Goal: Information Seeking & Learning: Get advice/opinions

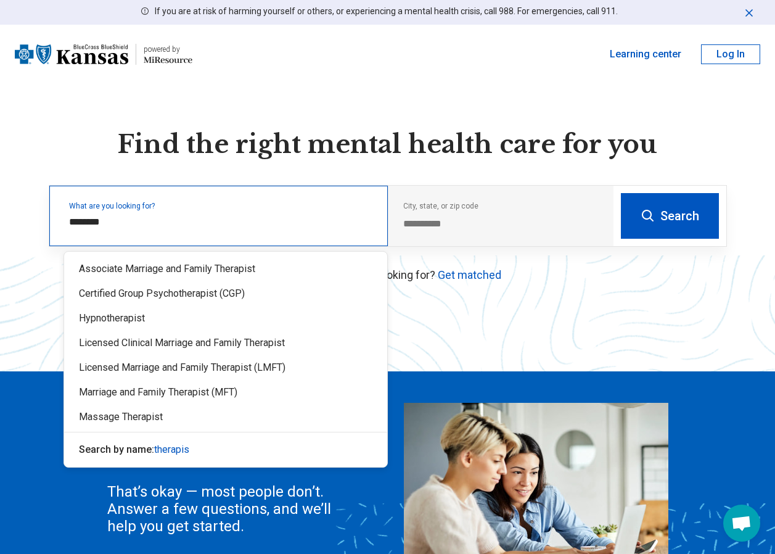
type input "*********"
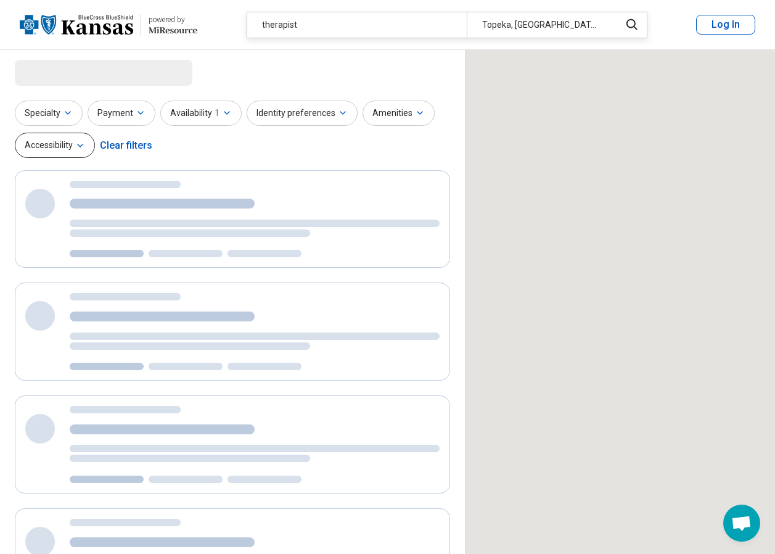
select select "***"
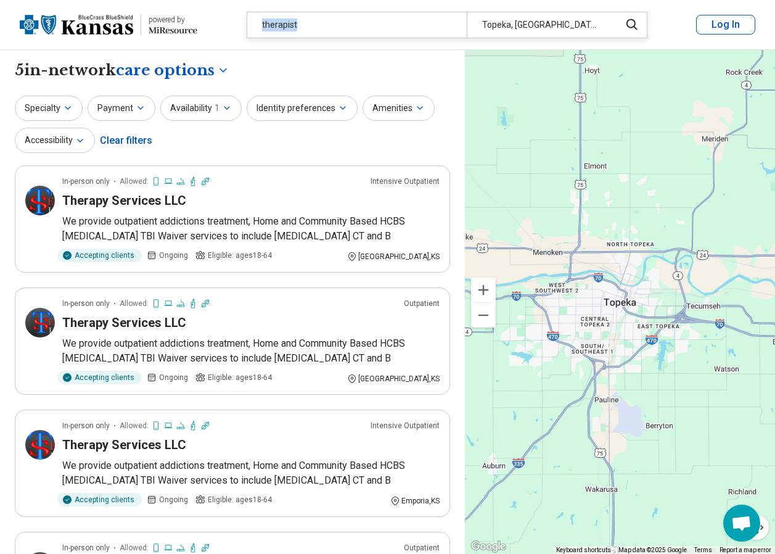
drag, startPoint x: 299, startPoint y: 22, endPoint x: 249, endPoint y: 30, distance: 50.5
click at [249, 28] on div "therapist" at bounding box center [357, 24] width 220 height 25
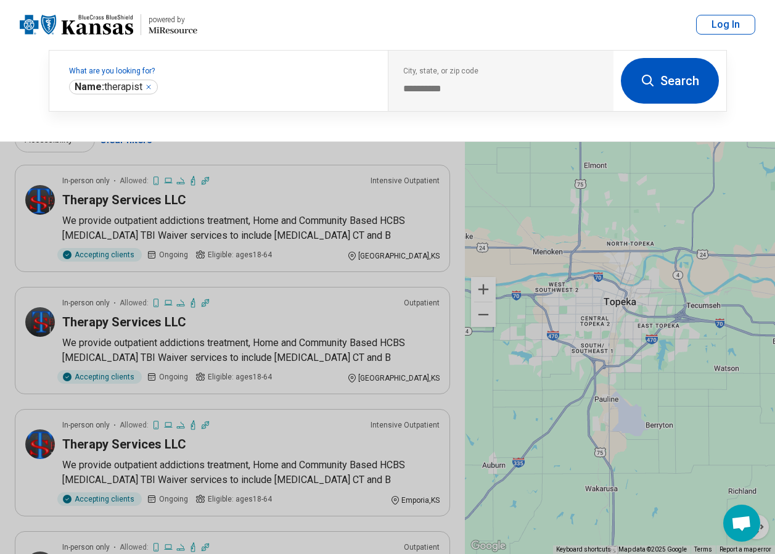
drag, startPoint x: 249, startPoint y: 30, endPoint x: 231, endPoint y: 31, distance: 17.9
click at [231, 31] on header "powered by Miresource logo therapist Topeka, KS Log In" at bounding box center [387, 25] width 775 height 50
click at [209, 29] on header "powered by Miresource logo therapist Topeka, KS Log In" at bounding box center [387, 25] width 775 height 50
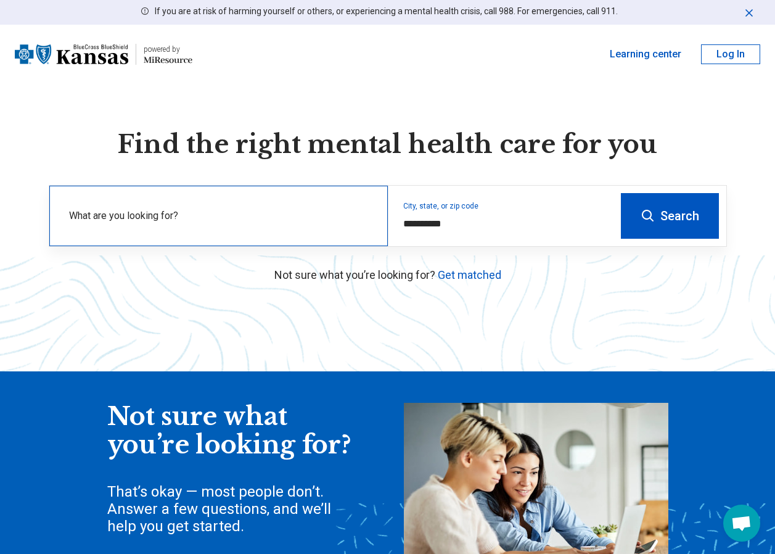
click at [139, 214] on label "What are you looking for?" at bounding box center [221, 216] width 304 height 15
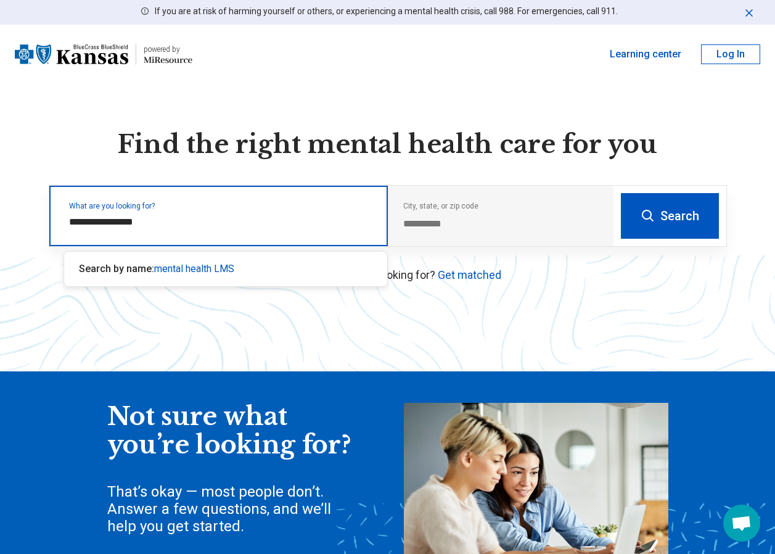
type input "**********"
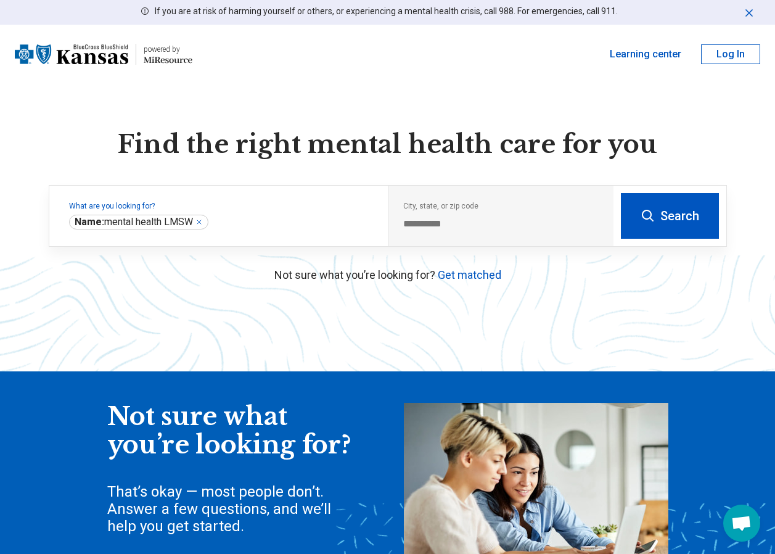
click at [672, 215] on button "Search" at bounding box center [670, 216] width 98 height 46
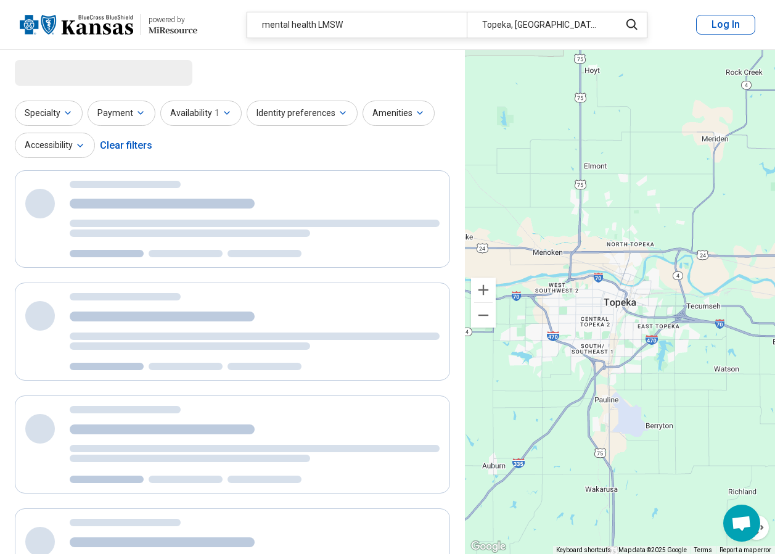
select select "***"
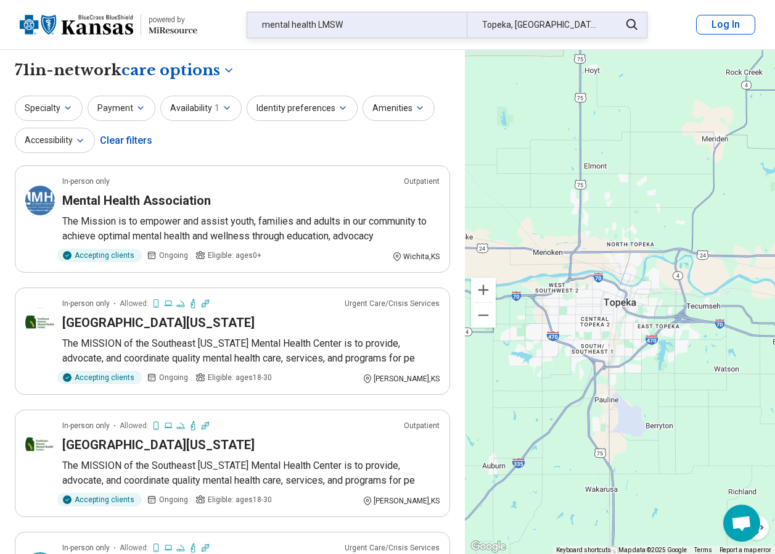
click at [351, 14] on div "mental health LMSW" at bounding box center [357, 24] width 220 height 25
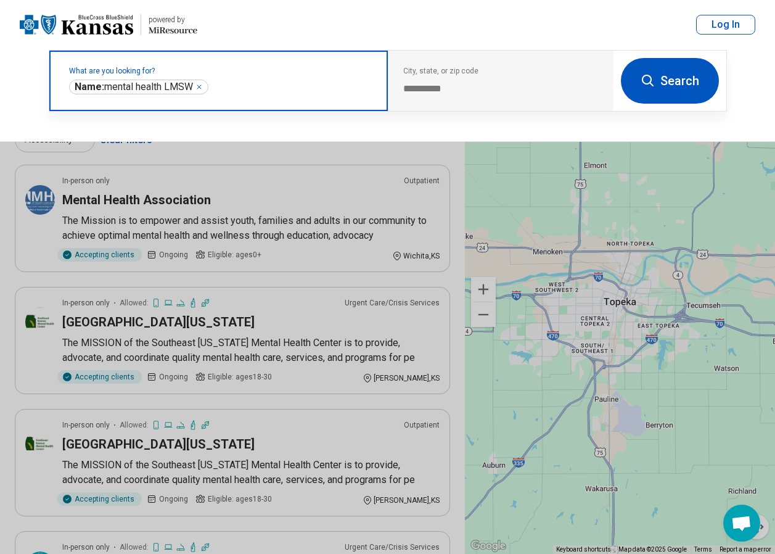
click at [203, 85] on icon "Remove" at bounding box center [199, 86] width 7 height 7
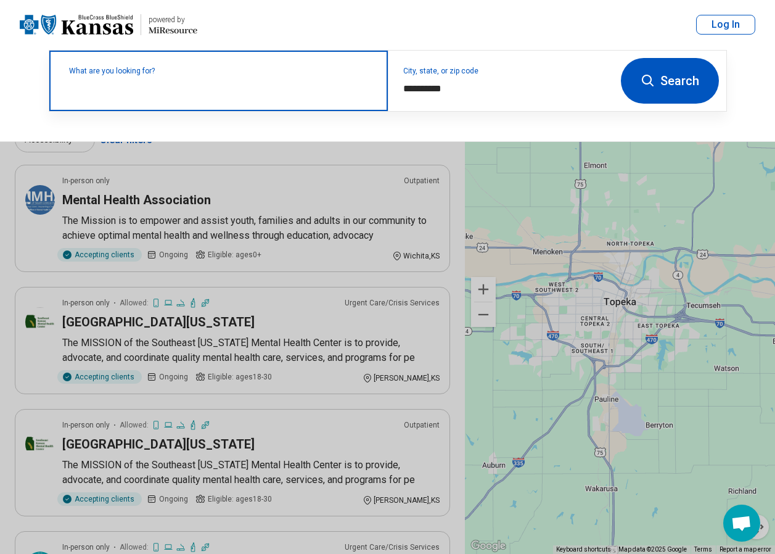
click at [109, 75] on label "What are you looking for?" at bounding box center [221, 70] width 304 height 7
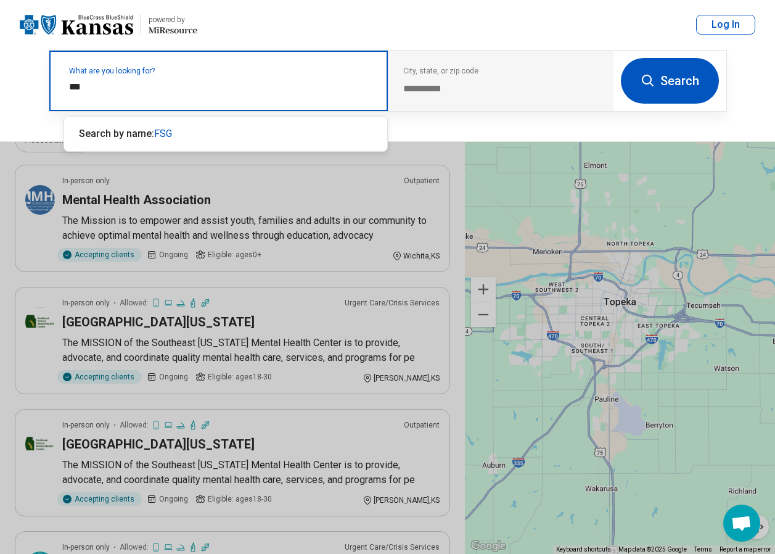
type input "****"
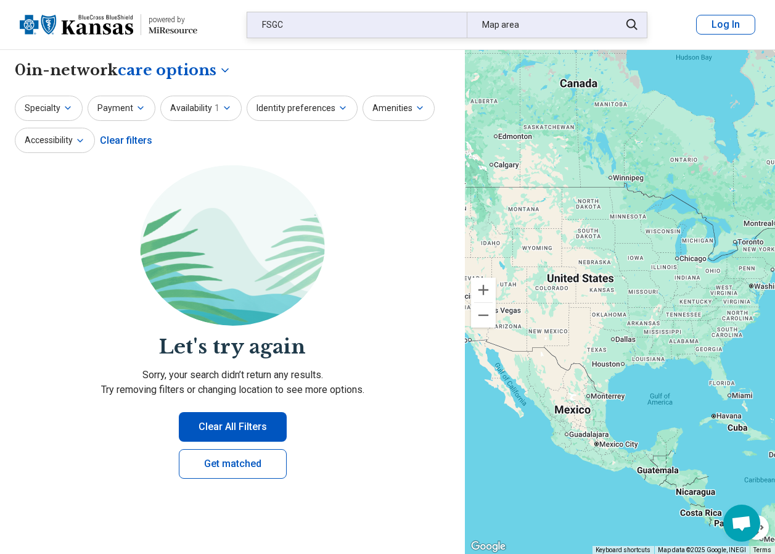
click at [287, 28] on div "FSGC" at bounding box center [357, 24] width 220 height 25
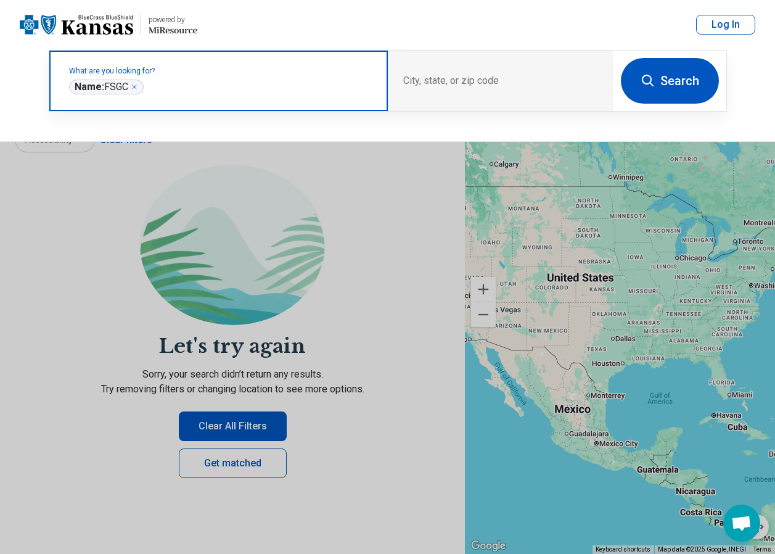
click at [136, 88] on icon "Remove" at bounding box center [134, 86] width 7 height 7
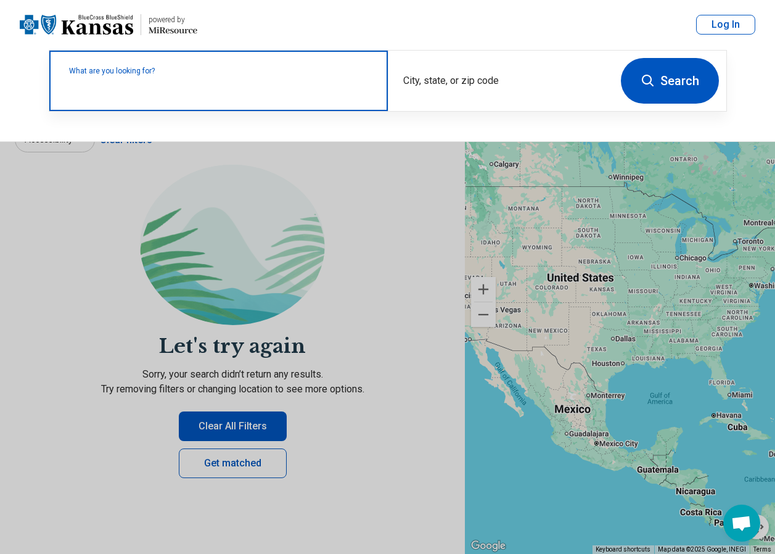
click at [84, 75] on label "What are you looking for?" at bounding box center [221, 70] width 304 height 7
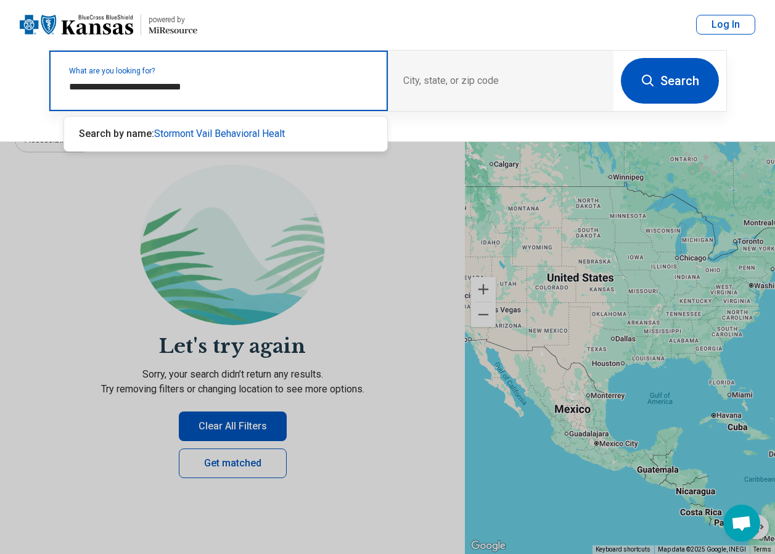
type input "**********"
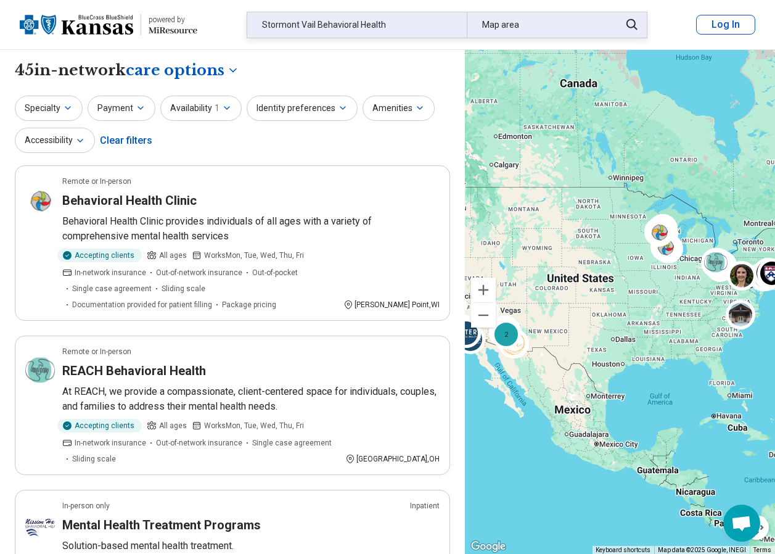
click at [510, 34] on div "Map area" at bounding box center [540, 24] width 146 height 25
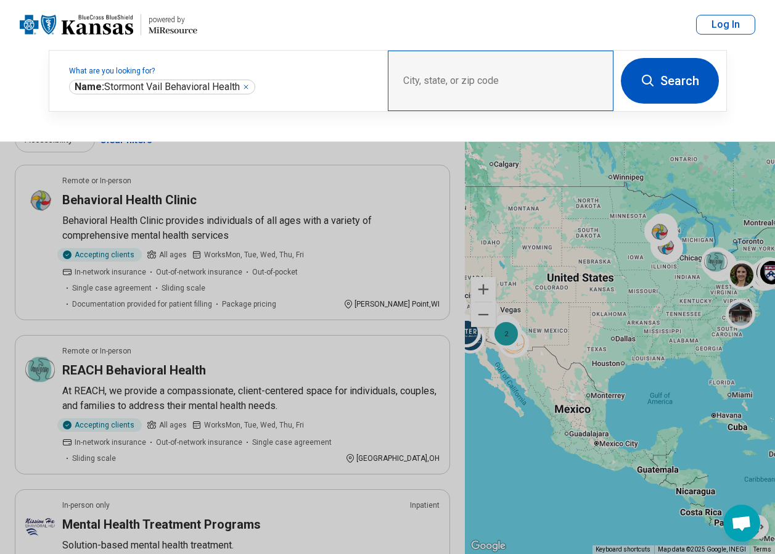
click at [439, 74] on div "City, state, or zip code" at bounding box center [501, 81] width 226 height 60
click at [477, 83] on div "City, state, or zip code" at bounding box center [501, 81] width 226 height 60
click at [572, 73] on div "City, state, or zip code" at bounding box center [501, 81] width 226 height 60
click at [413, 74] on div "City, state, or zip code" at bounding box center [501, 81] width 226 height 60
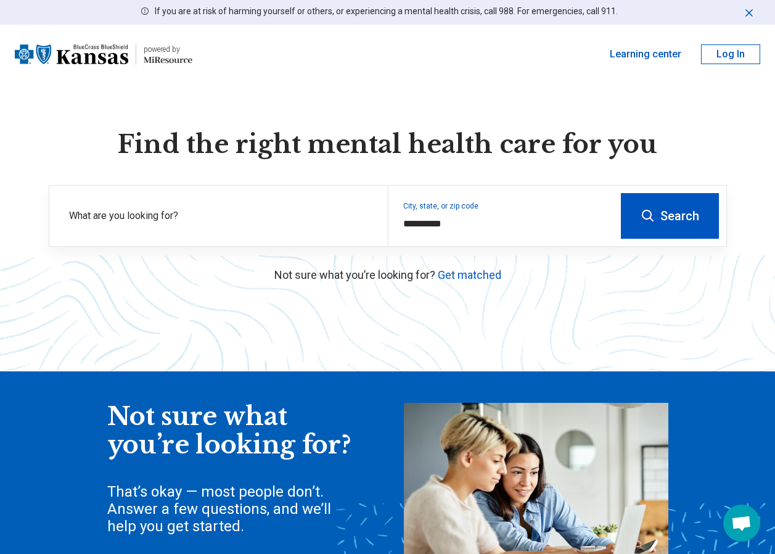
click at [691, 220] on button "Search" at bounding box center [670, 216] width 98 height 46
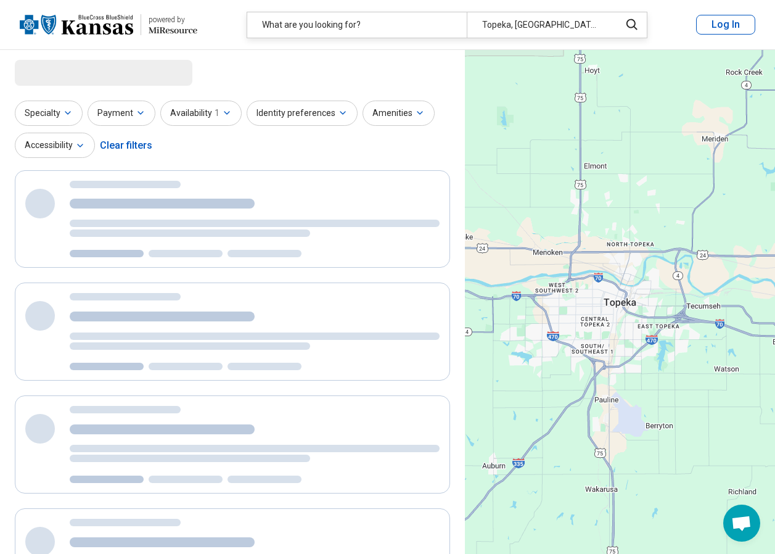
select select "***"
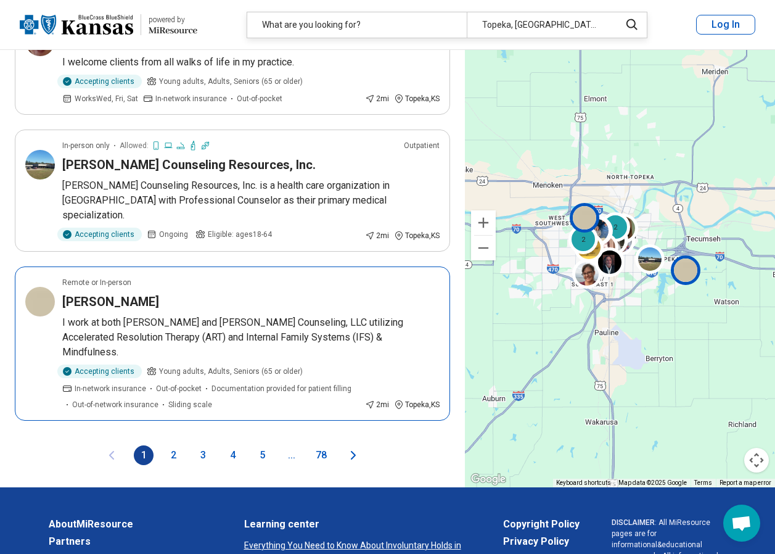
scroll to position [2653, 0]
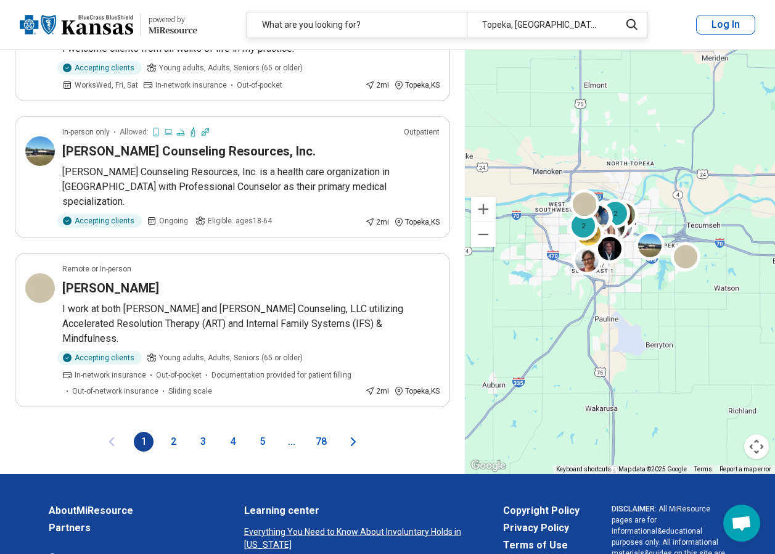
click at [175, 432] on button "2" at bounding box center [173, 442] width 20 height 20
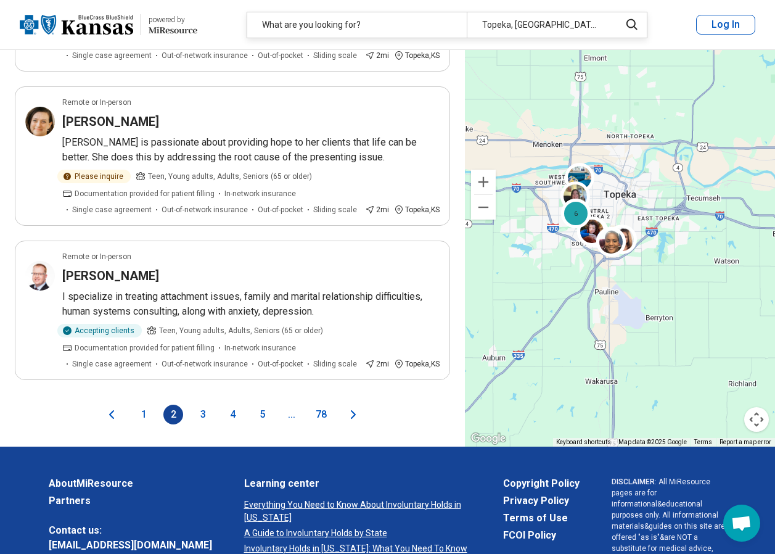
click at [205, 405] on button "3" at bounding box center [203, 415] width 20 height 20
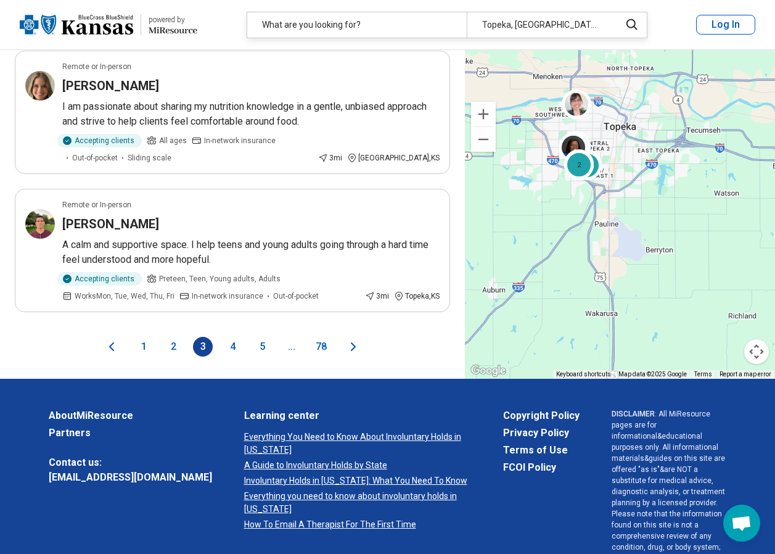
click at [233, 337] on button "4" at bounding box center [233, 347] width 20 height 20
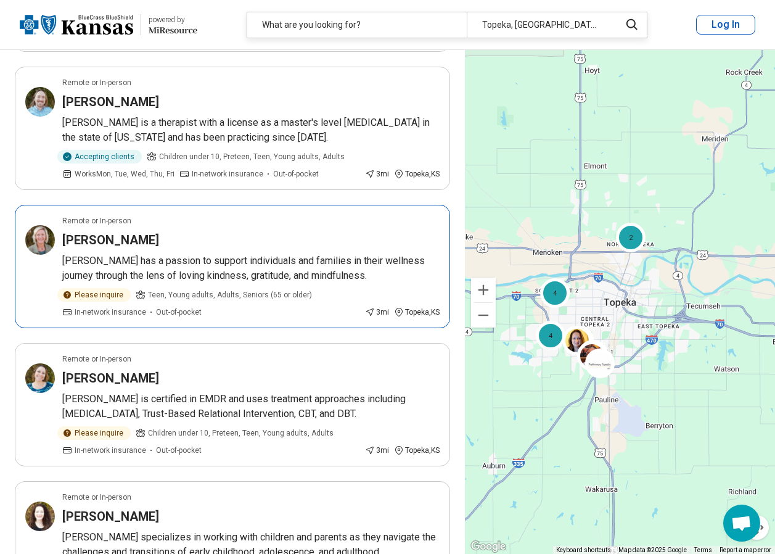
scroll to position [2529, 0]
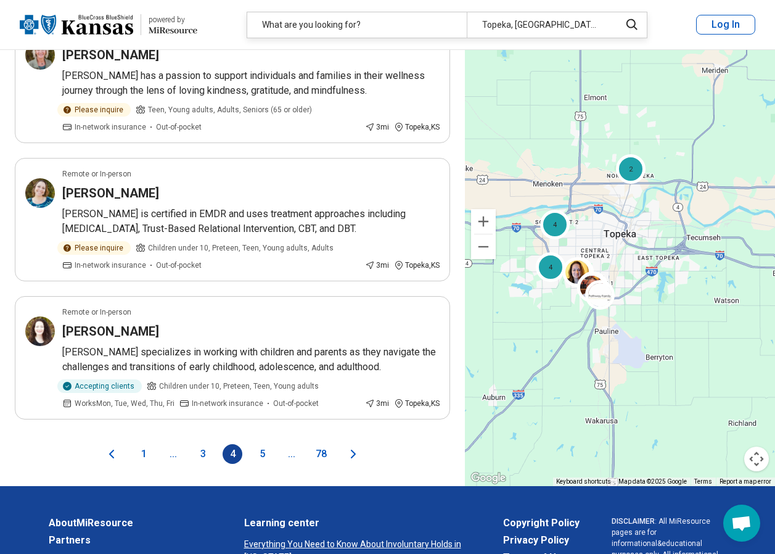
click at [259, 464] on button "5" at bounding box center [262, 454] width 20 height 20
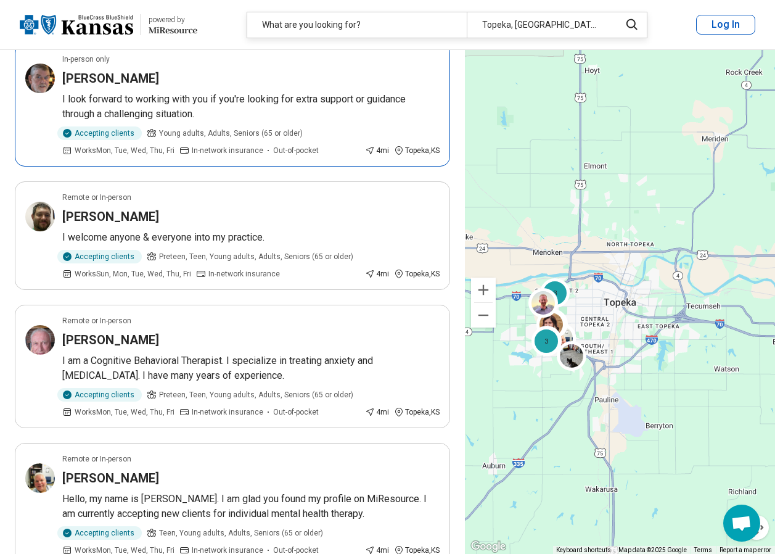
scroll to position [864, 0]
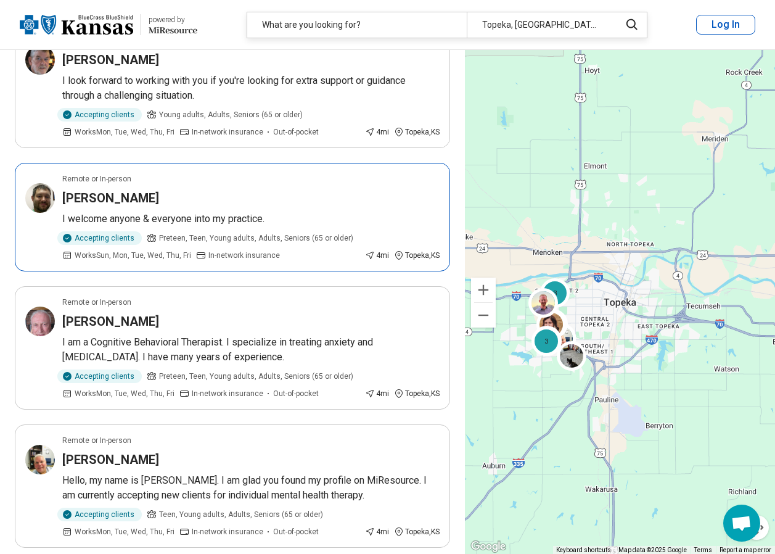
click at [253, 189] on div "Jason Gardner" at bounding box center [251, 197] width 378 height 17
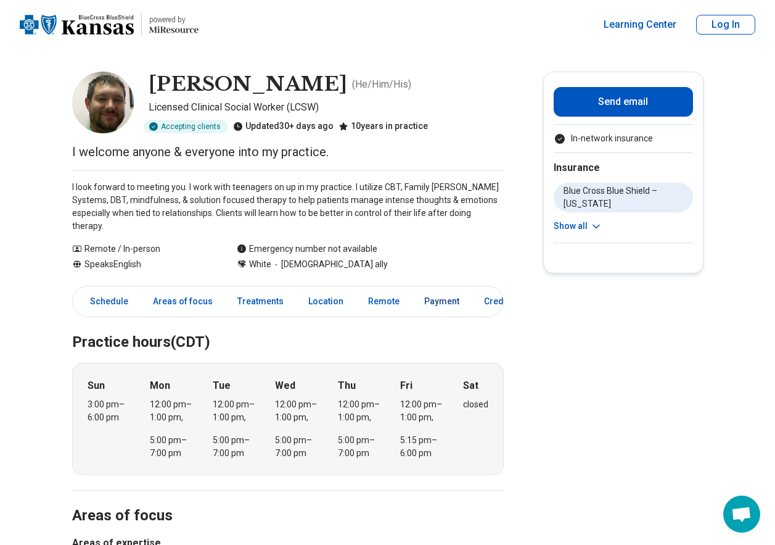
click at [438, 289] on link "Payment" at bounding box center [442, 301] width 50 height 25
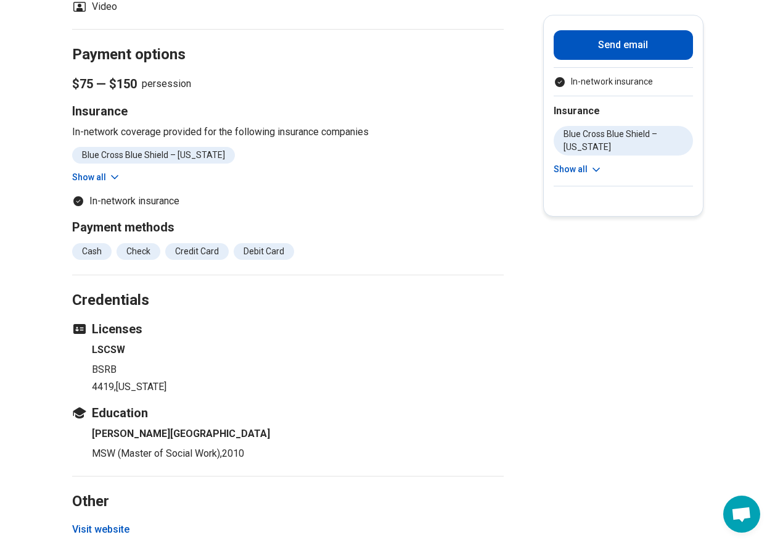
scroll to position [1046, 0]
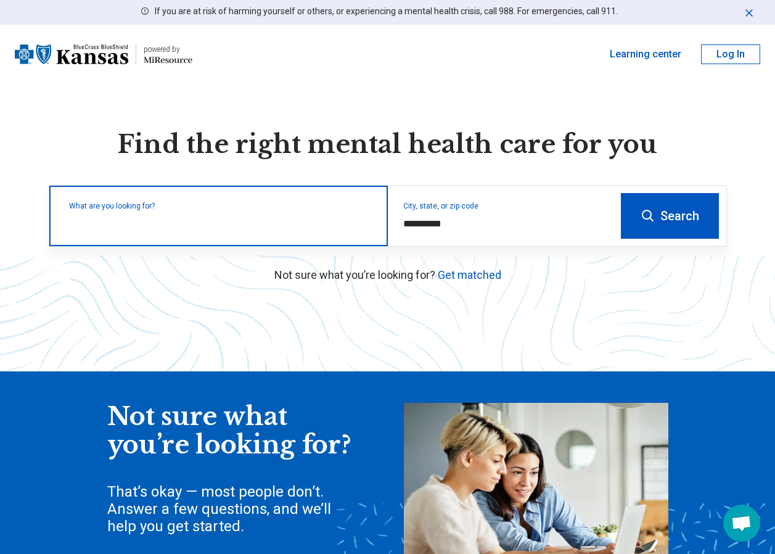
click at [103, 226] on input "text" at bounding box center [221, 222] width 304 height 15
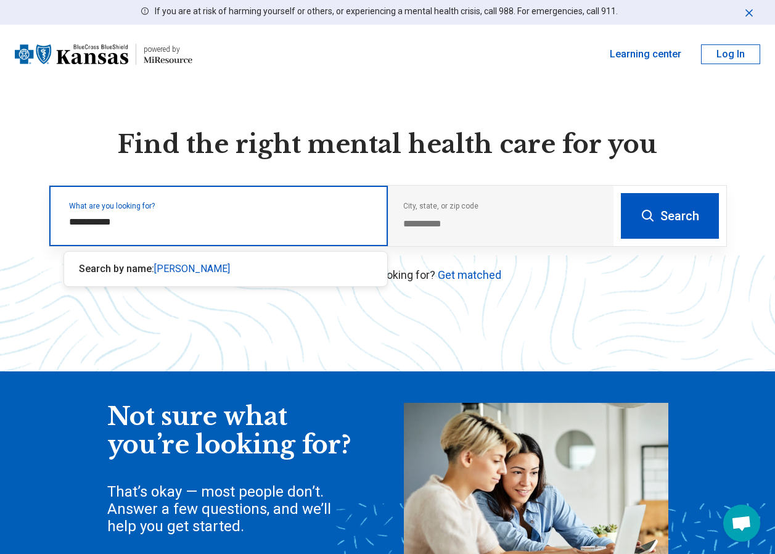
type input "**********"
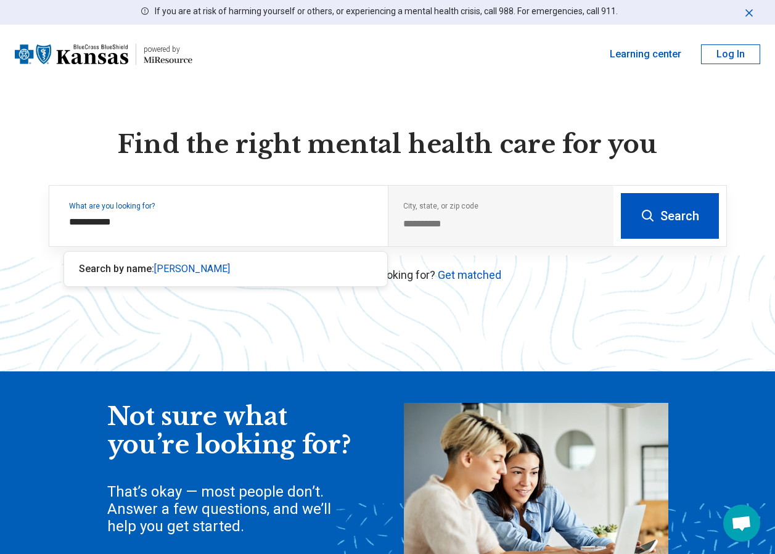
click at [658, 212] on button "Search" at bounding box center [670, 216] width 98 height 46
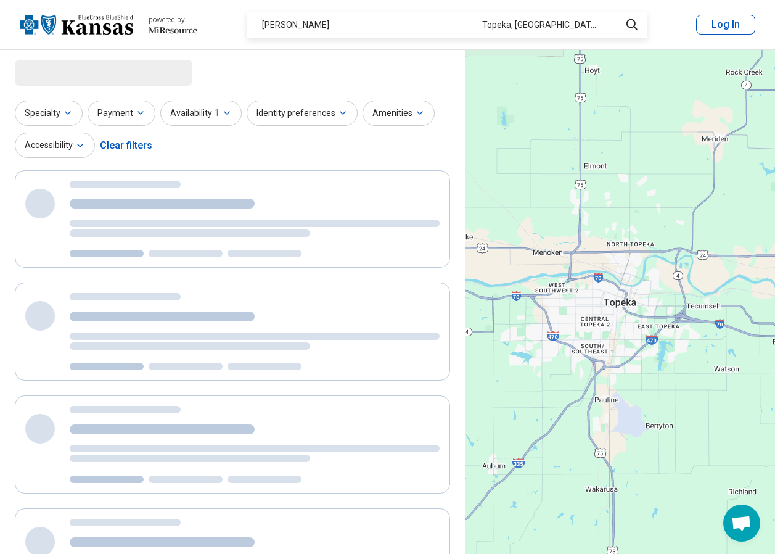
select select "***"
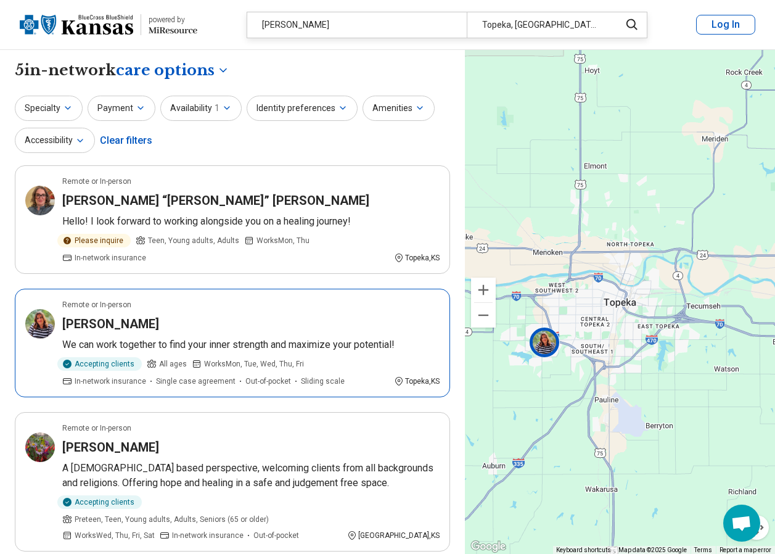
click at [83, 325] on h3 "Jennifer Mauer" at bounding box center [110, 323] width 97 height 17
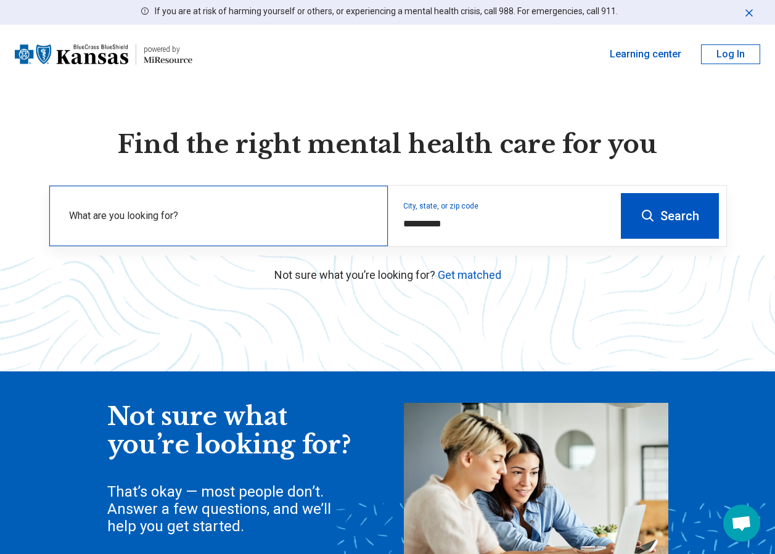
click at [196, 217] on label "What are you looking for?" at bounding box center [221, 216] width 304 height 15
click at [685, 220] on button "Search" at bounding box center [670, 216] width 98 height 46
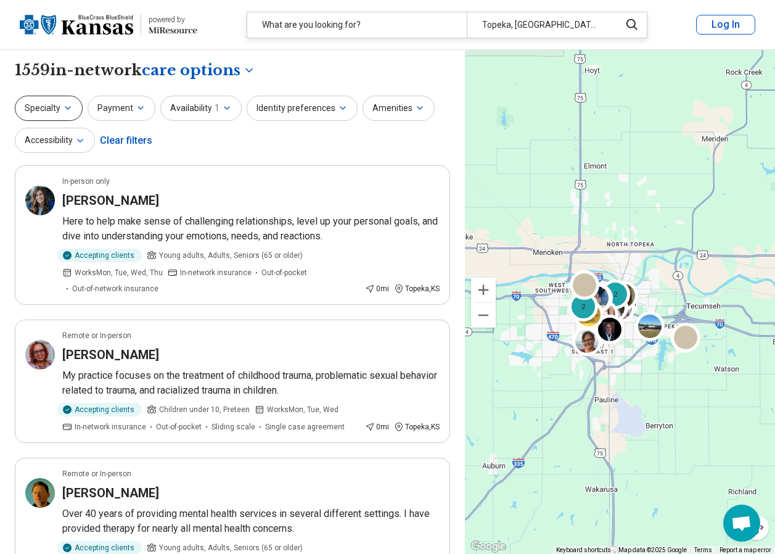
click at [59, 107] on button "Specialty" at bounding box center [49, 108] width 68 height 25
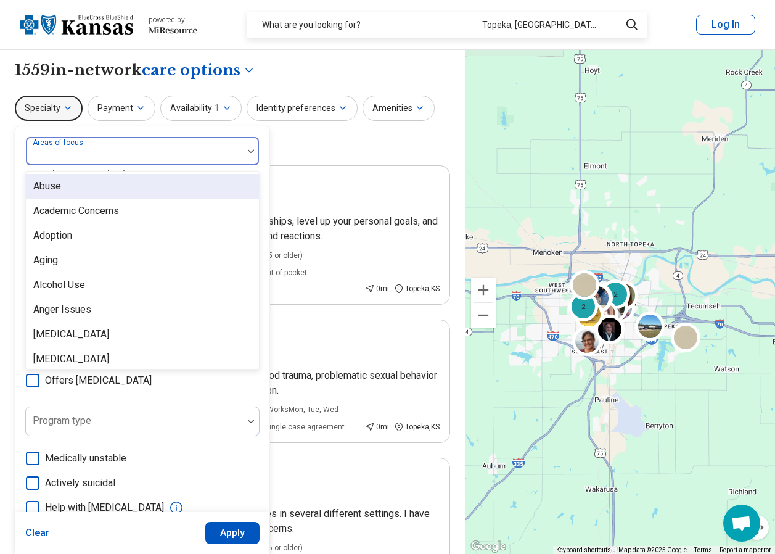
click at [237, 151] on div at bounding box center [134, 155] width 207 height 17
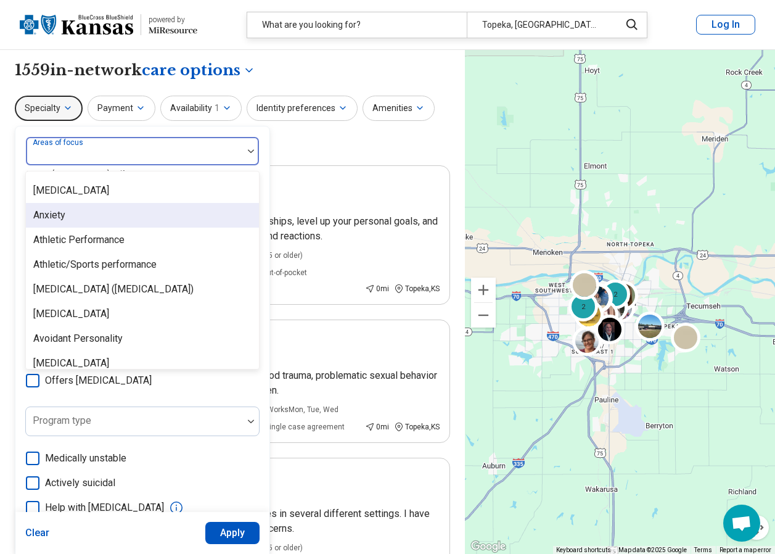
scroll to position [185, 0]
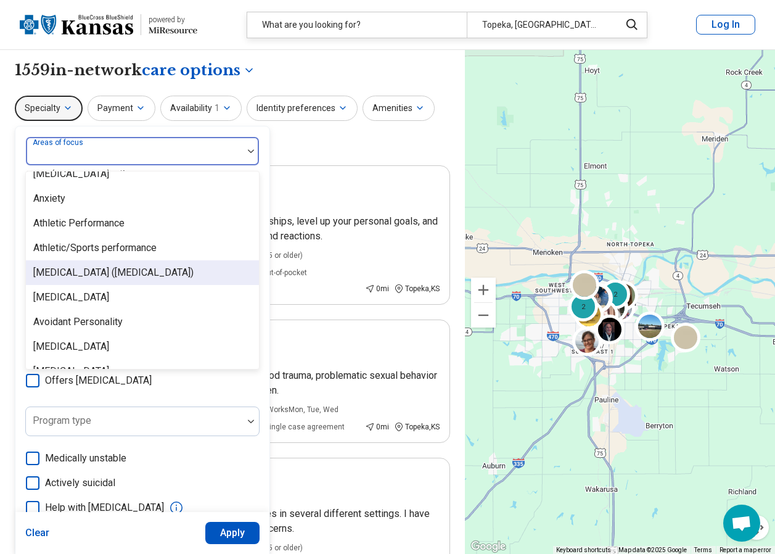
click at [173, 268] on div "[MEDICAL_DATA] ([MEDICAL_DATA])" at bounding box center [113, 272] width 160 height 15
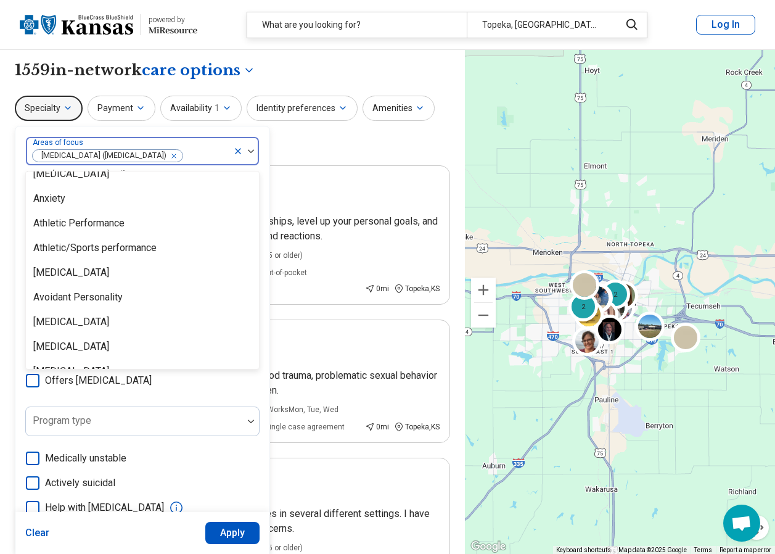
click at [390, 147] on div "Specialty option Attention Deficit Hyperactivity Disorder (ADHD), selected. 99 …" at bounding box center [233, 126] width 436 height 60
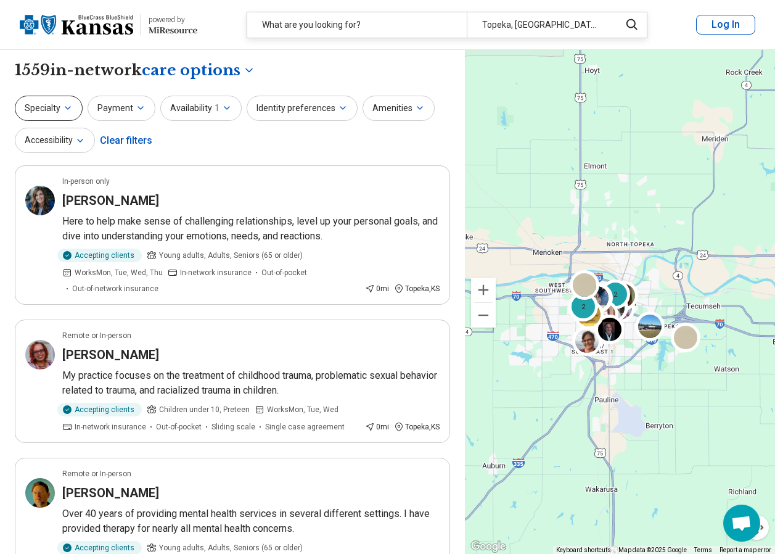
click at [58, 108] on button "Specialty" at bounding box center [49, 108] width 68 height 25
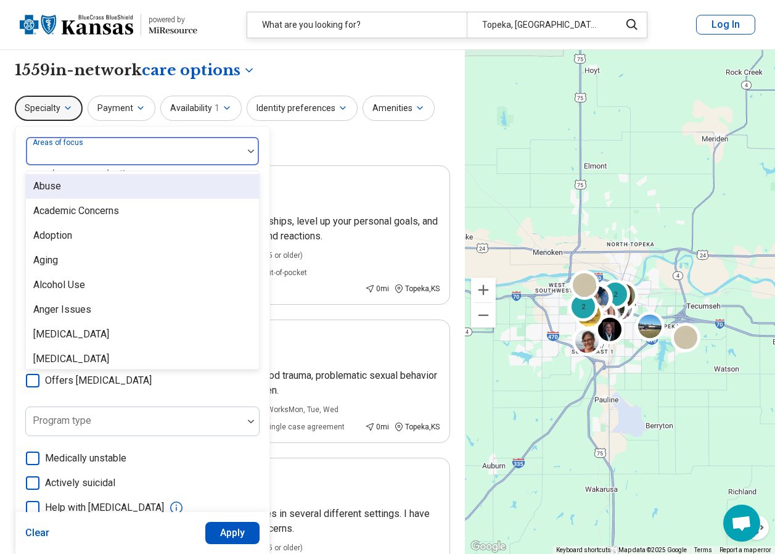
click at [126, 152] on div at bounding box center [134, 155] width 207 height 17
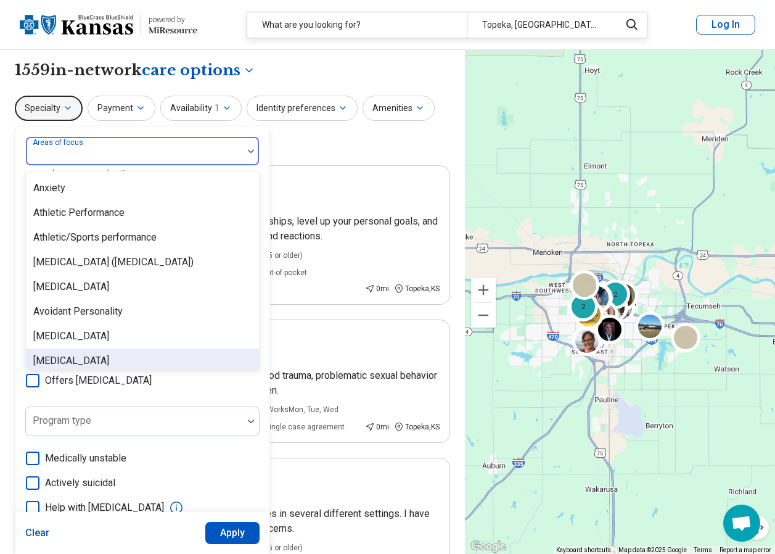
scroll to position [123, 0]
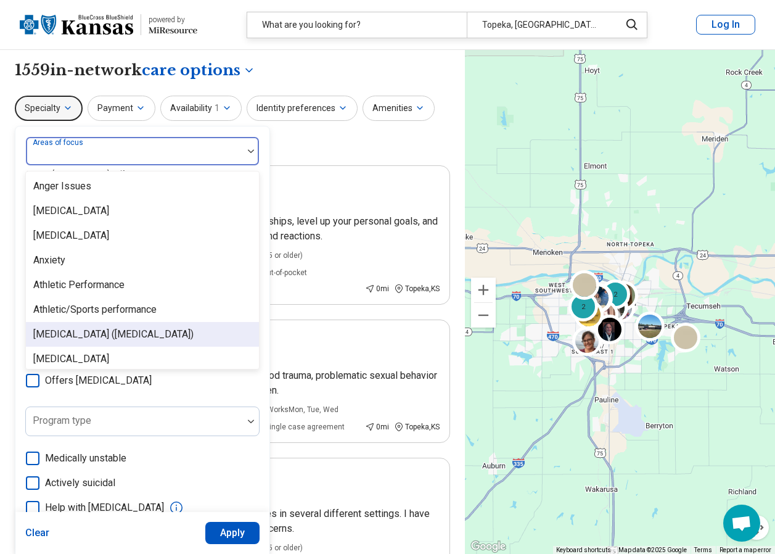
click at [189, 329] on div "[MEDICAL_DATA] ([MEDICAL_DATA])" at bounding box center [113, 334] width 160 height 15
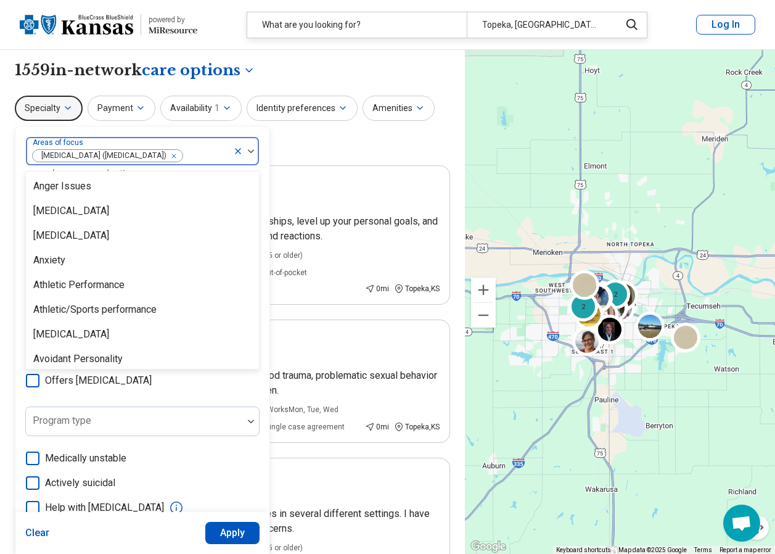
click at [314, 152] on div "Specialty option Attention Deficit Hyperactivity Disorder (ADHD), selected. 99 …" at bounding box center [233, 126] width 436 height 60
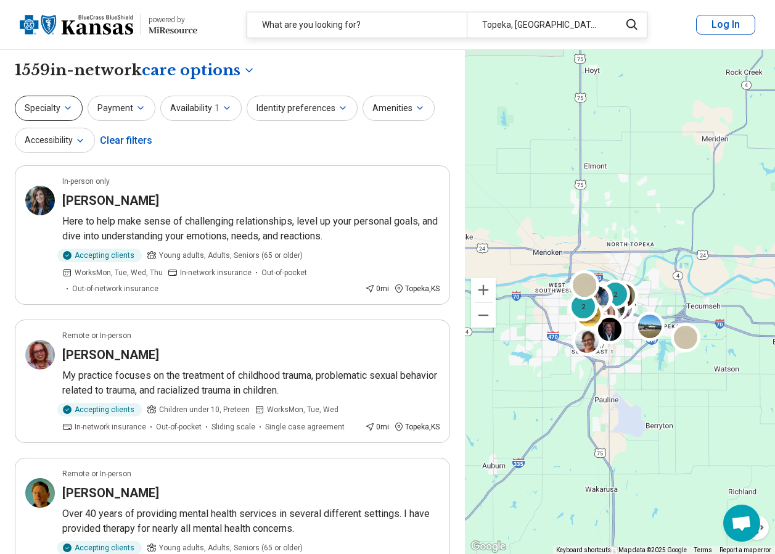
click at [68, 104] on icon "button" at bounding box center [68, 108] width 10 height 10
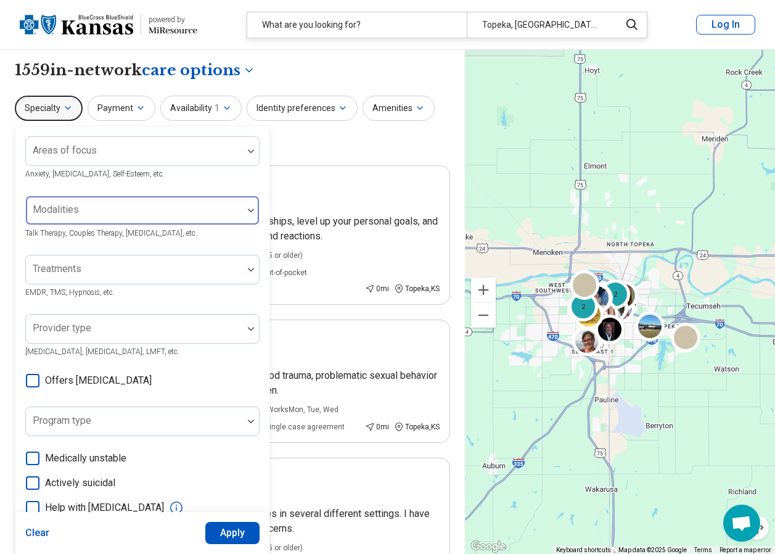
click at [244, 213] on div at bounding box center [251, 210] width 16 height 28
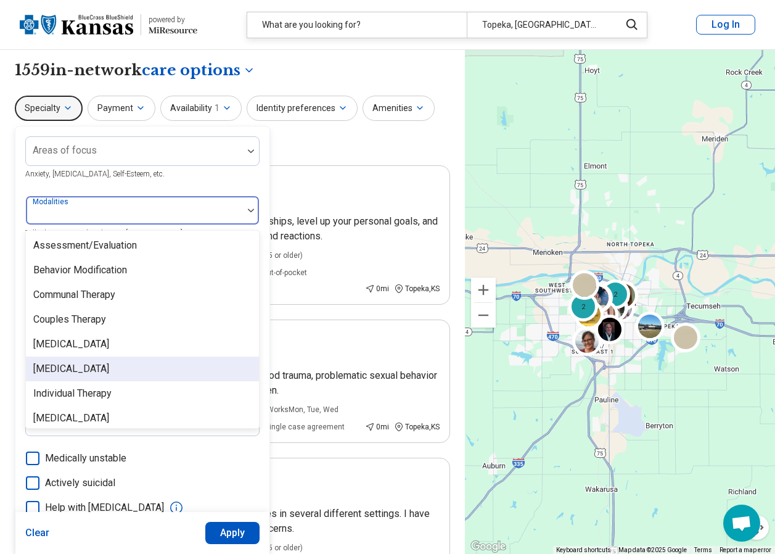
scroll to position [5, 0]
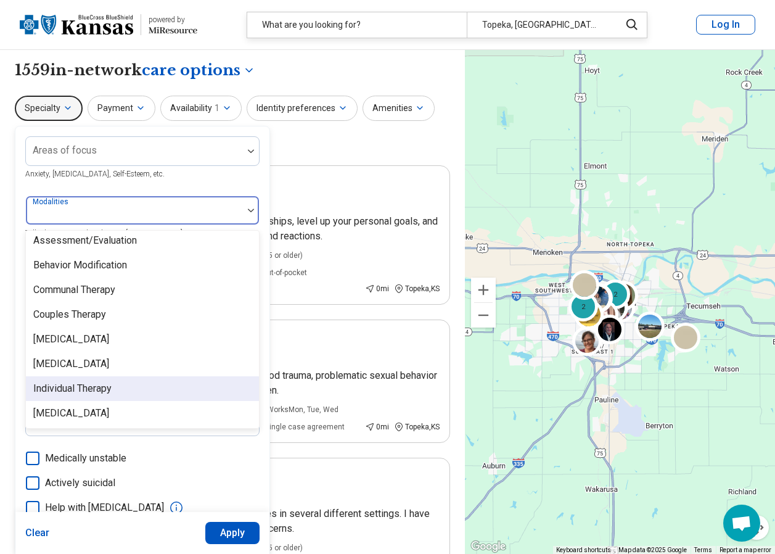
click at [85, 387] on div "Individual Therapy" at bounding box center [72, 388] width 78 height 15
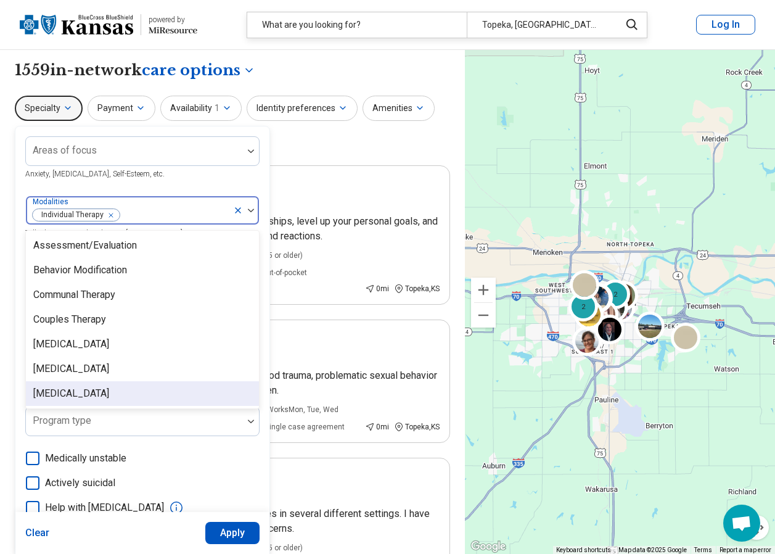
scroll to position [0, 0]
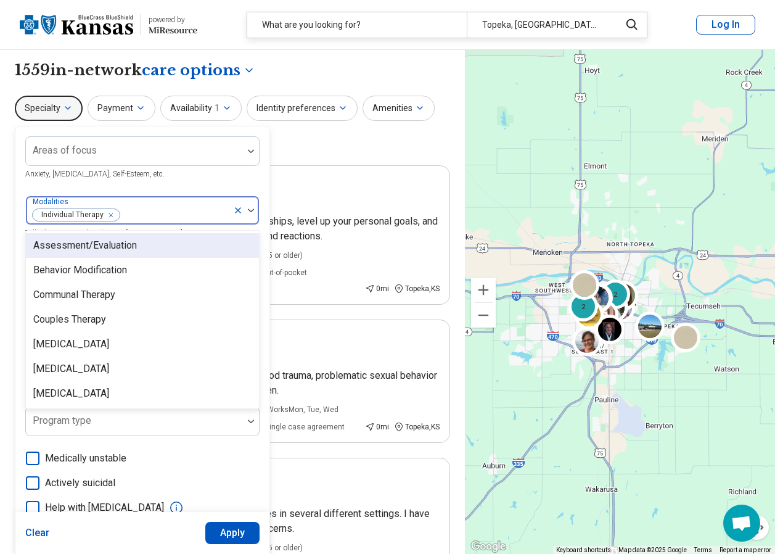
click at [133, 249] on div "Assessment/Evaluation" at bounding box center [85, 245] width 104 height 15
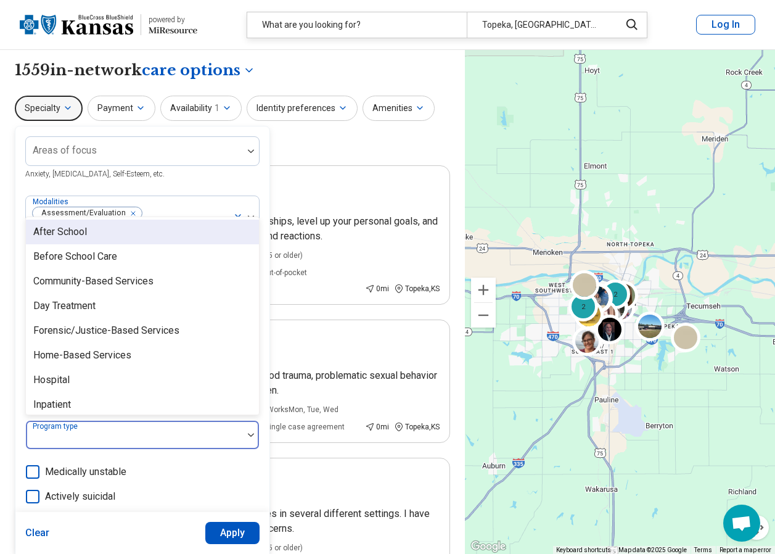
click at [249, 441] on div at bounding box center [251, 435] width 16 height 28
click at [84, 234] on div "After School" at bounding box center [60, 232] width 54 height 15
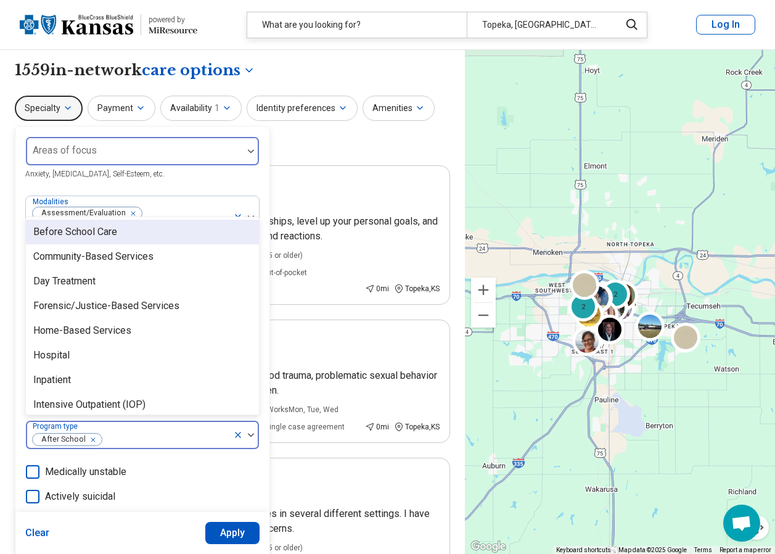
click at [170, 153] on div at bounding box center [134, 155] width 207 height 17
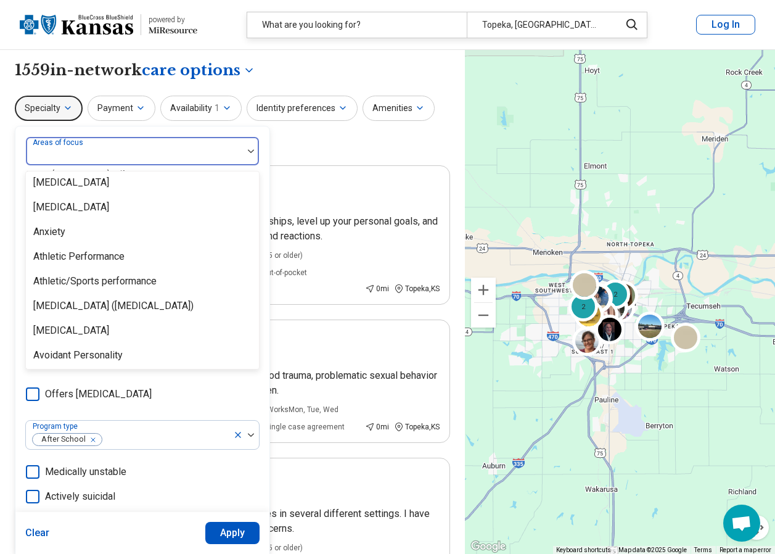
scroll to position [185, 0]
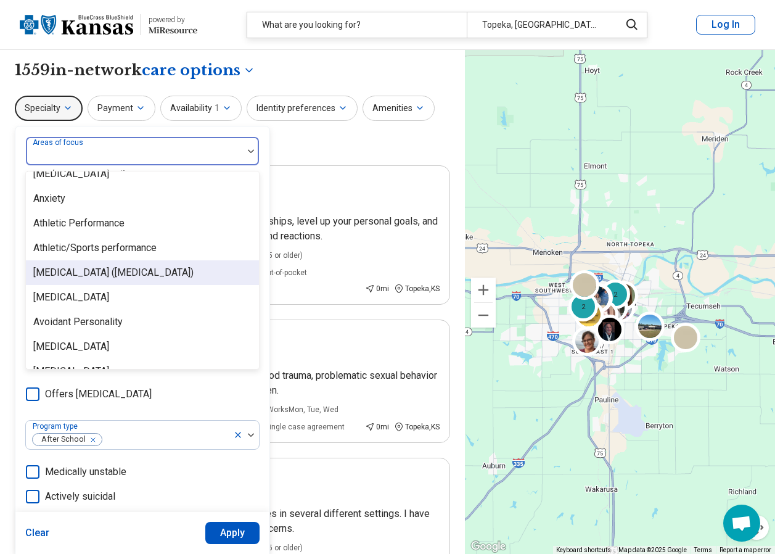
click at [142, 271] on div "[MEDICAL_DATA] ([MEDICAL_DATA])" at bounding box center [113, 272] width 160 height 15
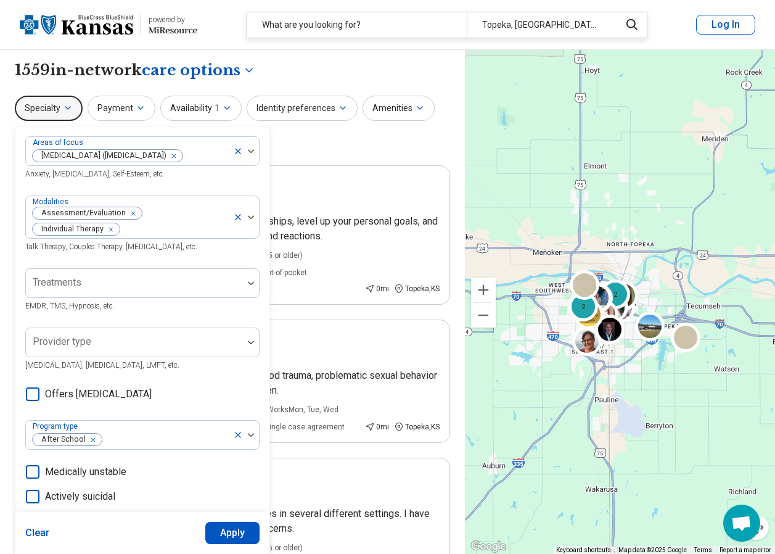
click at [226, 548] on div "Clear Apply" at bounding box center [142, 533] width 254 height 42
click at [228, 531] on button "Apply" at bounding box center [232, 533] width 55 height 22
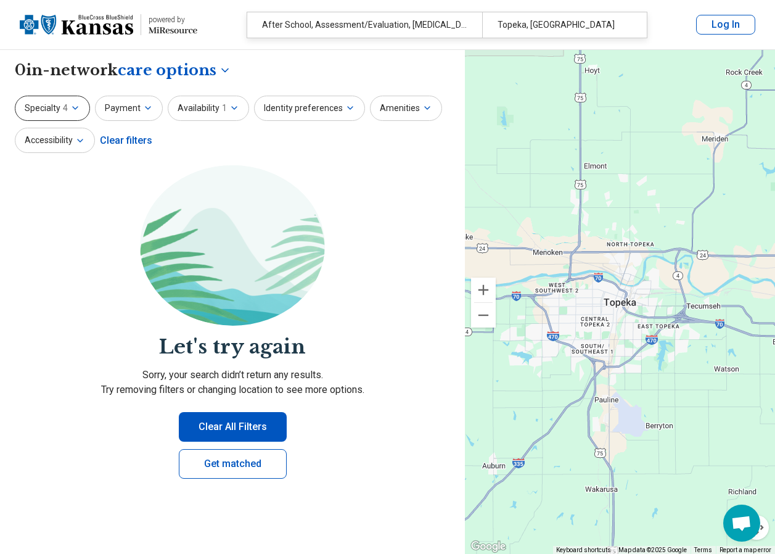
click at [65, 110] on span "4" at bounding box center [65, 108] width 5 height 13
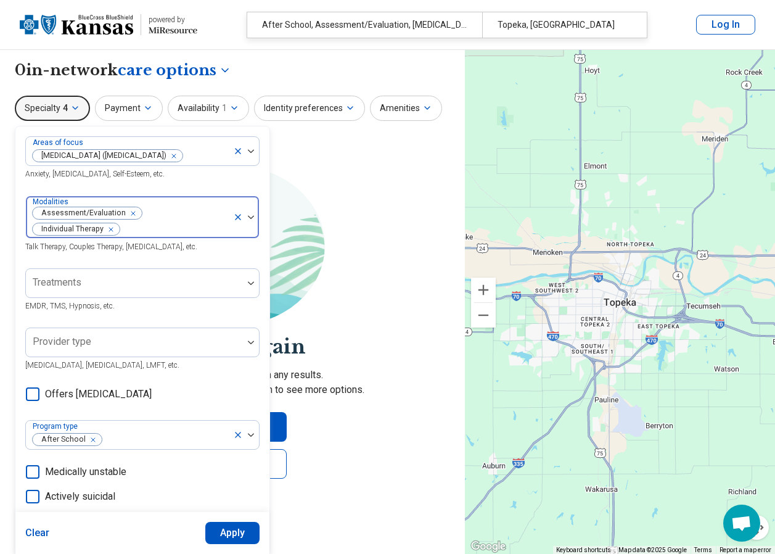
click at [112, 229] on icon "Remove [object Object]" at bounding box center [108, 229] width 9 height 9
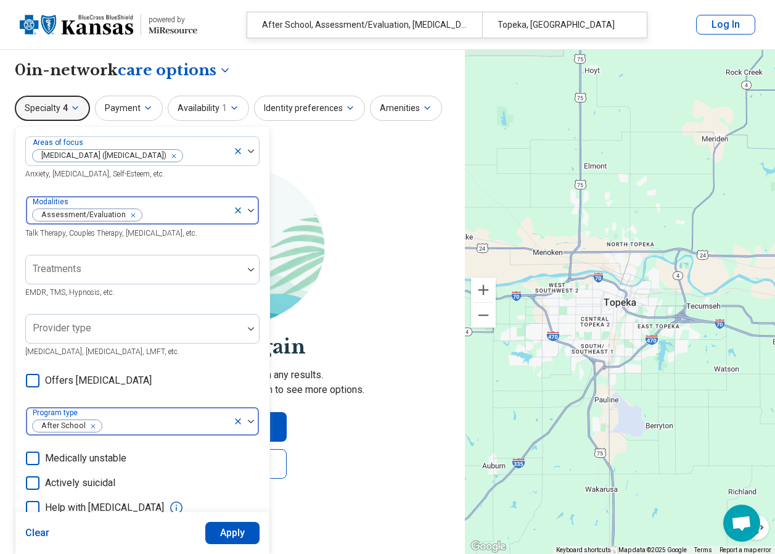
click at [91, 426] on icon "Remove [object Object]" at bounding box center [90, 426] width 9 height 9
click at [233, 531] on button "Apply" at bounding box center [232, 533] width 55 height 22
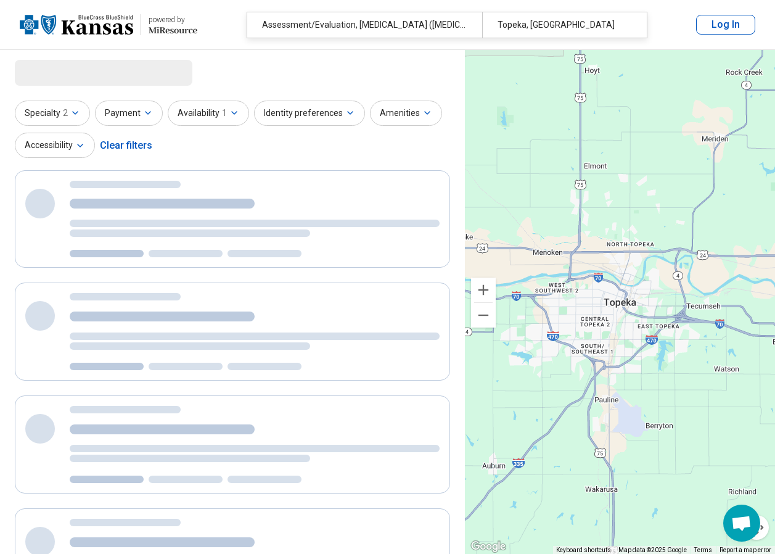
select select "***"
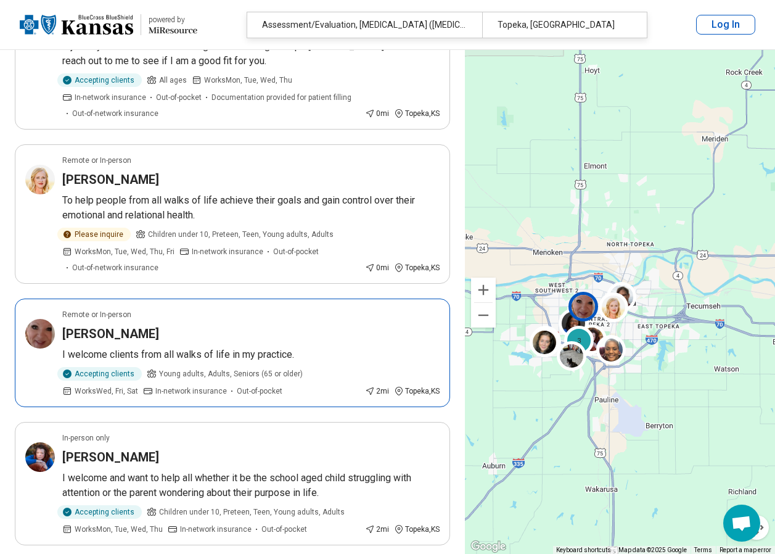
scroll to position [247, 0]
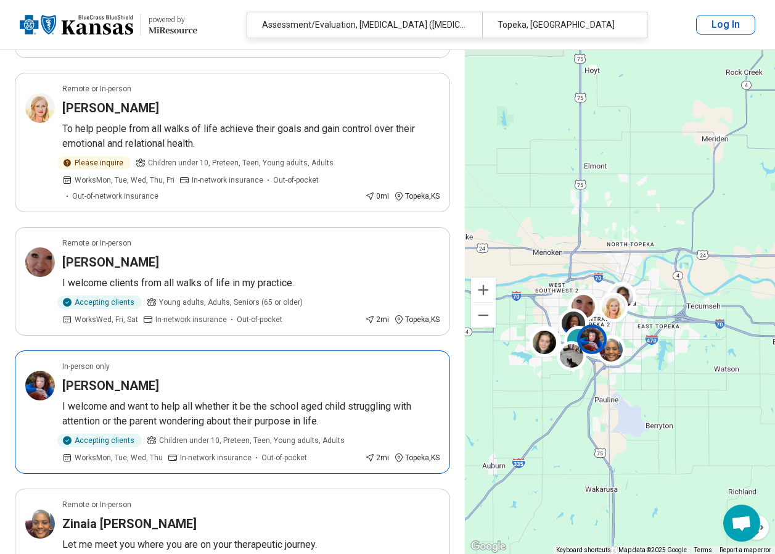
click at [118, 384] on h3 "Alicia Sader" at bounding box center [110, 385] width 97 height 17
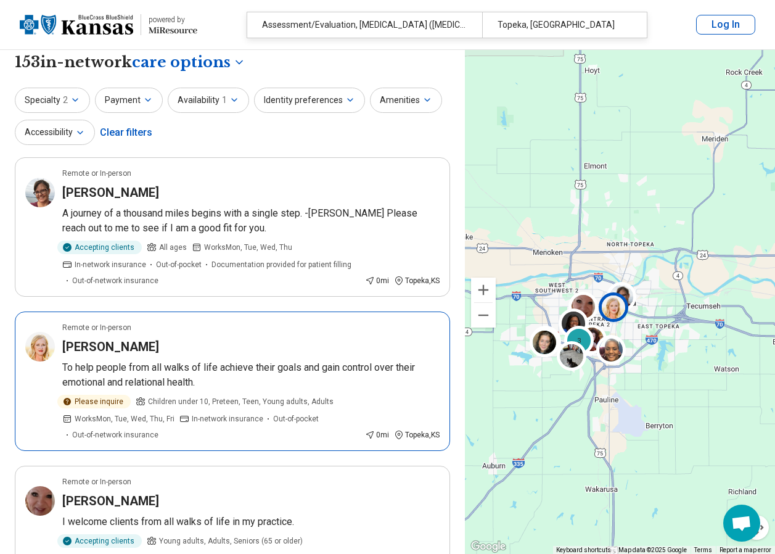
scroll to position [0, 0]
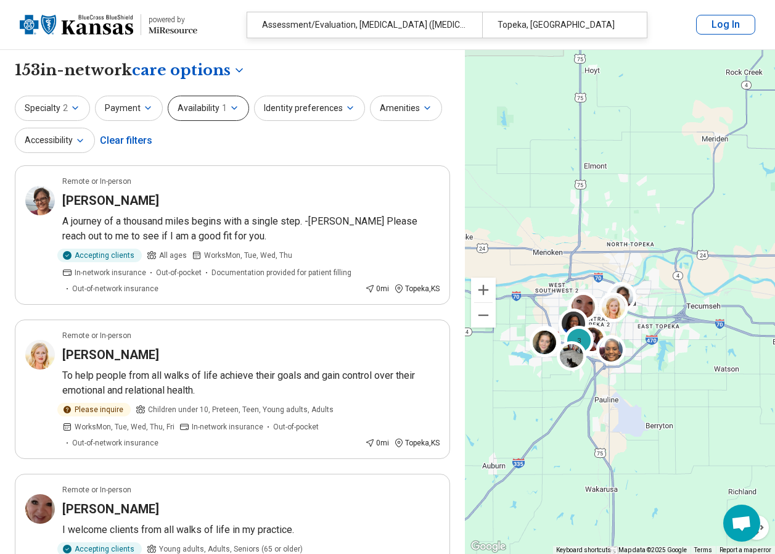
click at [229, 107] on icon "button" at bounding box center [234, 108] width 10 height 10
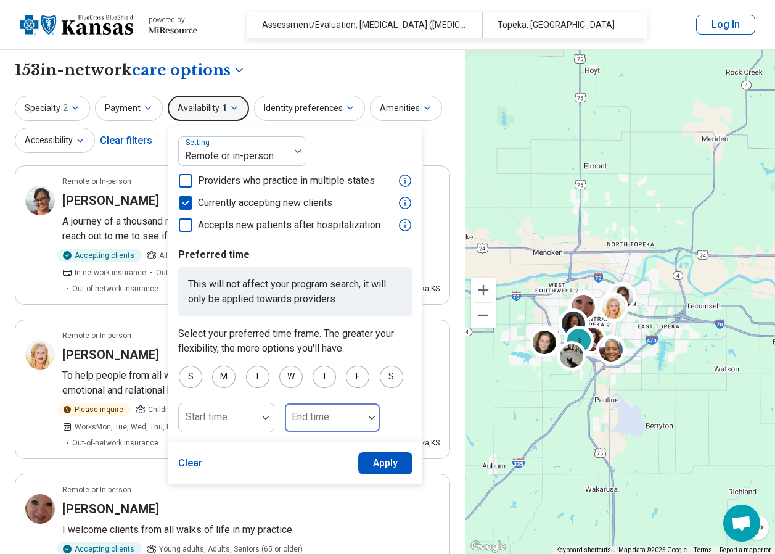
click at [371, 420] on div at bounding box center [372, 417] width 16 height 28
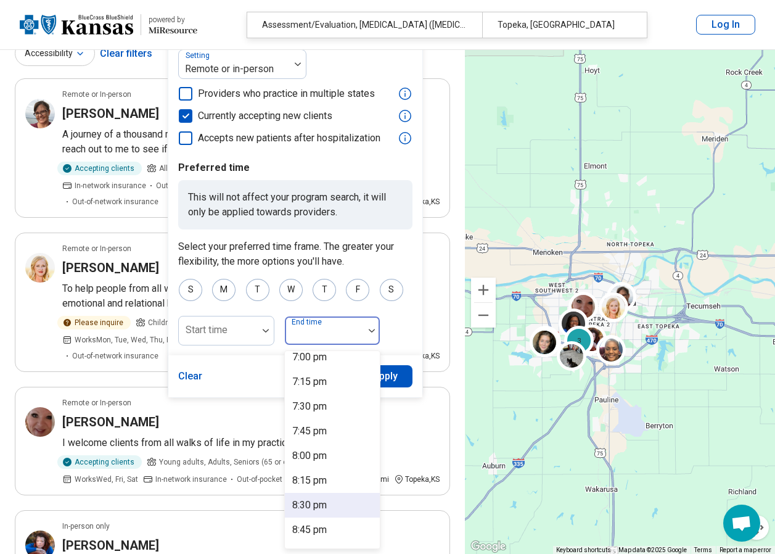
scroll to position [1868, 0]
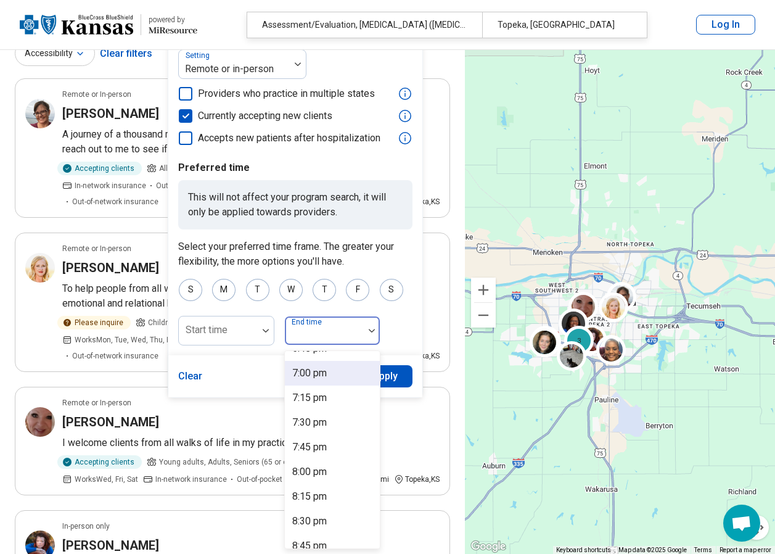
click at [321, 378] on div "7:00 pm" at bounding box center [309, 373] width 35 height 15
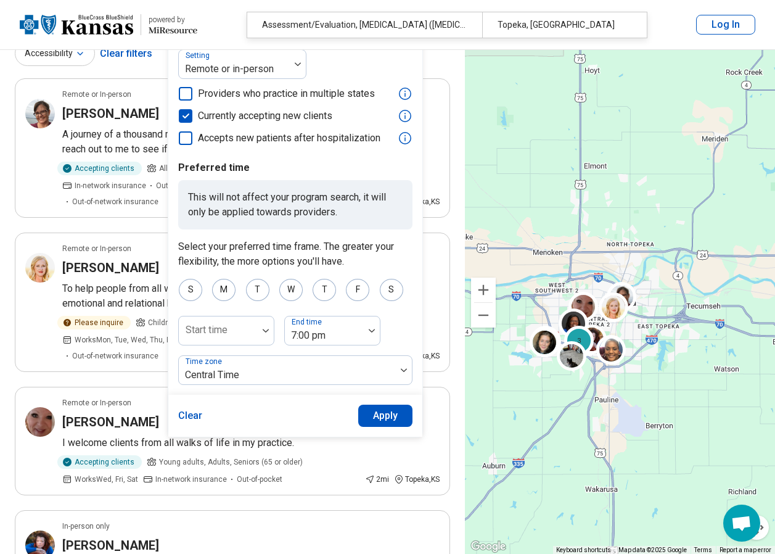
click at [390, 418] on button "Apply" at bounding box center [385, 416] width 55 height 22
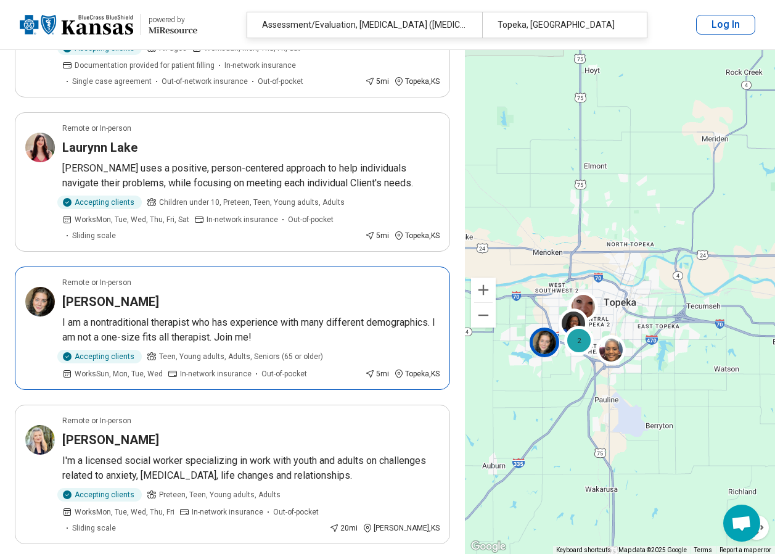
scroll to position [1049, 0]
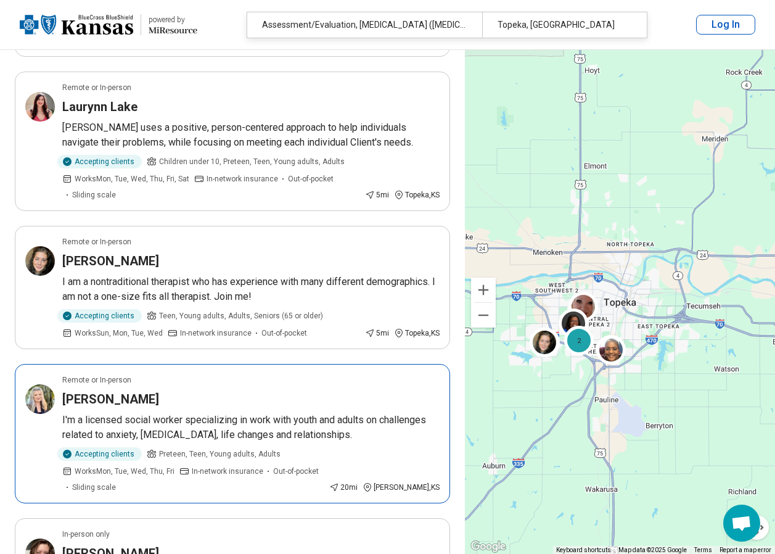
click at [134, 390] on h3 "Samantha Sanchez" at bounding box center [110, 398] width 97 height 17
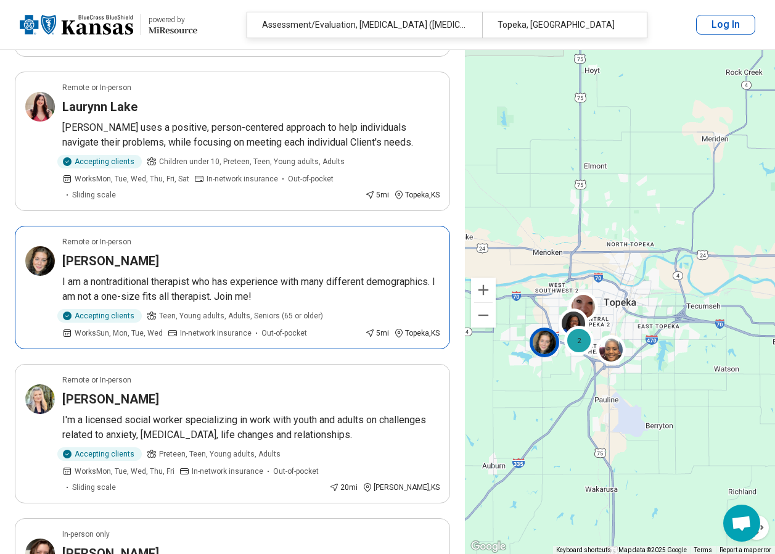
click at [126, 252] on h3 "Carissa Johnson" at bounding box center [110, 260] width 97 height 17
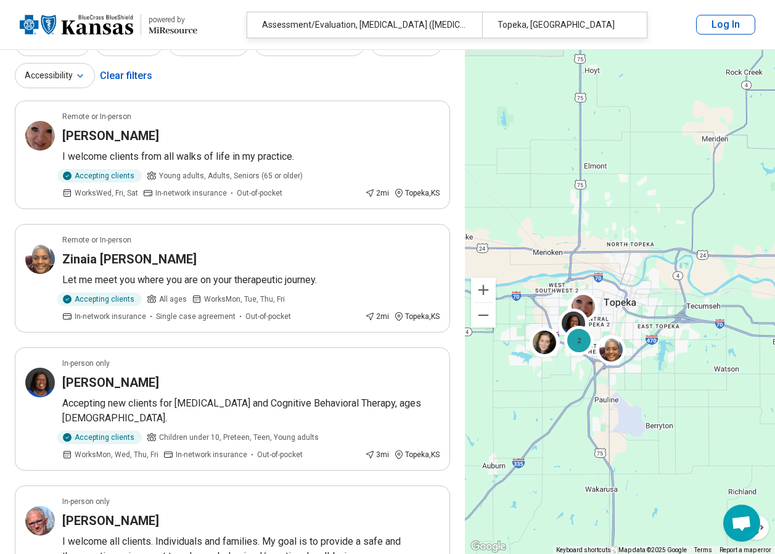
scroll to position [0, 0]
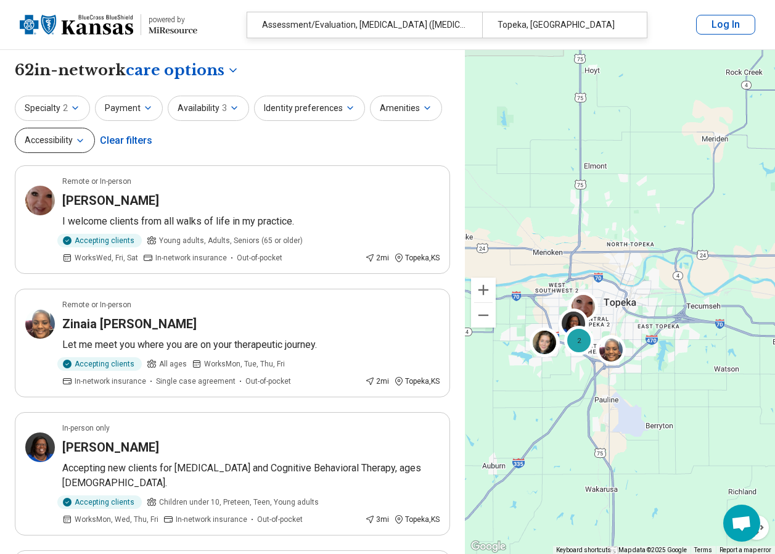
click at [78, 140] on icon "button" at bounding box center [80, 141] width 10 height 10
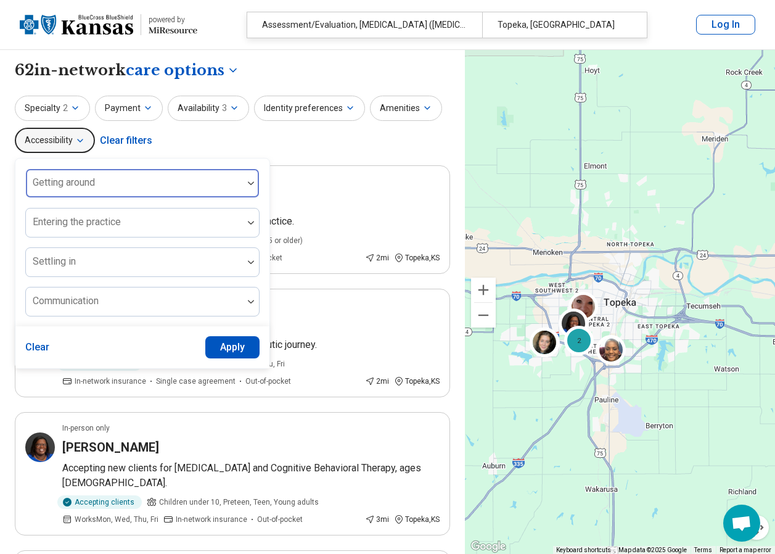
click at [249, 185] on img at bounding box center [251, 183] width 6 height 4
click at [303, 137] on div "Specialty 2 Payment Availability 3 Identity preferences Amenities Accessibility…" at bounding box center [233, 126] width 436 height 60
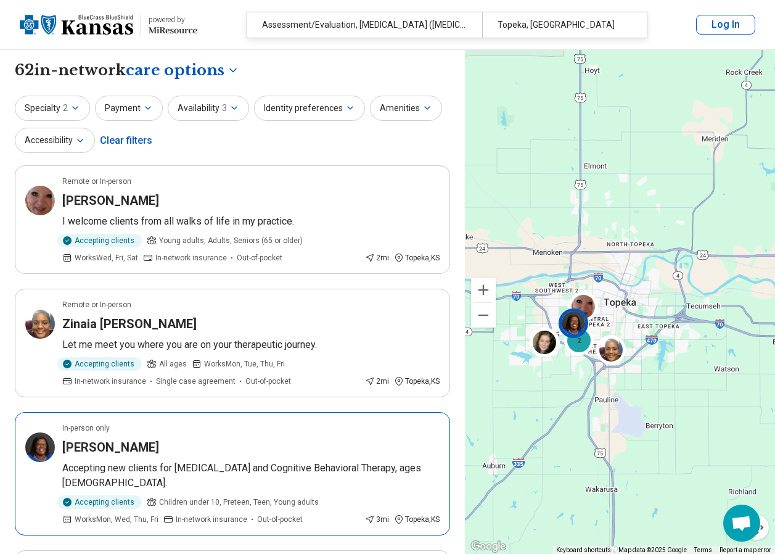
click at [150, 446] on div "Yolanda Wilson" at bounding box center [251, 447] width 378 height 17
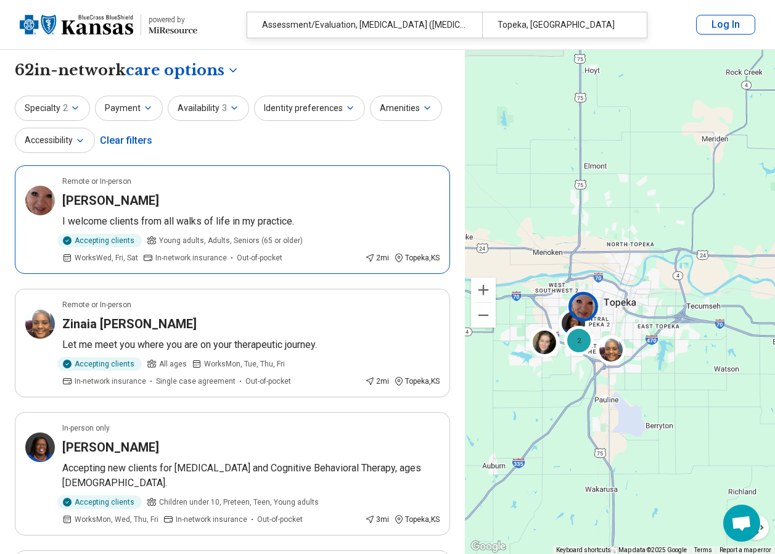
click at [113, 204] on h3 "Angela Gabel" at bounding box center [110, 200] width 97 height 17
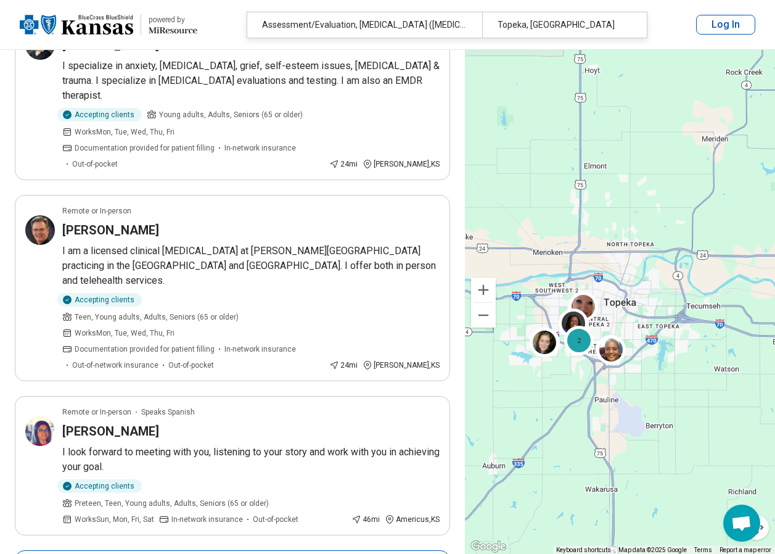
scroll to position [2529, 0]
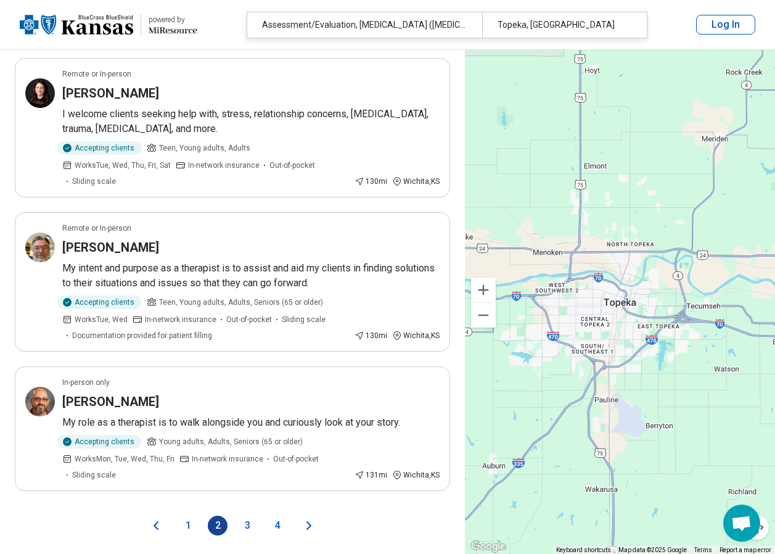
click at [249, 516] on button "3" at bounding box center [247, 526] width 20 height 20
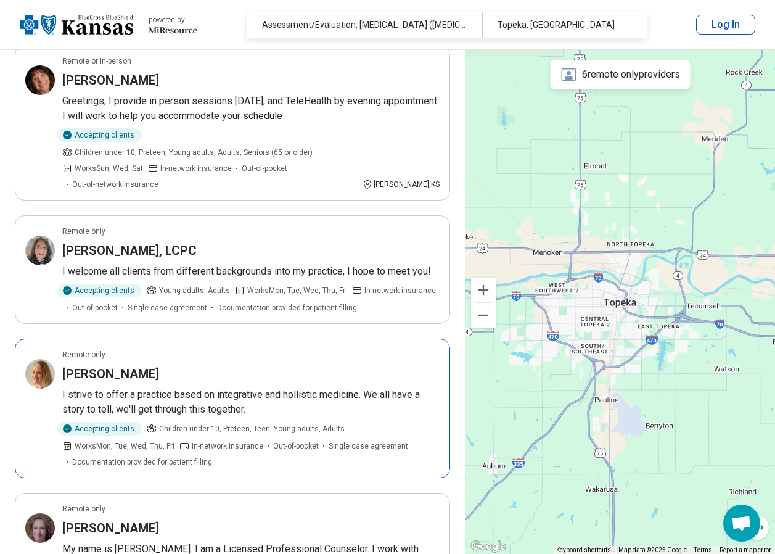
scroll to position [1604, 0]
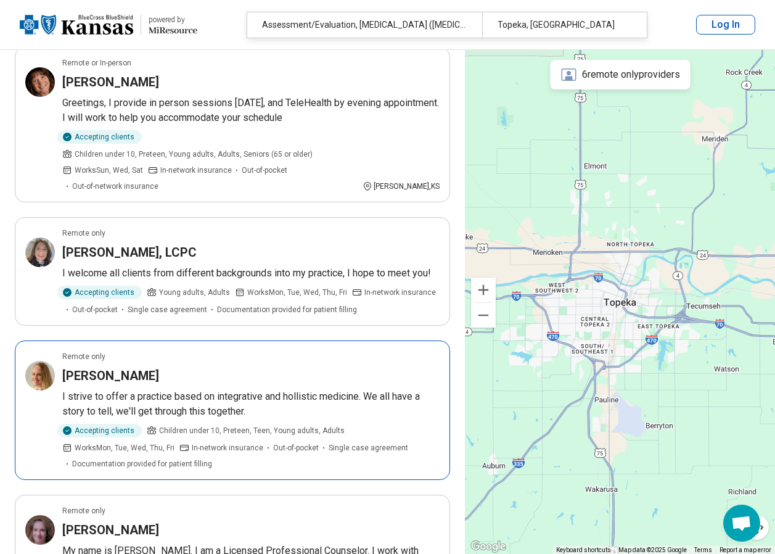
click at [83, 367] on h3 "Lacy Smith" at bounding box center [110, 375] width 97 height 17
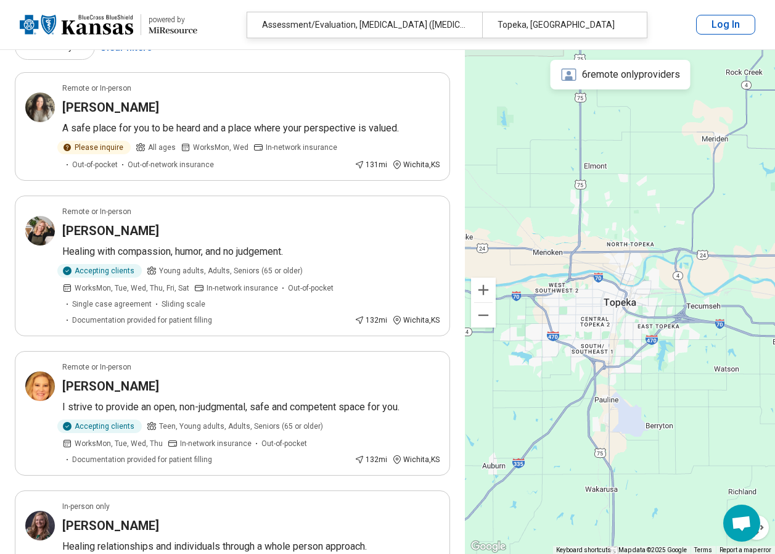
scroll to position [0, 0]
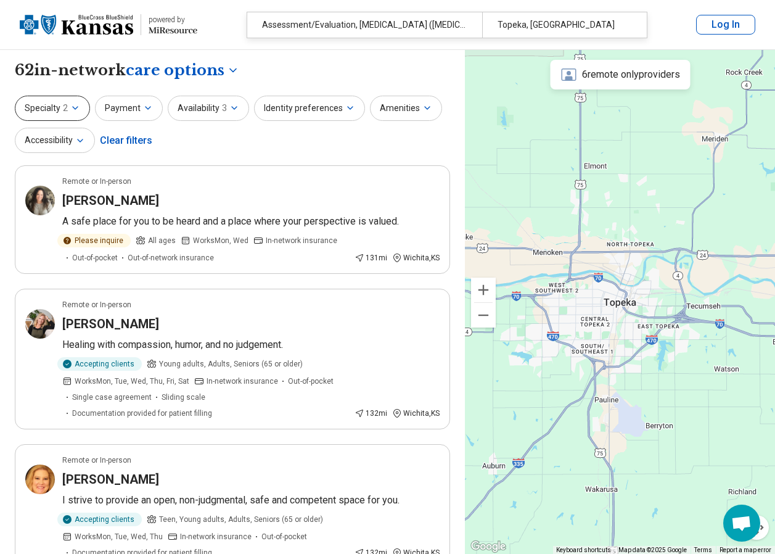
click at [75, 107] on icon "button" at bounding box center [75, 108] width 10 height 10
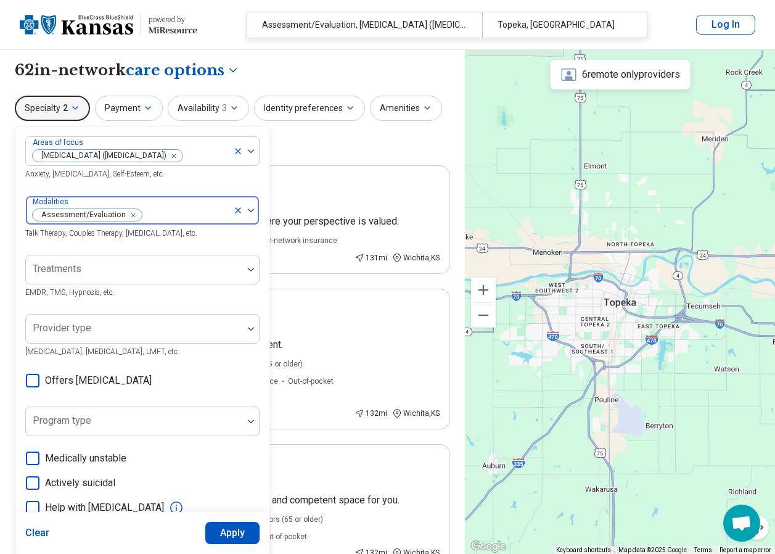
click at [128, 215] on icon "Remove [object Object]" at bounding box center [130, 215] width 4 height 4
click at [175, 155] on icon "Remove [object Object]" at bounding box center [171, 156] width 9 height 9
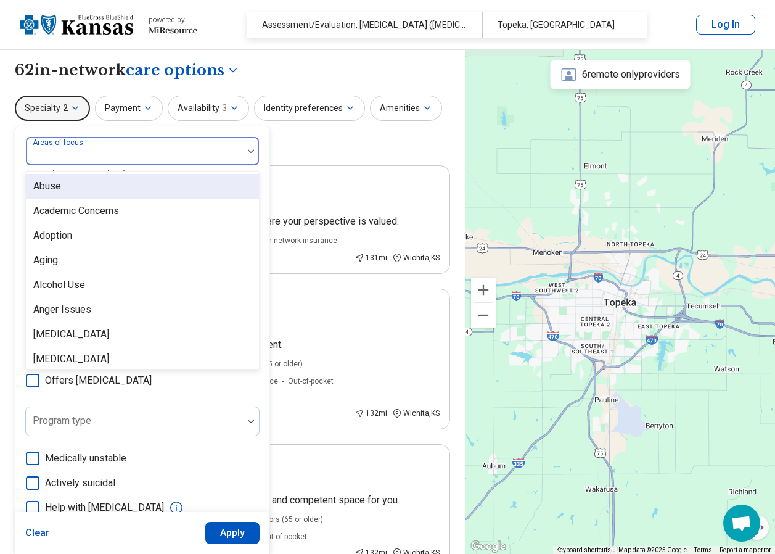
click at [96, 152] on div at bounding box center [134, 155] width 207 height 17
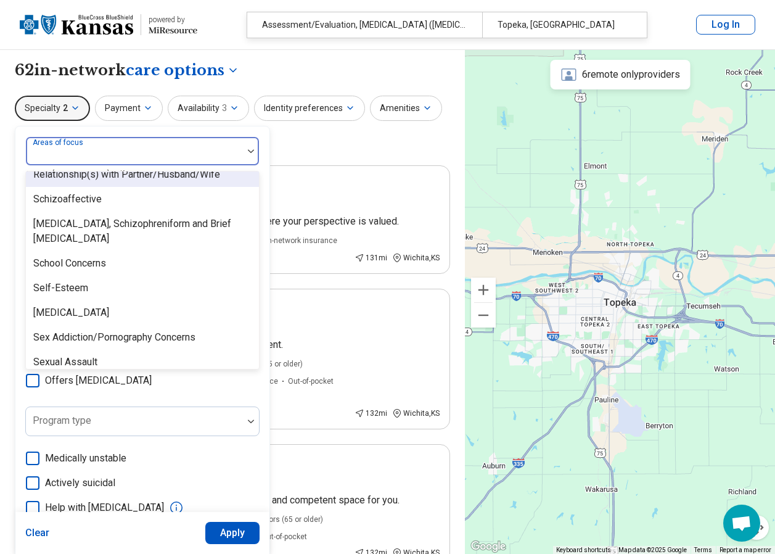
scroll to position [2036, 0]
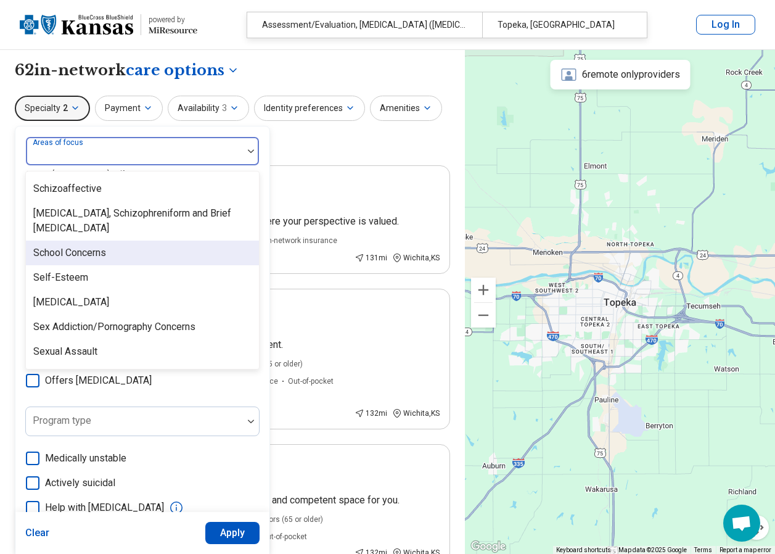
click at [95, 254] on div "School Concerns" at bounding box center [69, 253] width 73 height 15
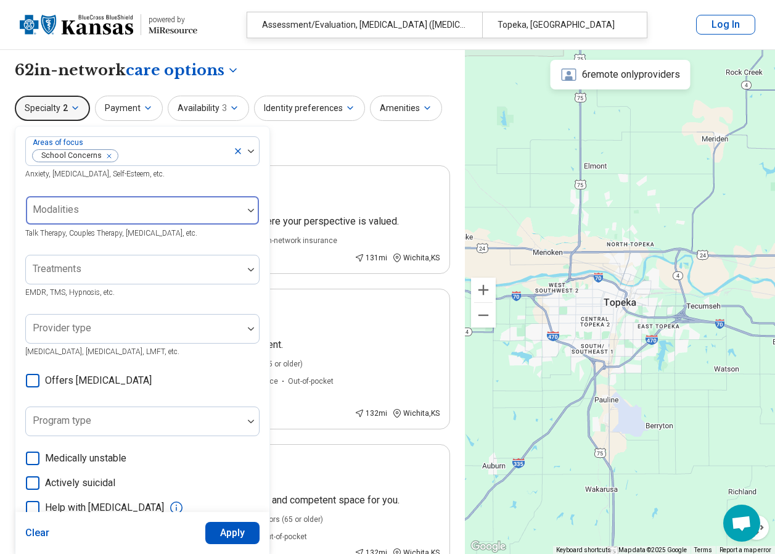
click at [221, 533] on button "Apply" at bounding box center [232, 533] width 55 height 22
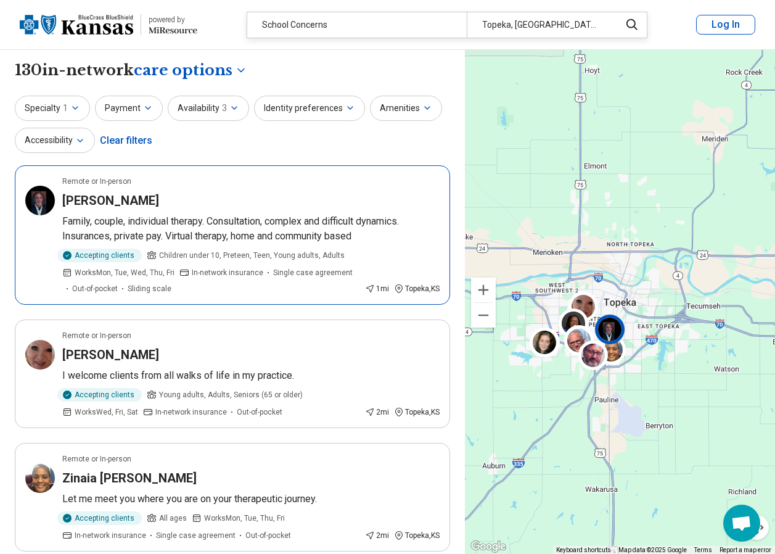
click at [95, 201] on h3 "Drex B Flott" at bounding box center [110, 200] width 97 height 17
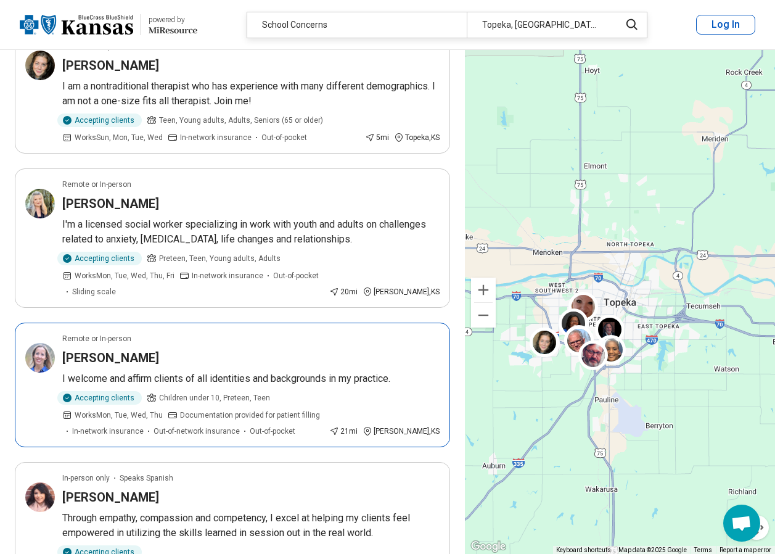
scroll to position [1542, 0]
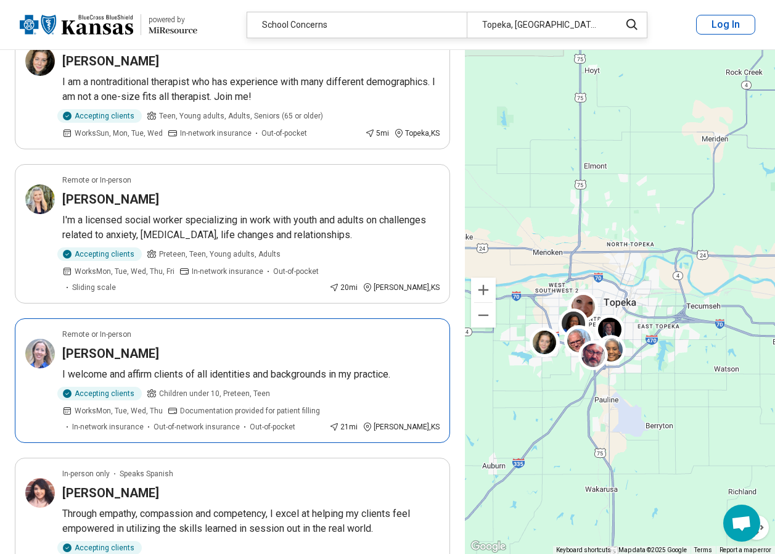
click at [133, 345] on h3 "Chelsey Stultz" at bounding box center [110, 353] width 97 height 17
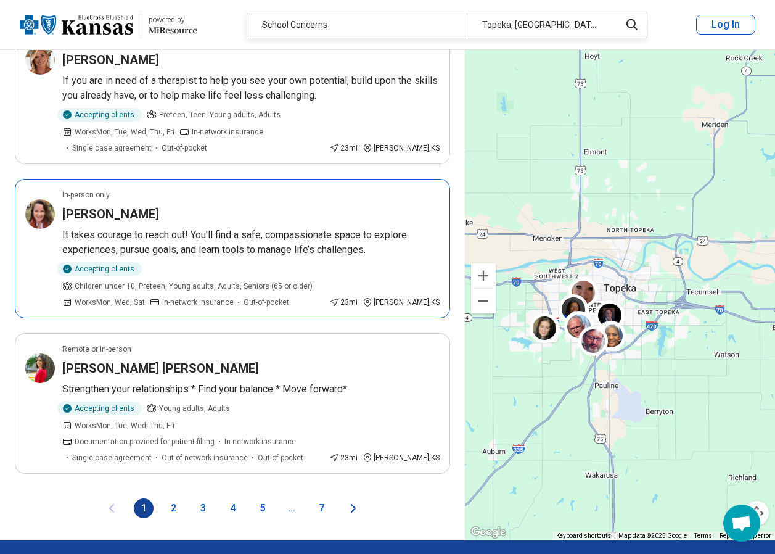
scroll to position [2591, 0]
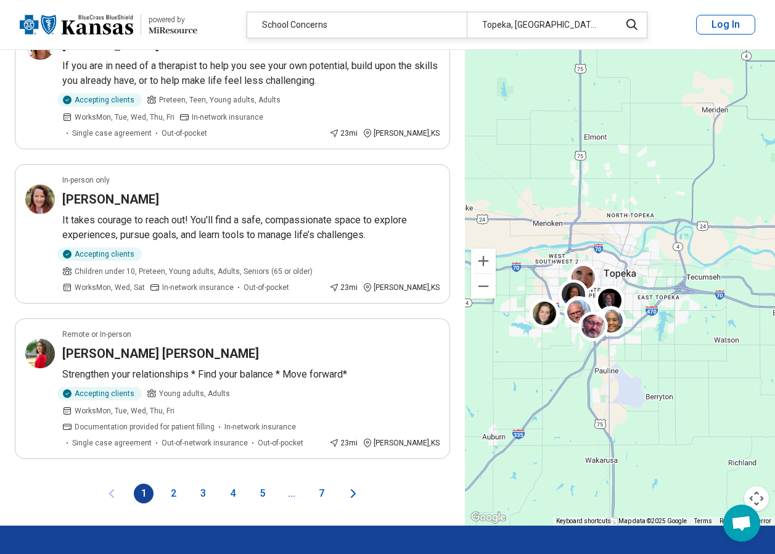
click at [172, 484] on button "2" at bounding box center [173, 494] width 20 height 20
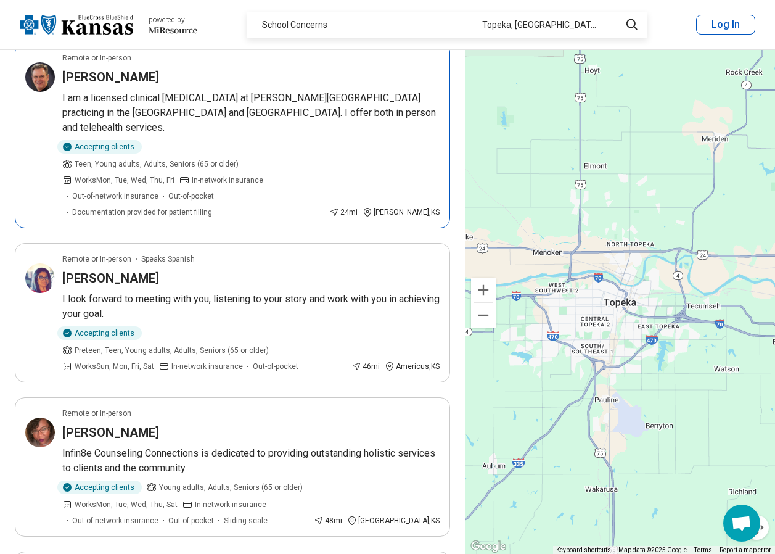
scroll to position [0, 0]
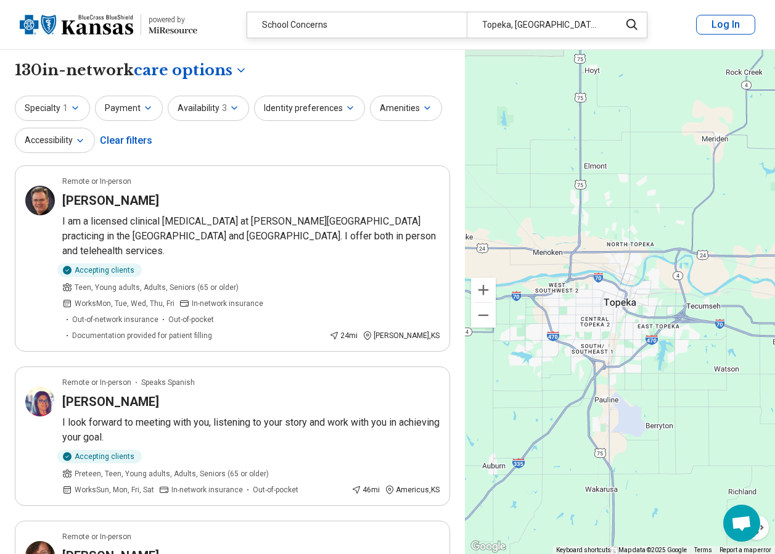
click at [140, 144] on div "Clear filters" at bounding box center [126, 141] width 52 height 30
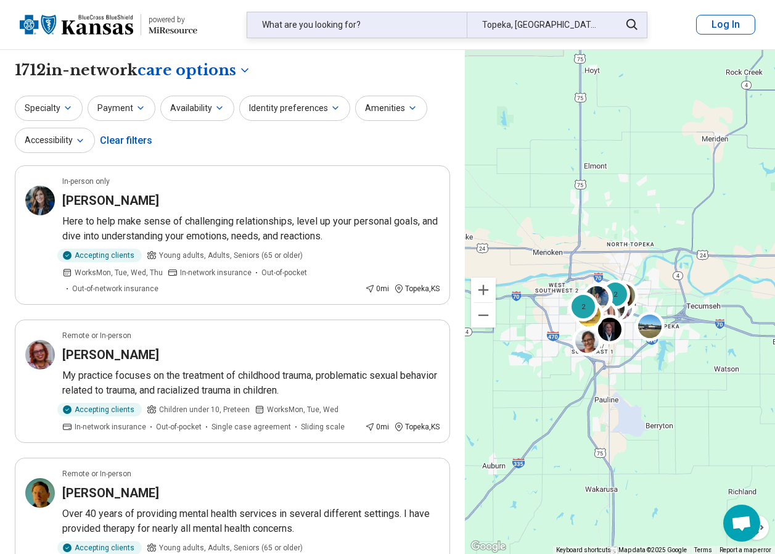
click at [287, 24] on div "What are you looking for?" at bounding box center [357, 24] width 220 height 25
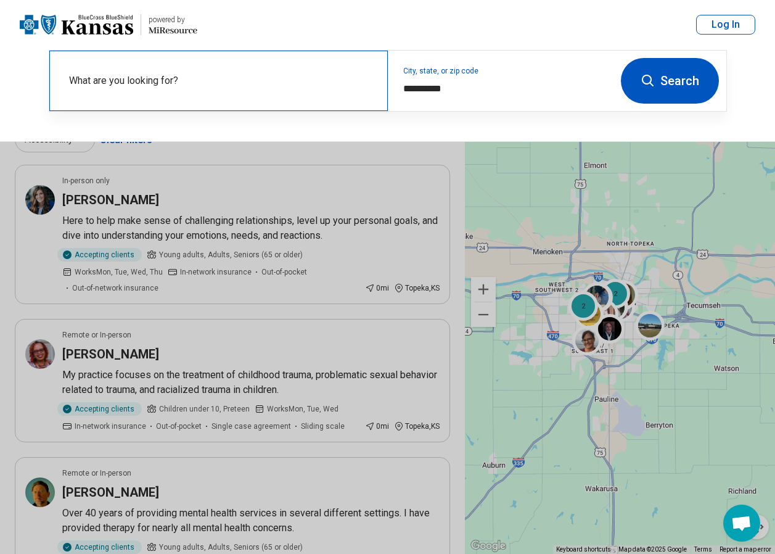
click at [91, 75] on label "What are you looking for?" at bounding box center [221, 80] width 304 height 15
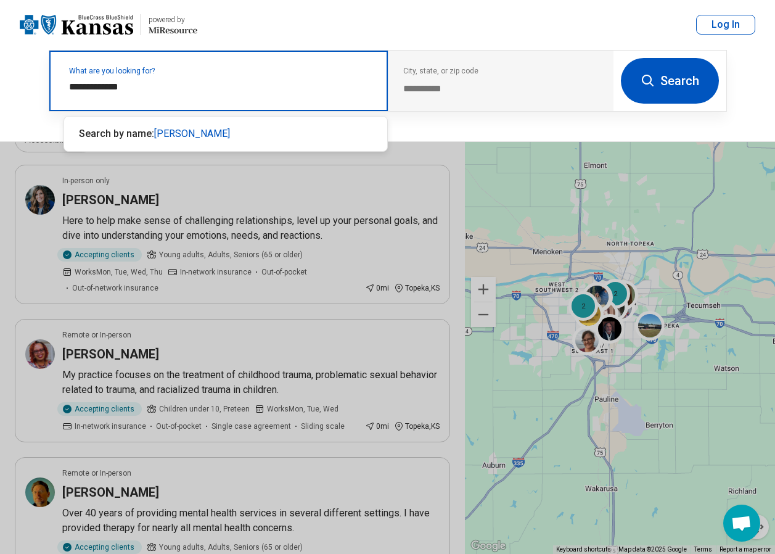
type input "**********"
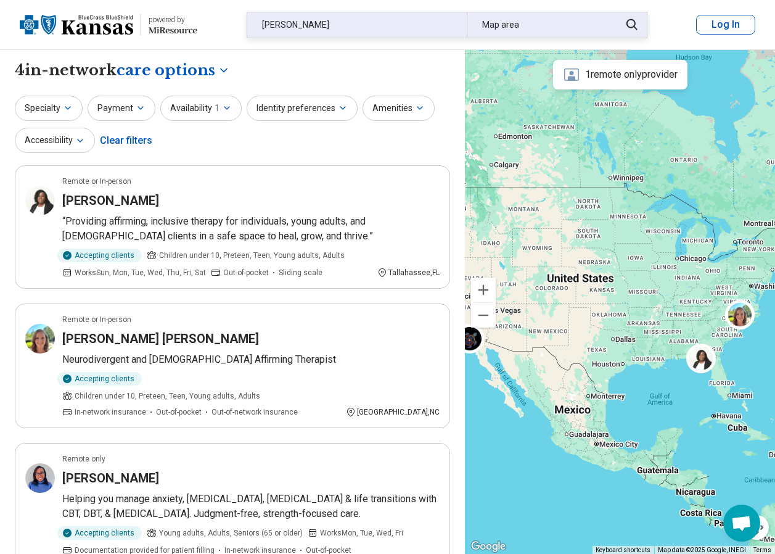
click at [323, 25] on div "caleb stephens" at bounding box center [357, 24] width 220 height 25
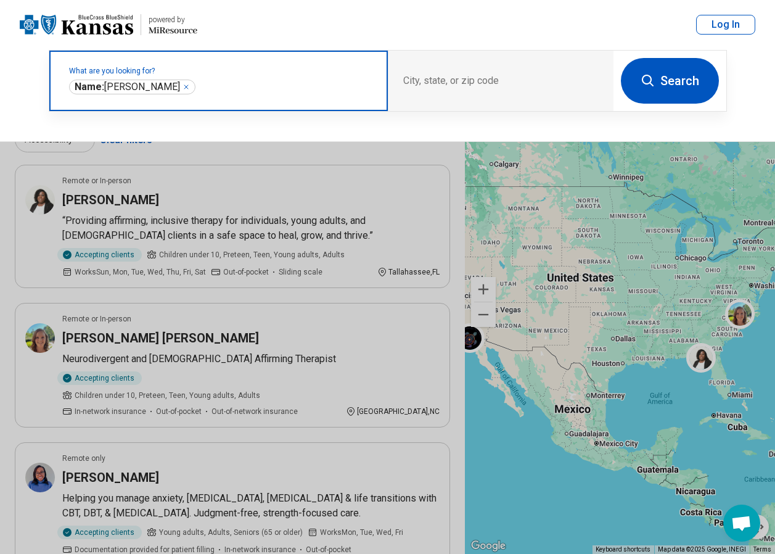
click at [183, 87] on icon "Remove" at bounding box center [186, 86] width 7 height 7
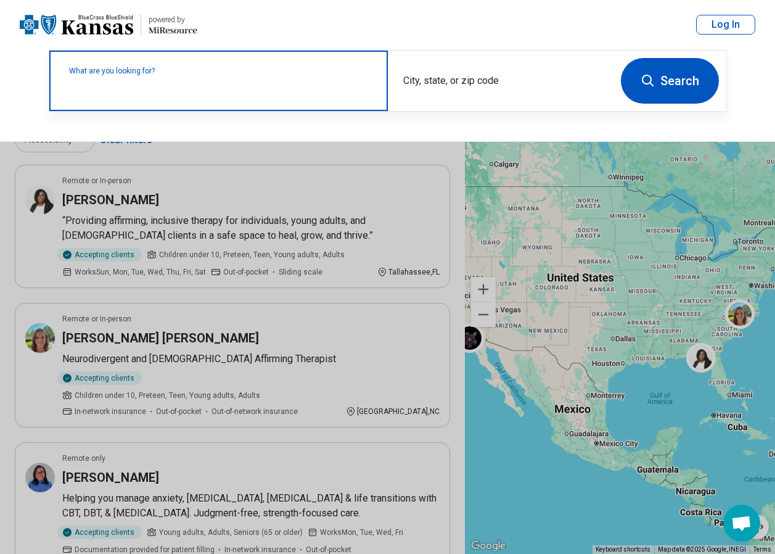
click at [112, 75] on label "What are you looking for?" at bounding box center [221, 70] width 304 height 7
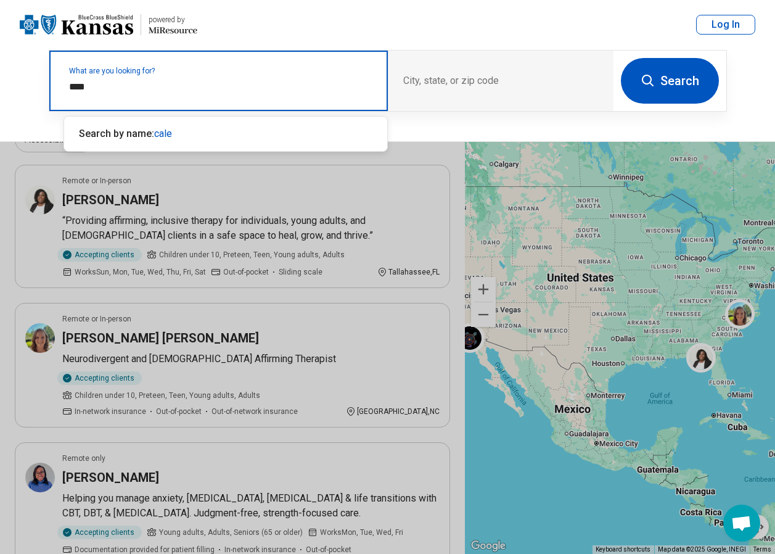
type input "*****"
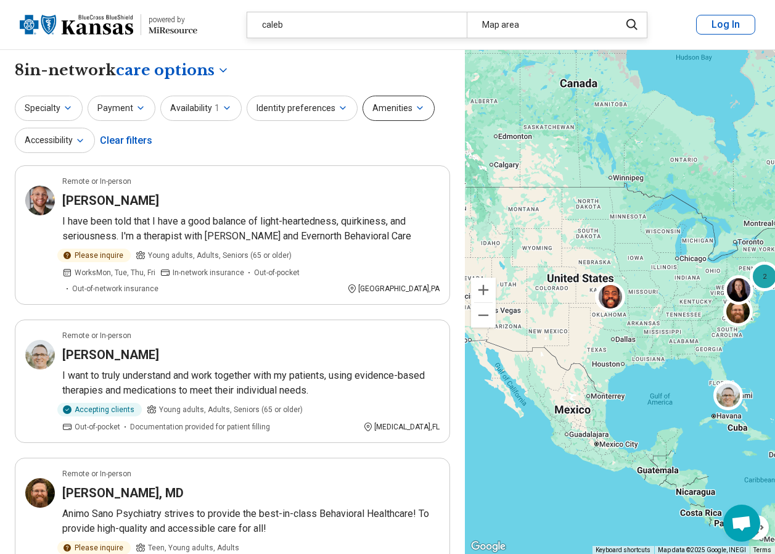
click at [407, 112] on button "Amenities" at bounding box center [399, 108] width 72 height 25
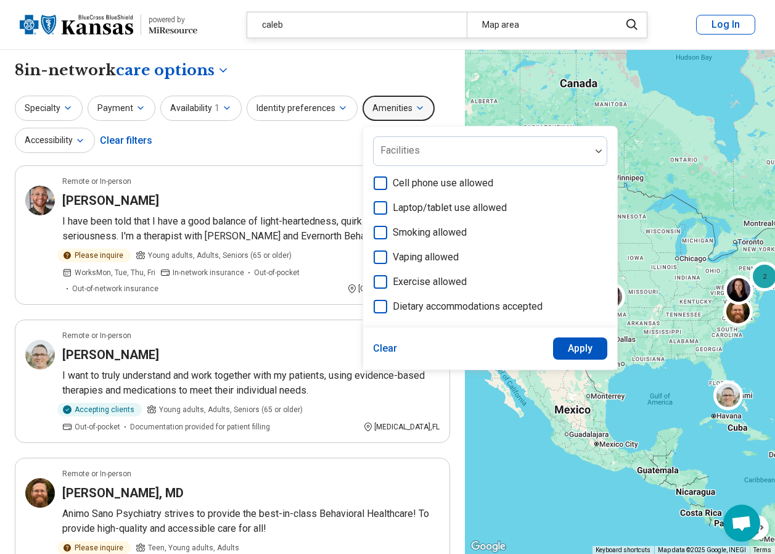
click at [303, 146] on div "Specialty Payment Availability 1 Identity preferences Amenities Facilities Cell…" at bounding box center [233, 126] width 436 height 60
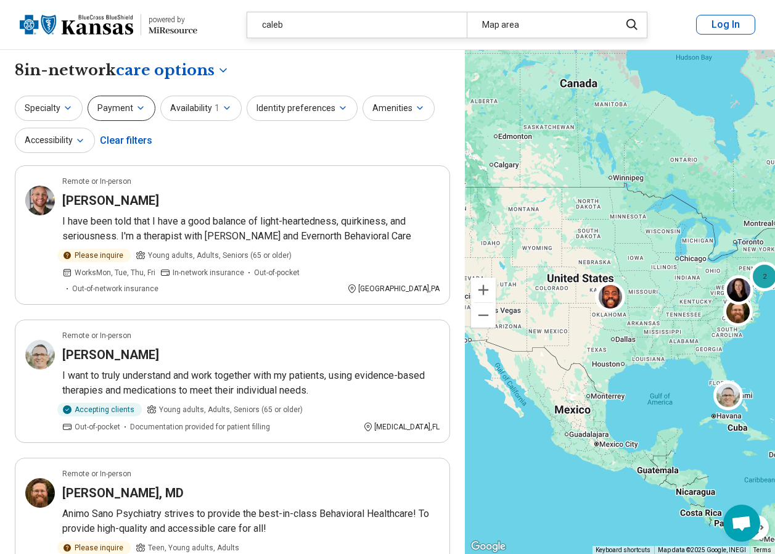
click at [137, 112] on icon "button" at bounding box center [141, 108] width 10 height 10
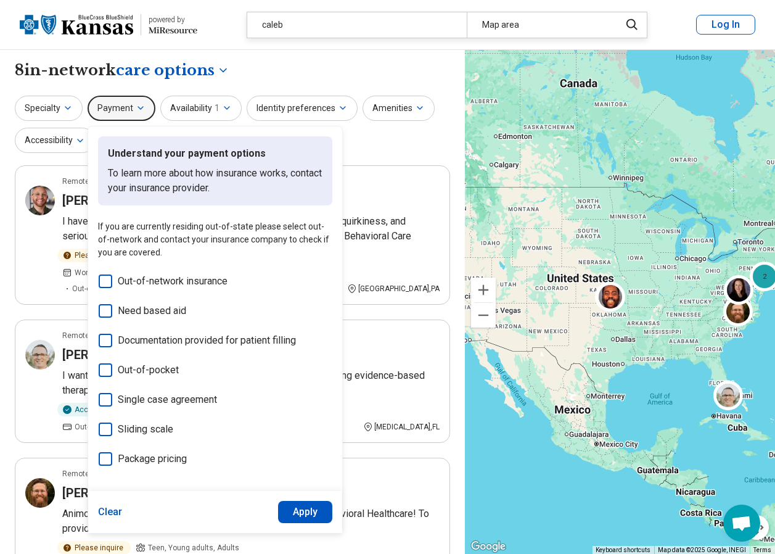
click at [109, 426] on icon at bounding box center [106, 430] width 14 height 14
click at [295, 508] on button "Apply" at bounding box center [305, 512] width 55 height 22
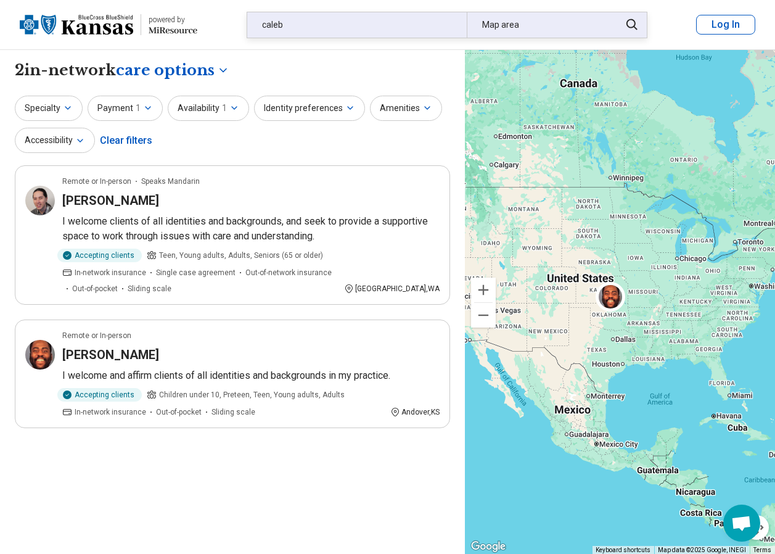
click at [318, 24] on div "caleb" at bounding box center [357, 24] width 220 height 25
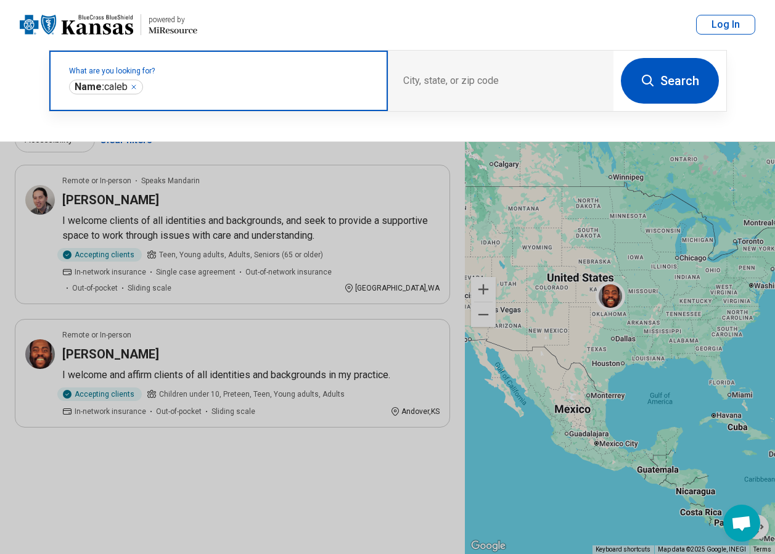
click at [134, 88] on icon "Remove" at bounding box center [133, 86] width 7 height 7
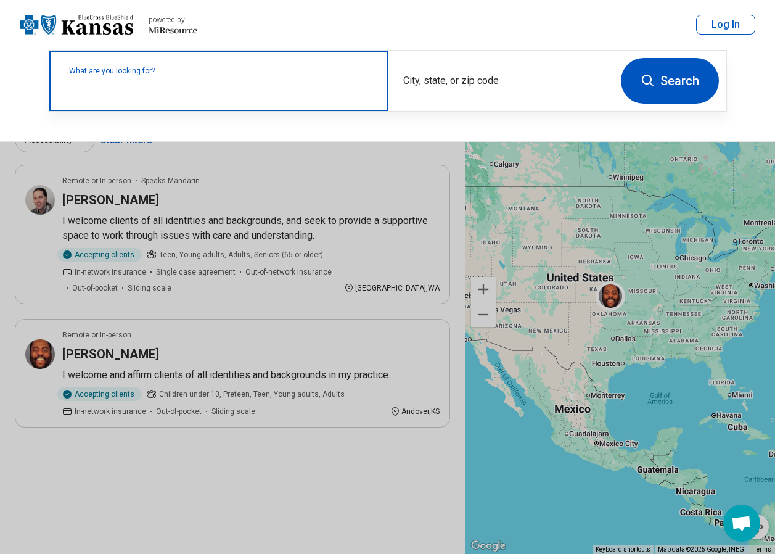
click at [447, 130] on div "What are you looking for? City, state, or zip code Search" at bounding box center [387, 95] width 775 height 93
click at [669, 85] on button "Search" at bounding box center [670, 81] width 98 height 46
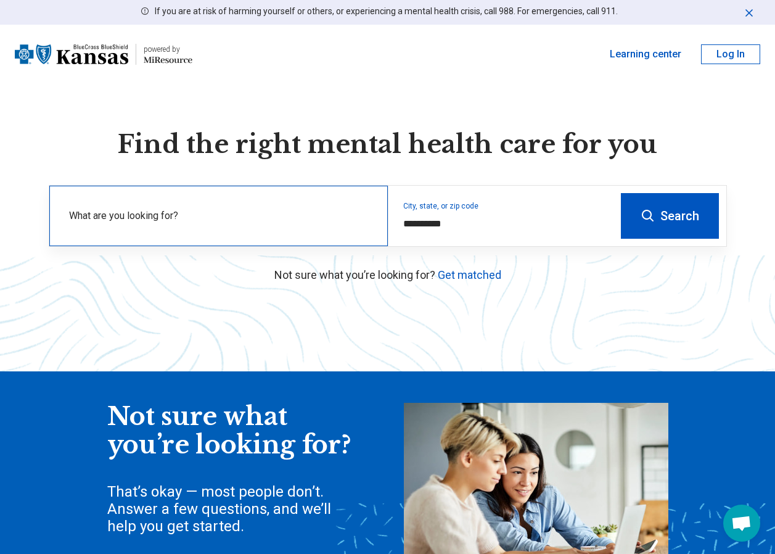
click at [147, 213] on label "What are you looking for?" at bounding box center [221, 216] width 304 height 15
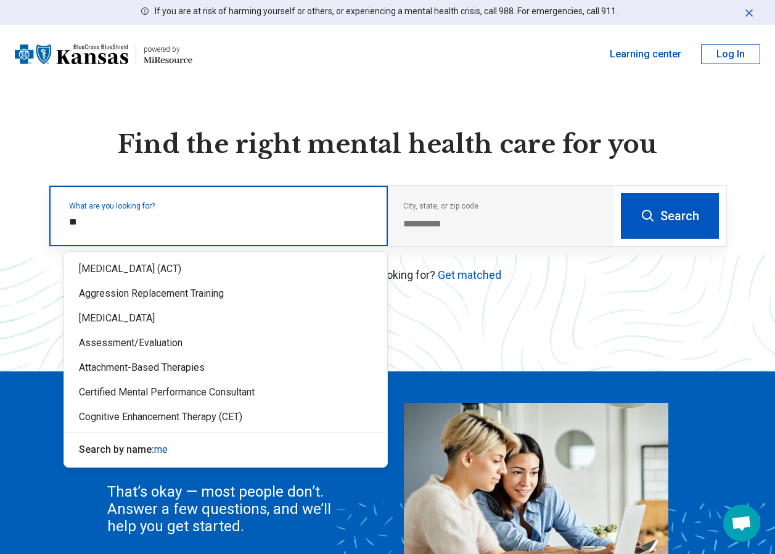
type input "*"
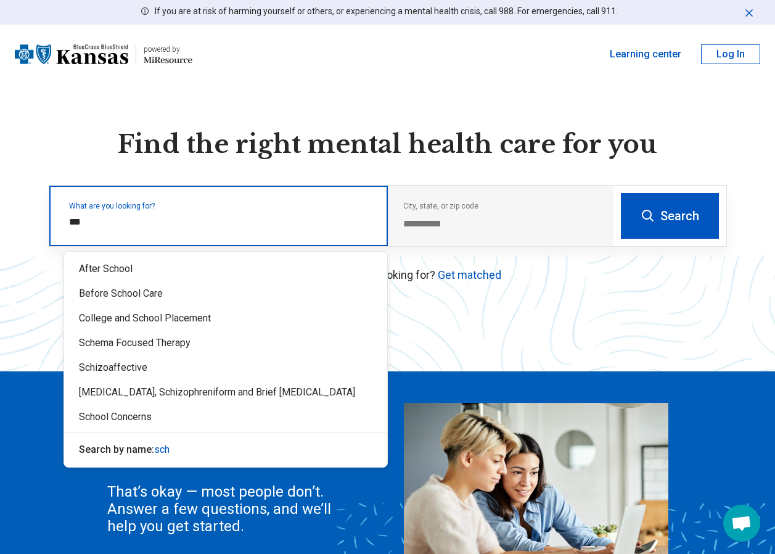
type input "****"
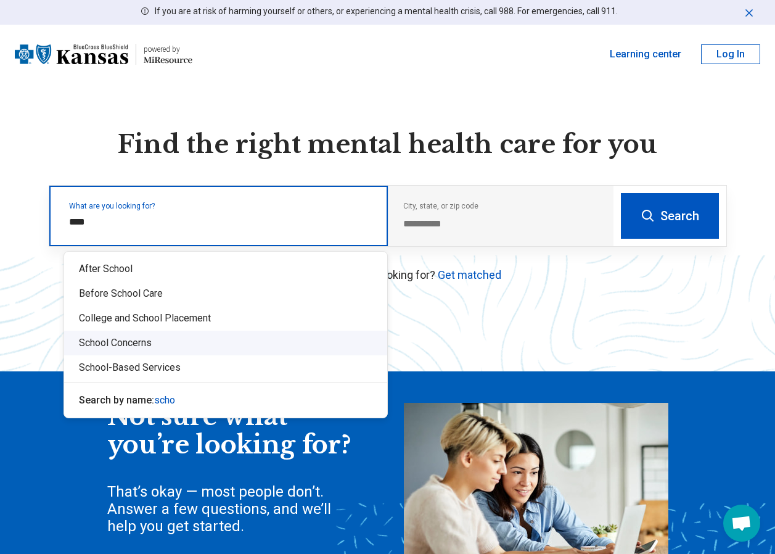
click at [129, 344] on div "School Concerns" at bounding box center [225, 343] width 323 height 25
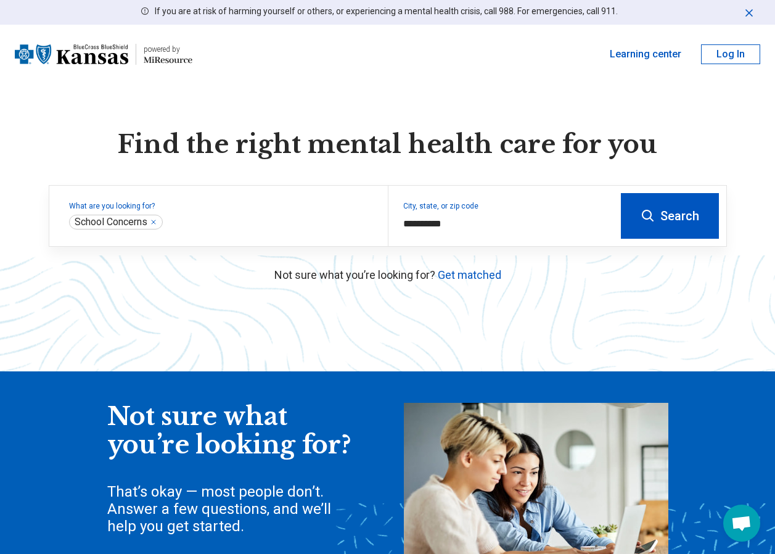
click at [687, 213] on button "Search" at bounding box center [670, 216] width 98 height 46
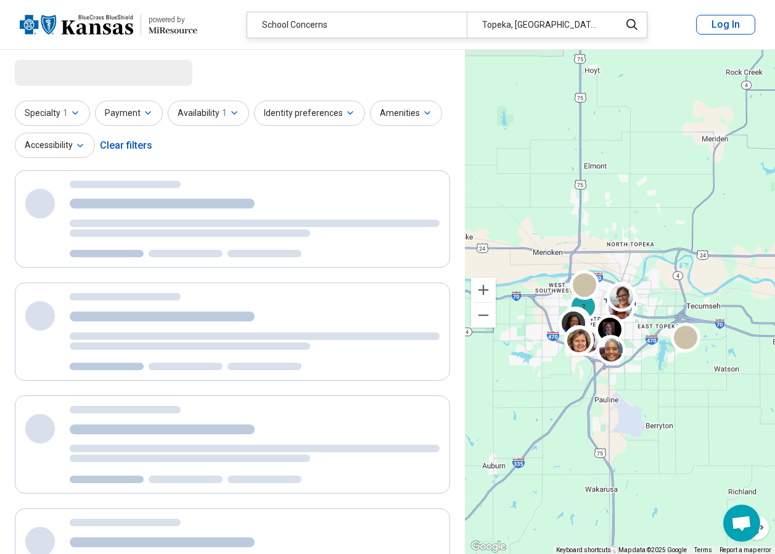
select select "***"
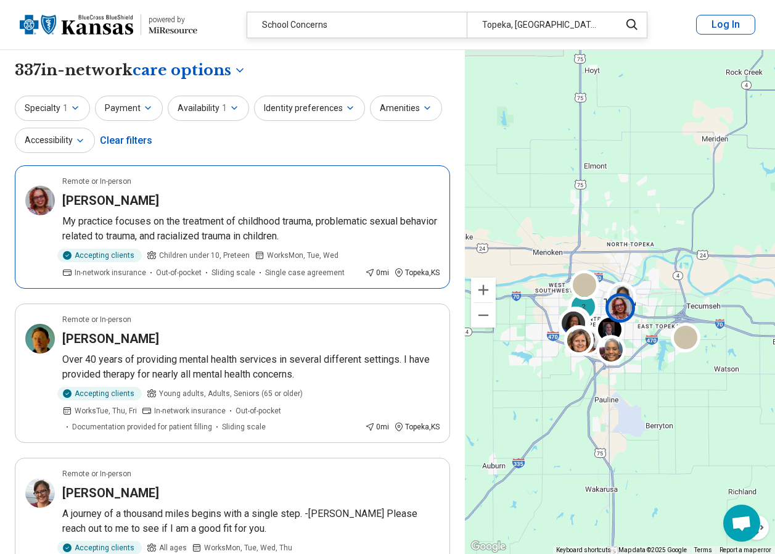
click at [109, 200] on h3 "Tara Wallace" at bounding box center [110, 200] width 97 height 17
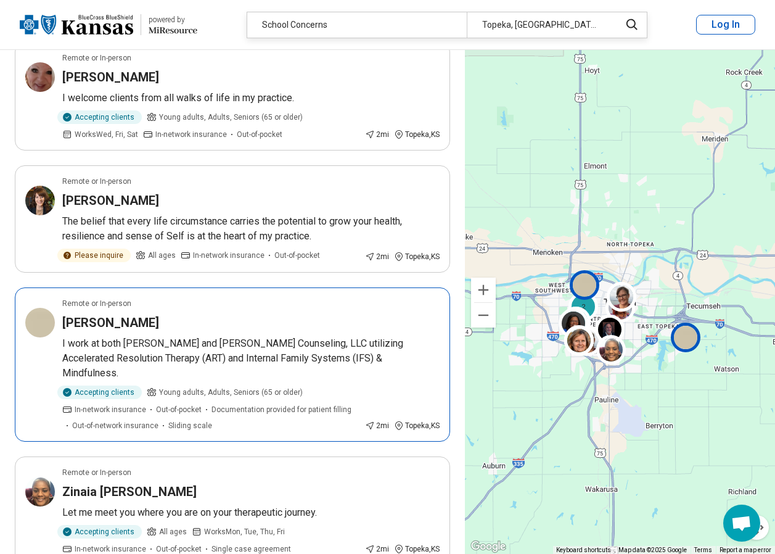
scroll to position [740, 0]
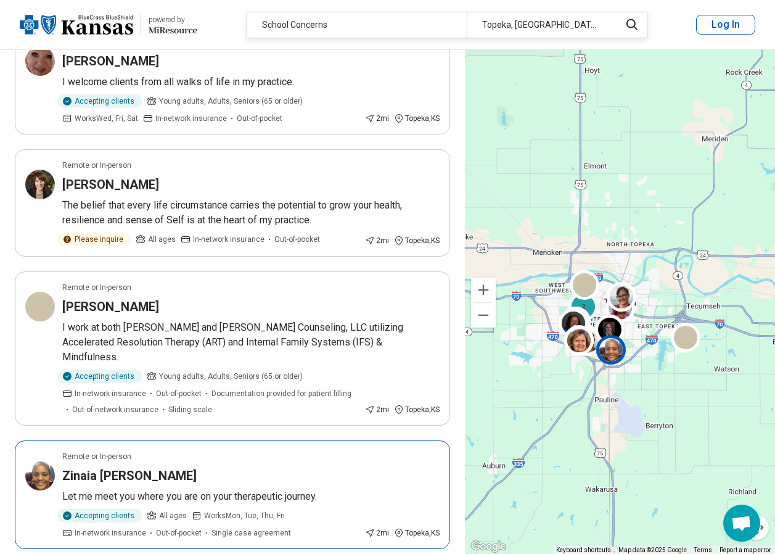
click at [109, 467] on h3 "Zinaia Armstead" at bounding box center [129, 475] width 134 height 17
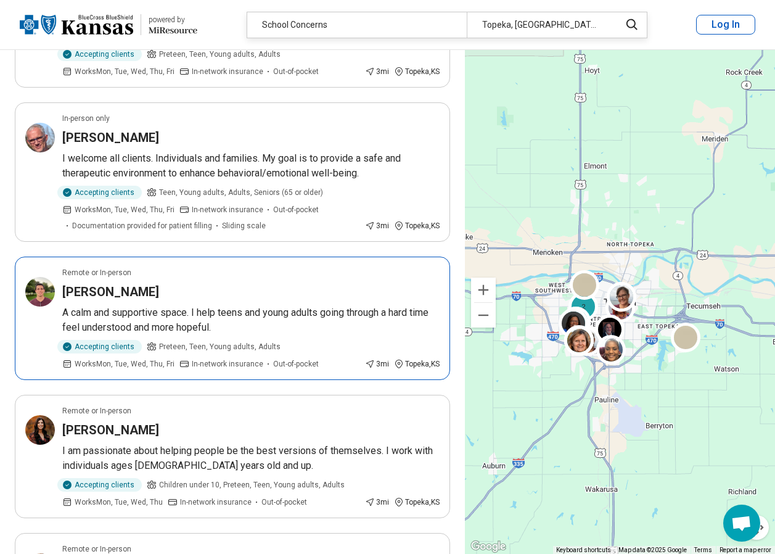
scroll to position [2344, 0]
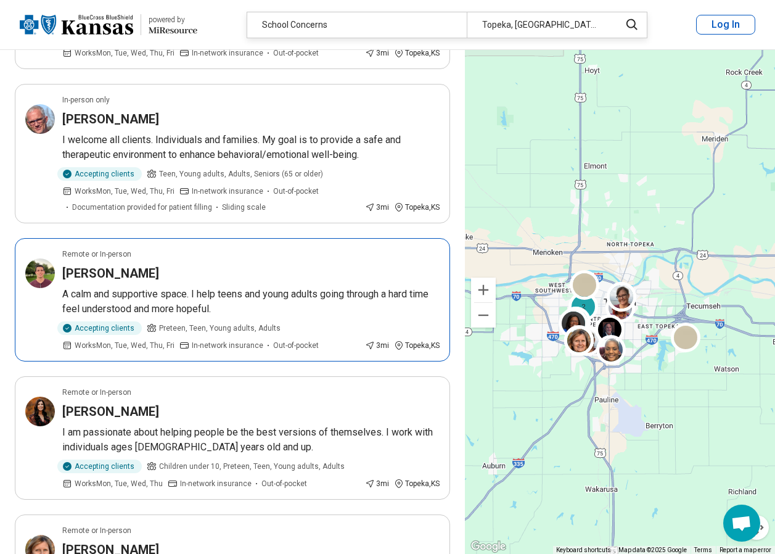
click at [109, 265] on h3 "[PERSON_NAME]" at bounding box center [110, 273] width 97 height 17
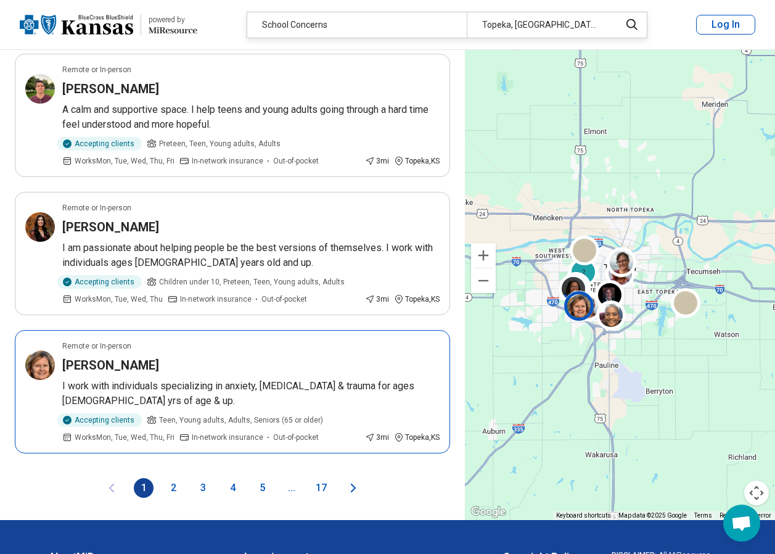
scroll to position [2529, 0]
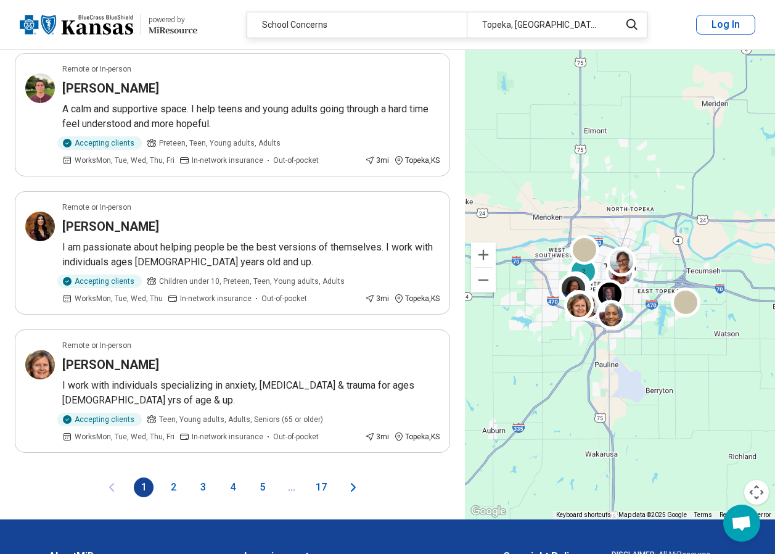
click at [172, 477] on button "2" at bounding box center [173, 487] width 20 height 20
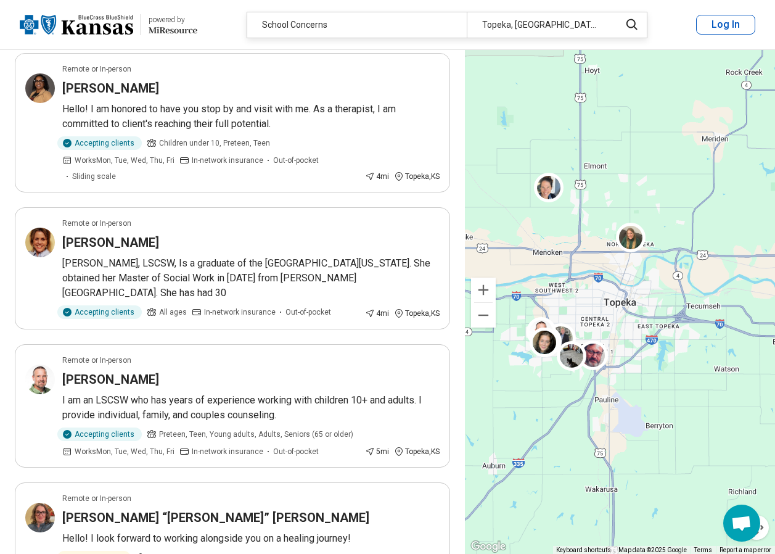
scroll to position [679, 0]
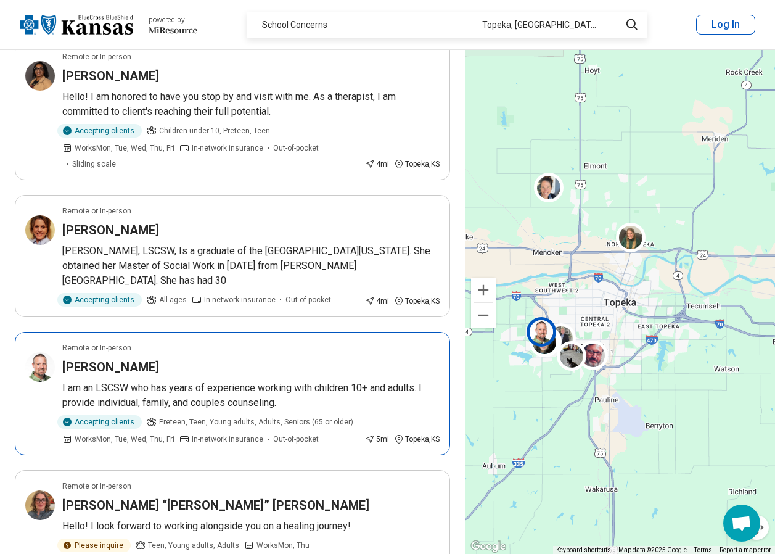
click at [96, 358] on h3 "Troy Fay" at bounding box center [110, 366] width 97 height 17
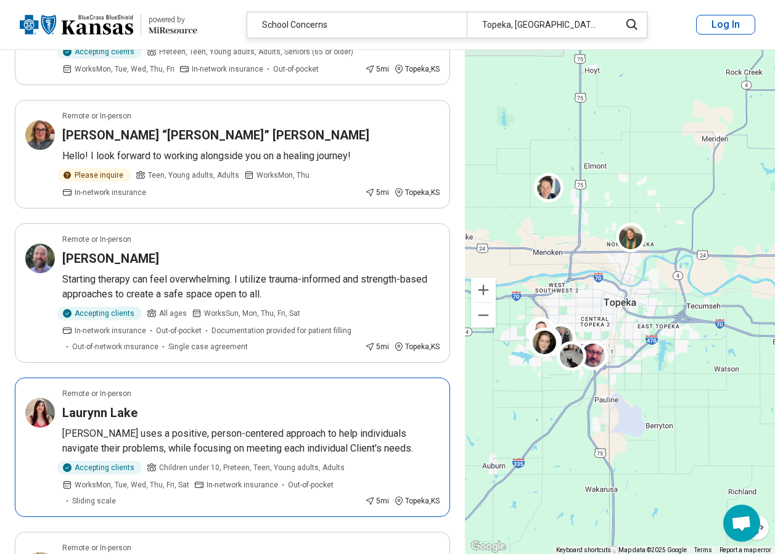
scroll to position [1110, 0]
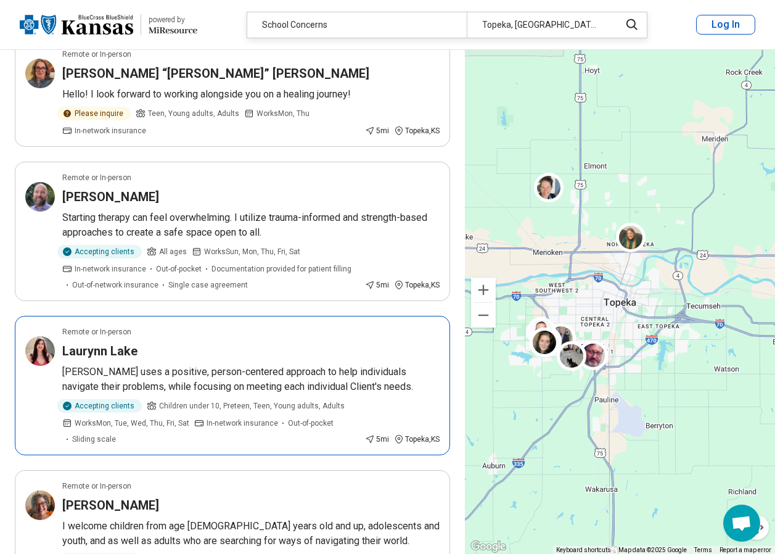
click at [91, 342] on h3 "Laurynn Lake" at bounding box center [99, 350] width 75 height 17
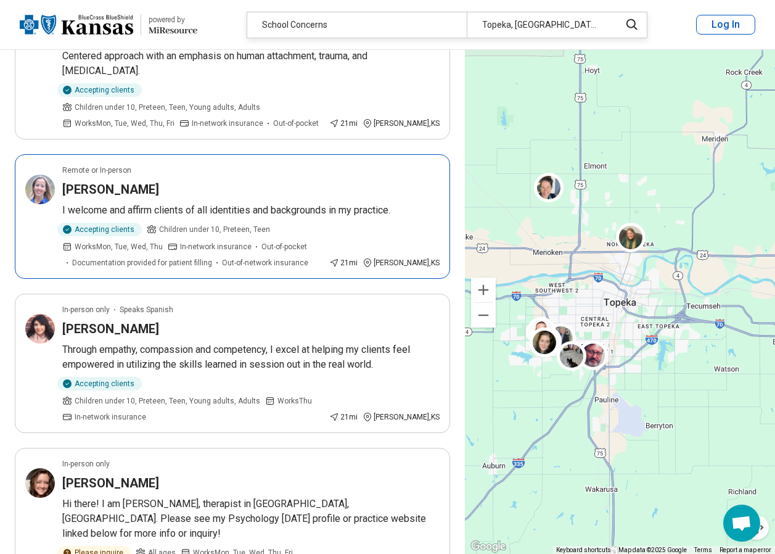
scroll to position [2468, 0]
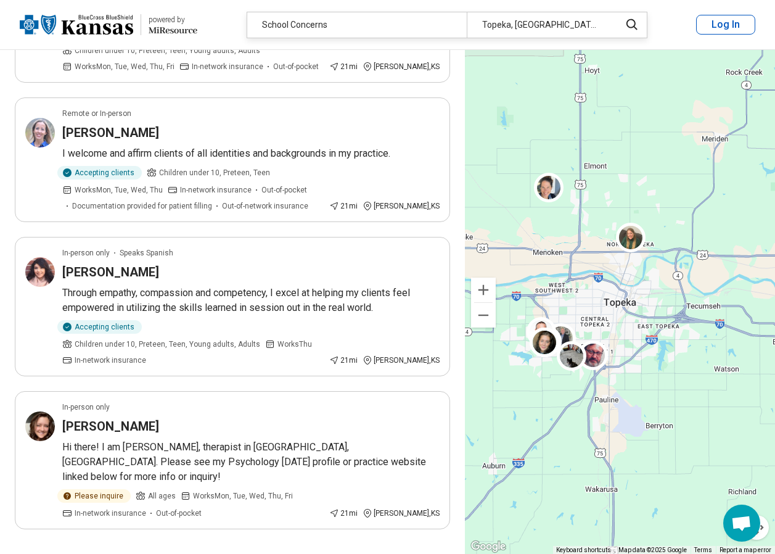
click at [204, 553] on button "3" at bounding box center [203, 564] width 20 height 20
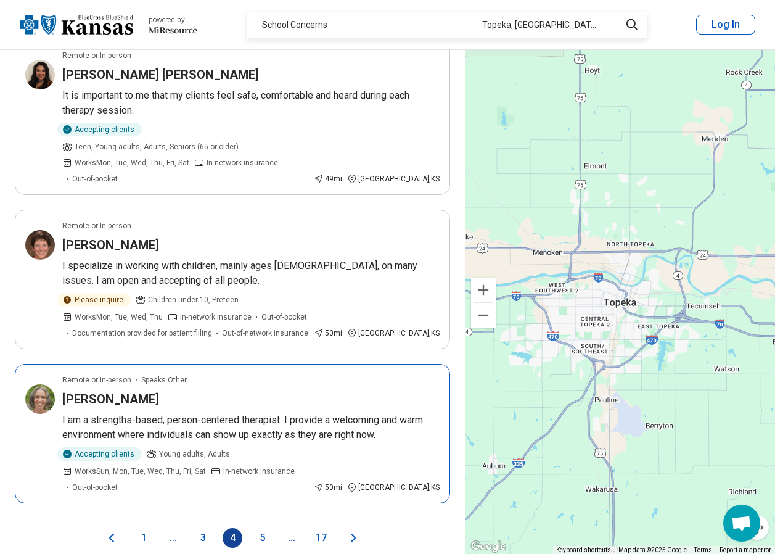
scroll to position [2714, 0]
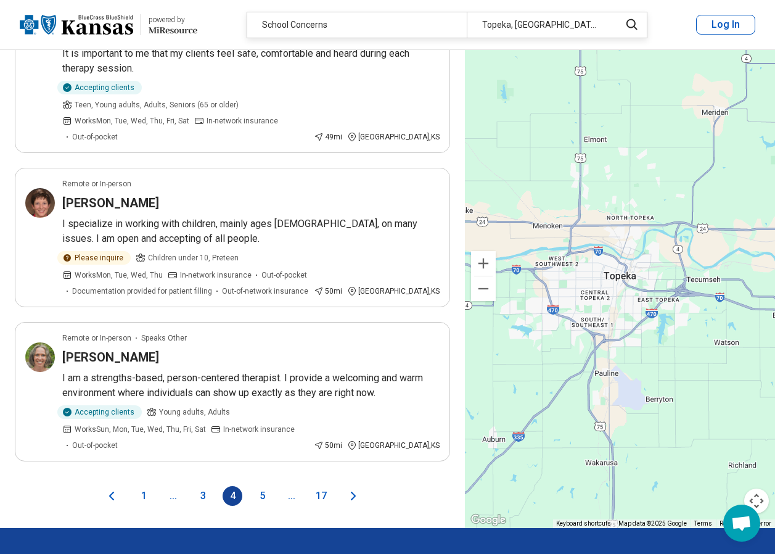
click at [262, 486] on button "5" at bounding box center [262, 496] width 20 height 20
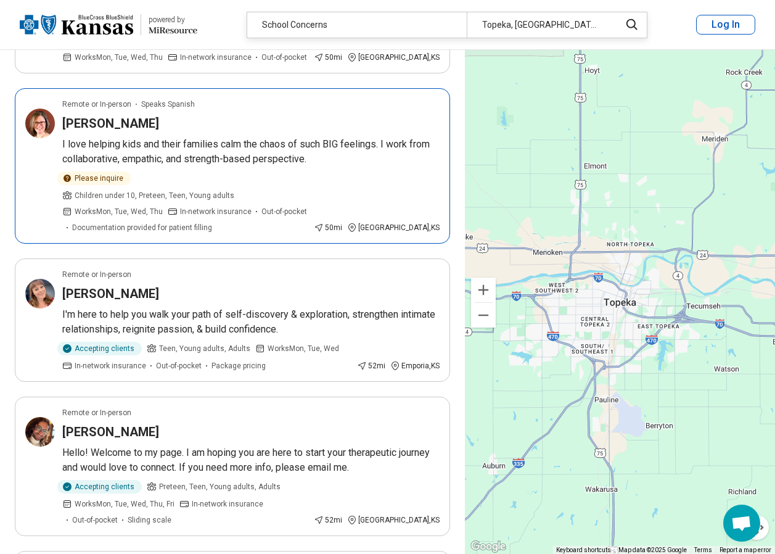
scroll to position [370, 0]
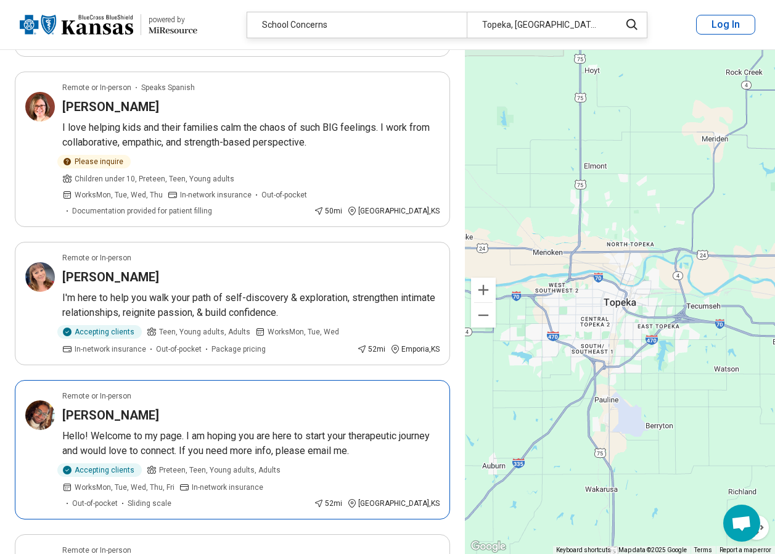
click at [117, 407] on h3 "Ryan Ledet" at bounding box center [110, 415] width 97 height 17
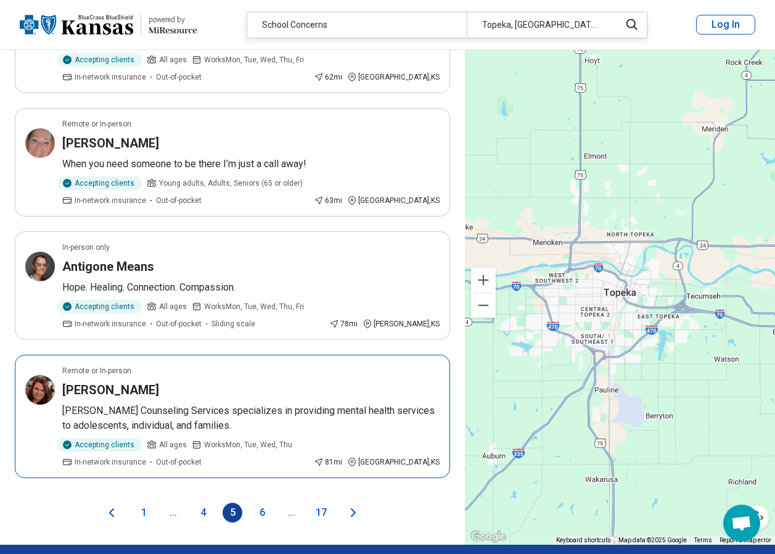
scroll to position [2591, 0]
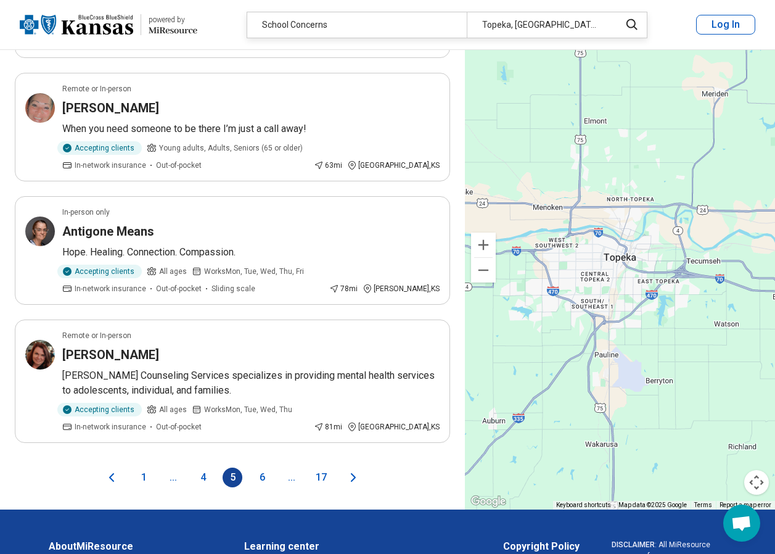
click at [262, 468] on button "6" at bounding box center [262, 478] width 20 height 20
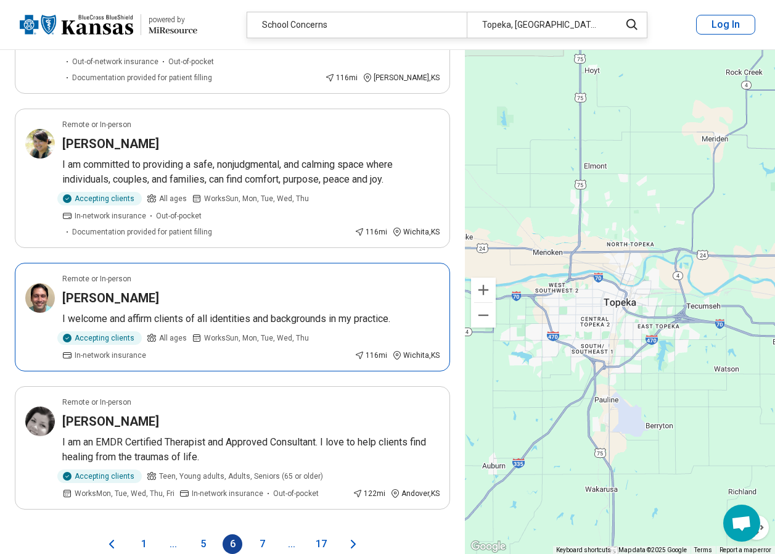
scroll to position [2468, 0]
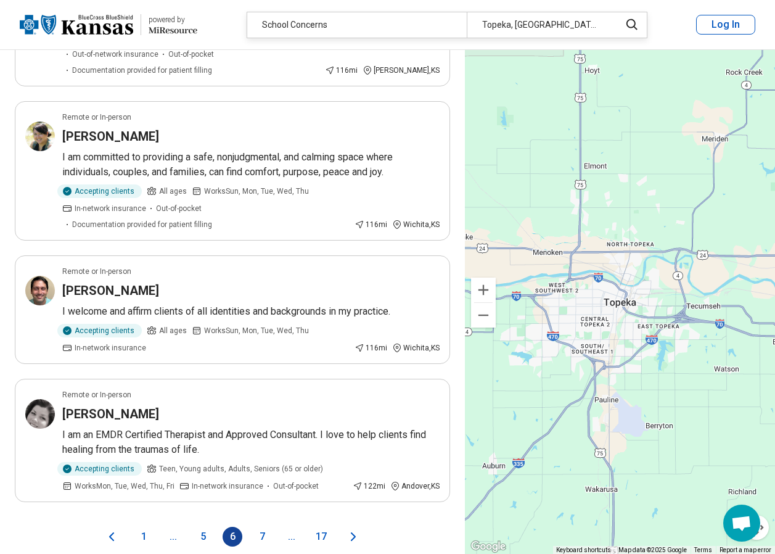
click at [260, 527] on button "7" at bounding box center [262, 537] width 20 height 20
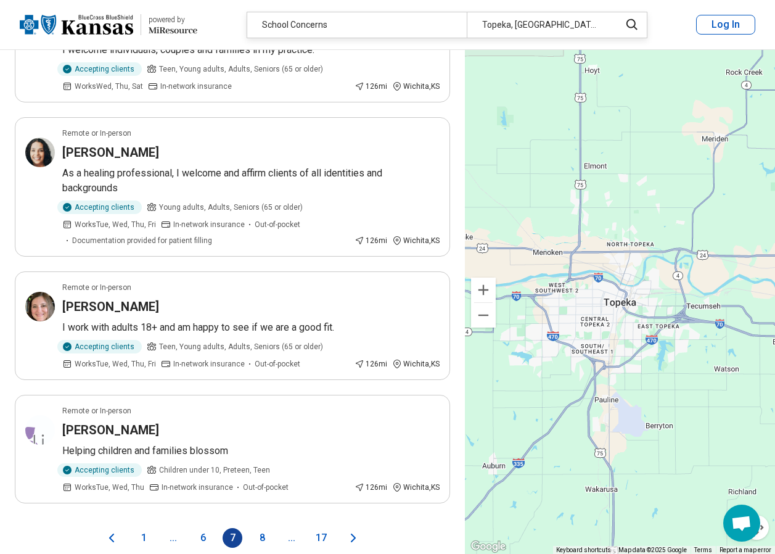
click at [261, 528] on button "8" at bounding box center [262, 538] width 20 height 20
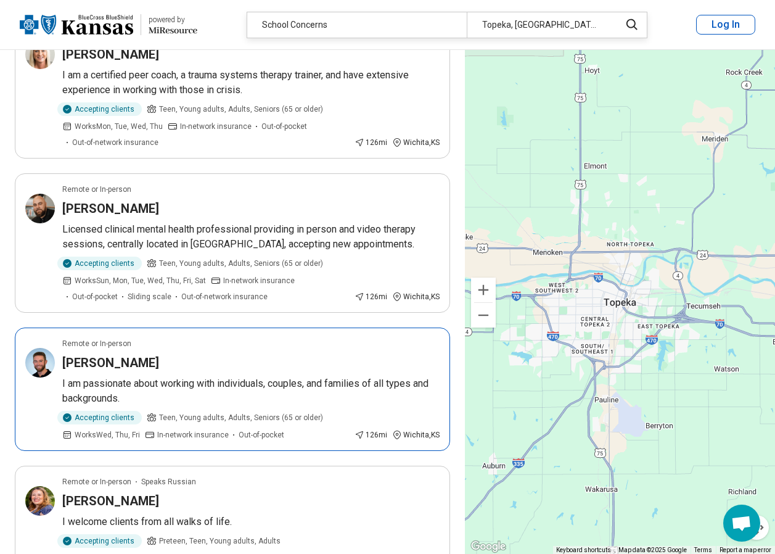
scroll to position [308, 0]
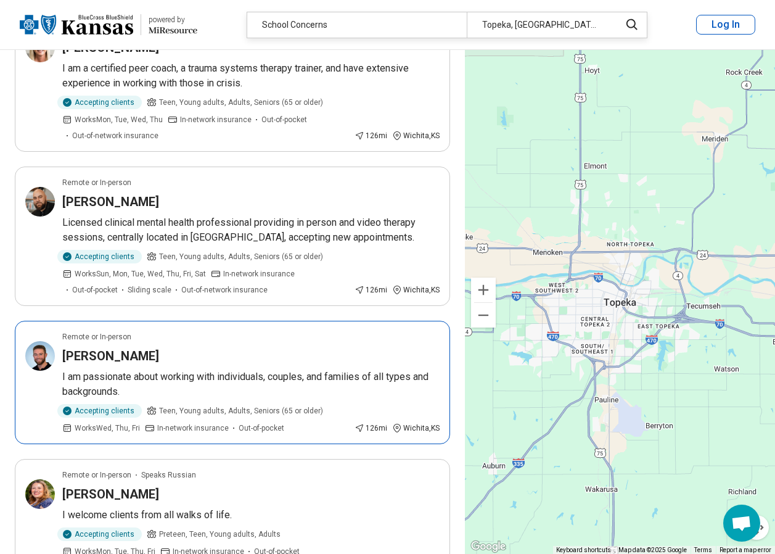
click at [88, 347] on h3 "Jacob Miller" at bounding box center [110, 355] width 97 height 17
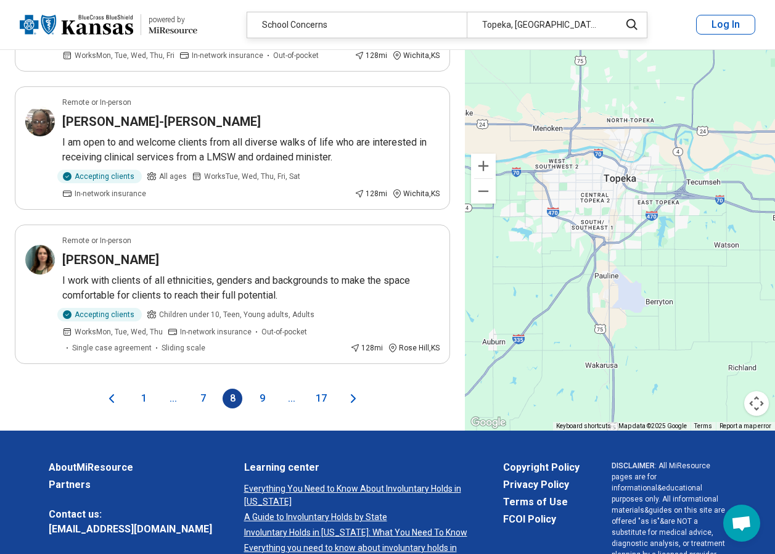
scroll to position [2653, 0]
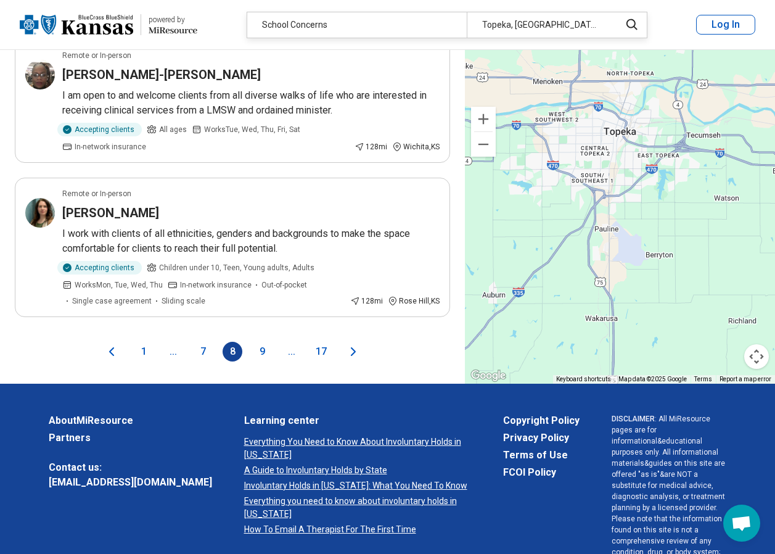
click at [265, 342] on button "9" at bounding box center [262, 352] width 20 height 20
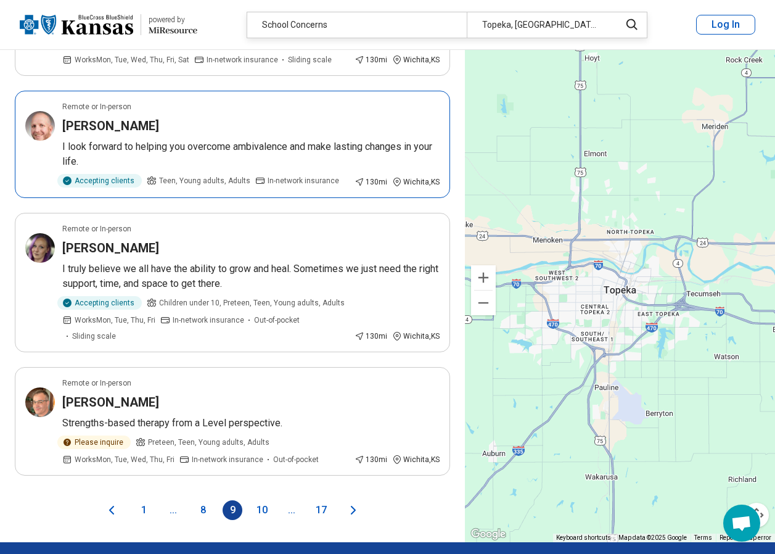
scroll to position [2468, 0]
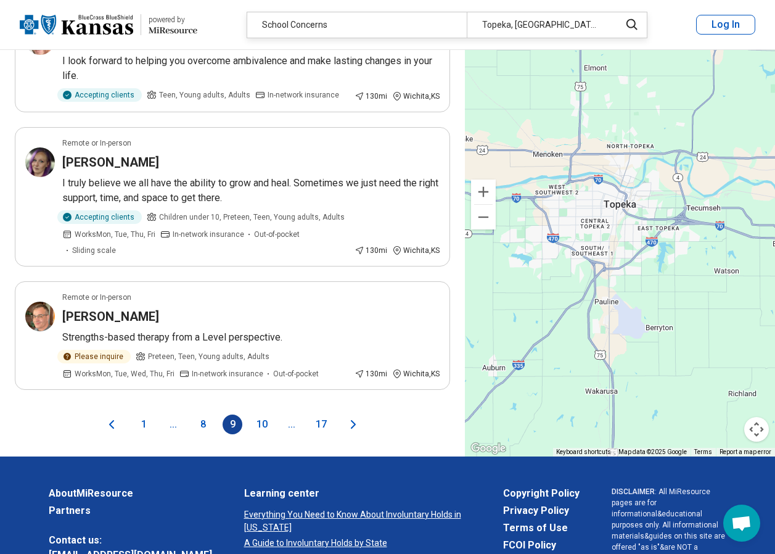
click at [268, 421] on button "10" at bounding box center [262, 425] width 20 height 20
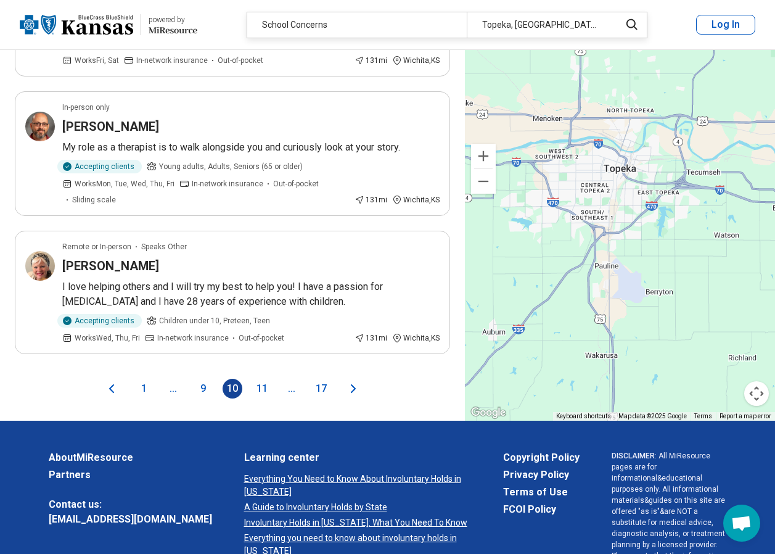
scroll to position [2653, 0]
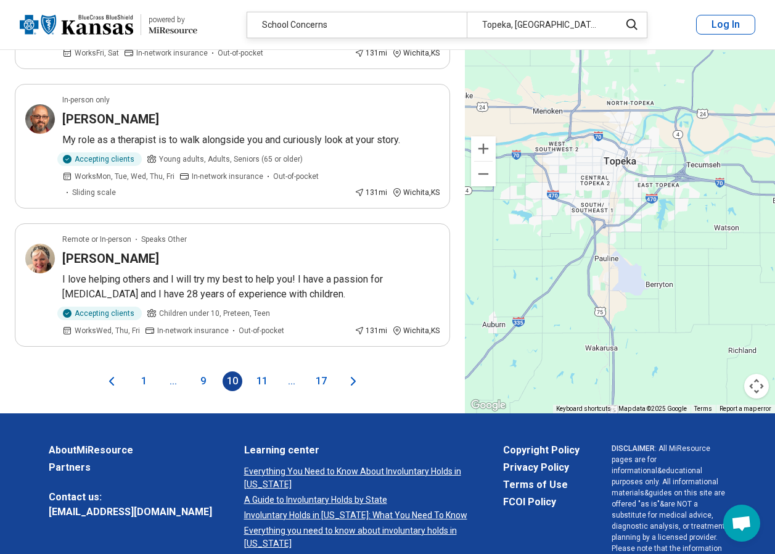
click at [266, 371] on button "11" at bounding box center [262, 381] width 20 height 20
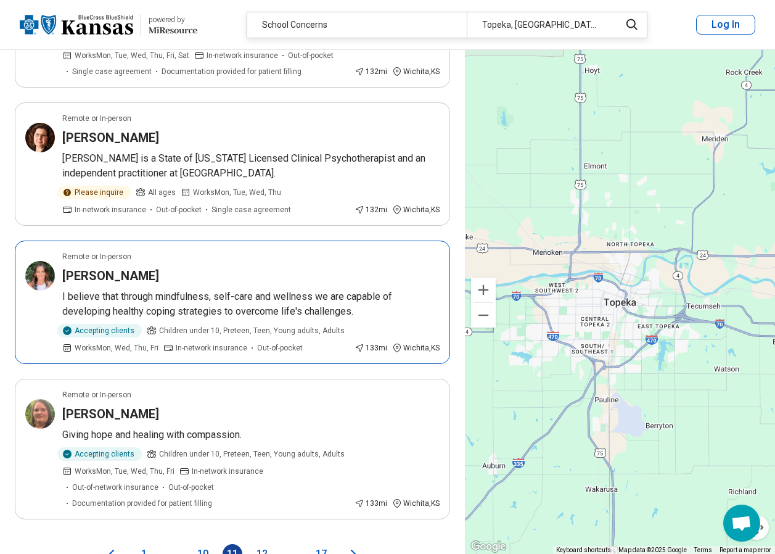
scroll to position [2468, 0]
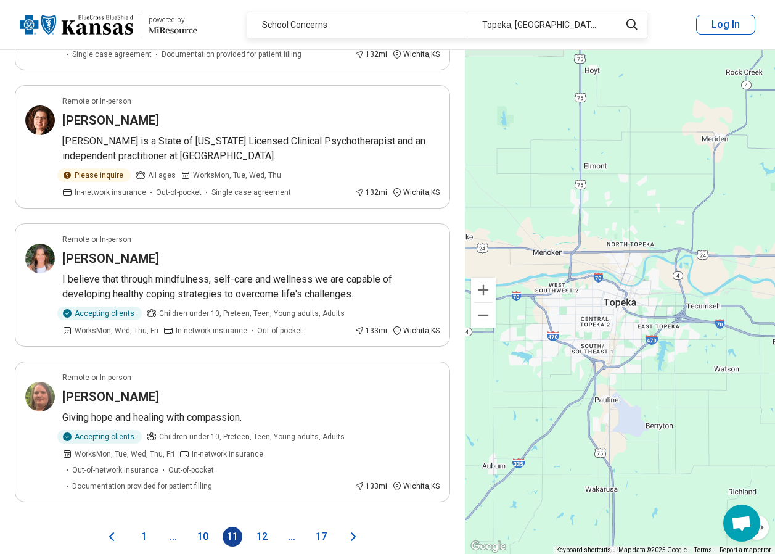
click at [264, 527] on button "12" at bounding box center [262, 537] width 20 height 20
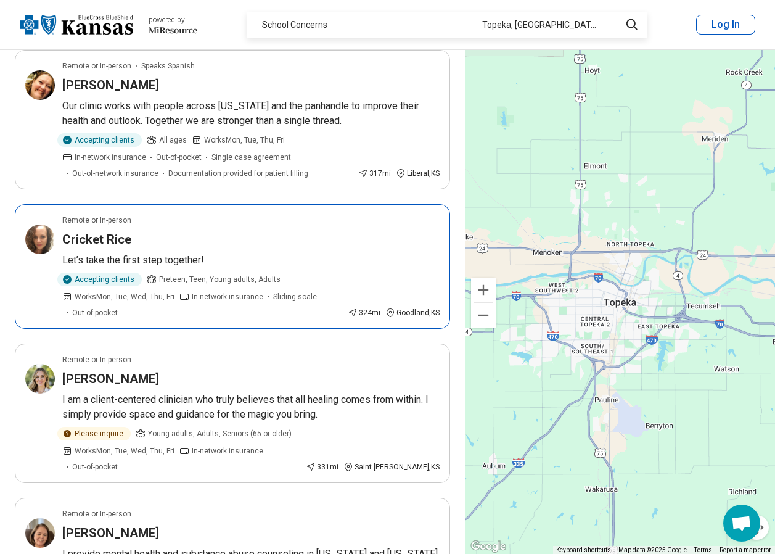
scroll to position [2591, 0]
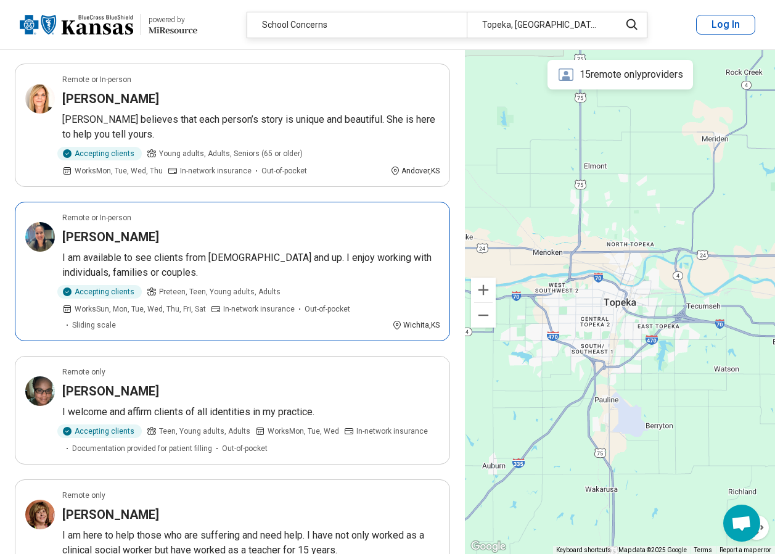
scroll to position [679, 0]
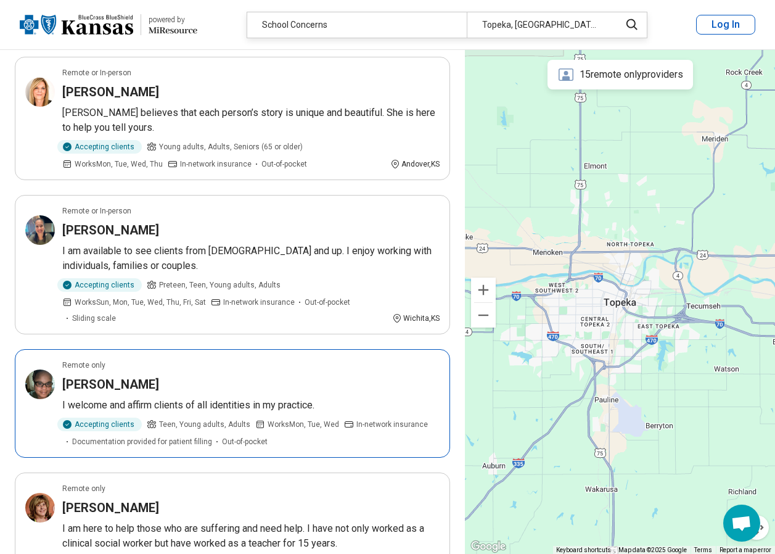
click at [119, 376] on h3 "Fiana Martin" at bounding box center [110, 384] width 97 height 17
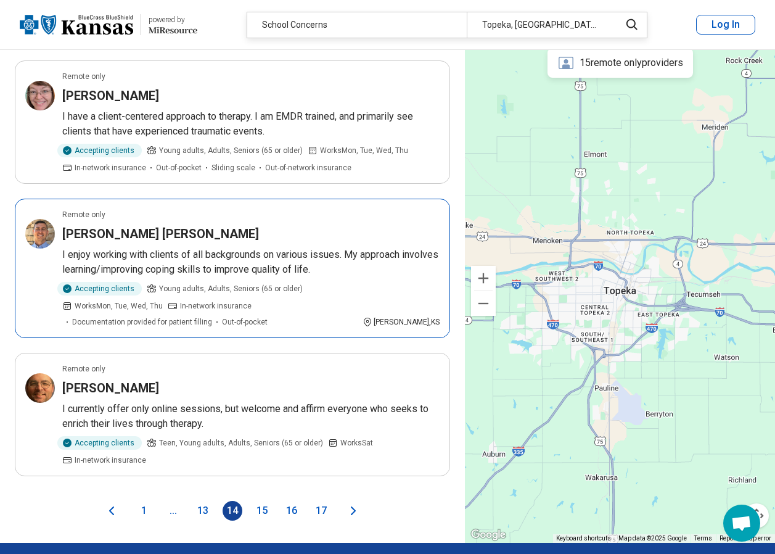
scroll to position [2406, 0]
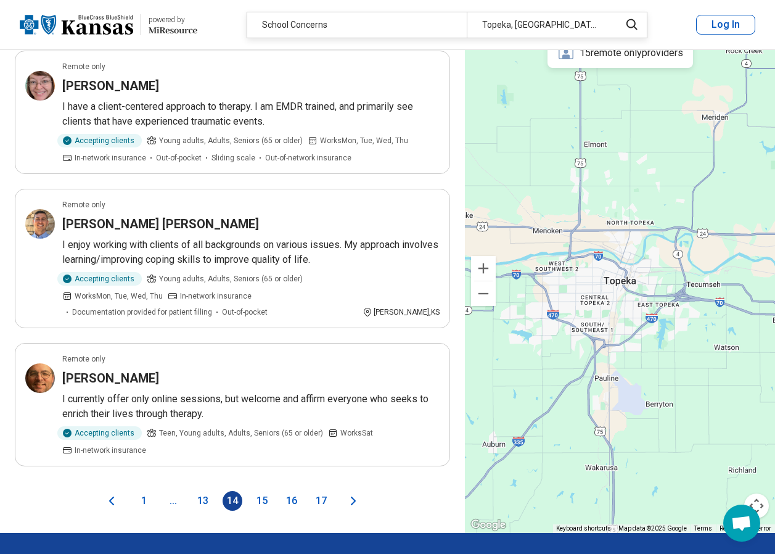
click at [265, 491] on button "15" at bounding box center [262, 501] width 20 height 20
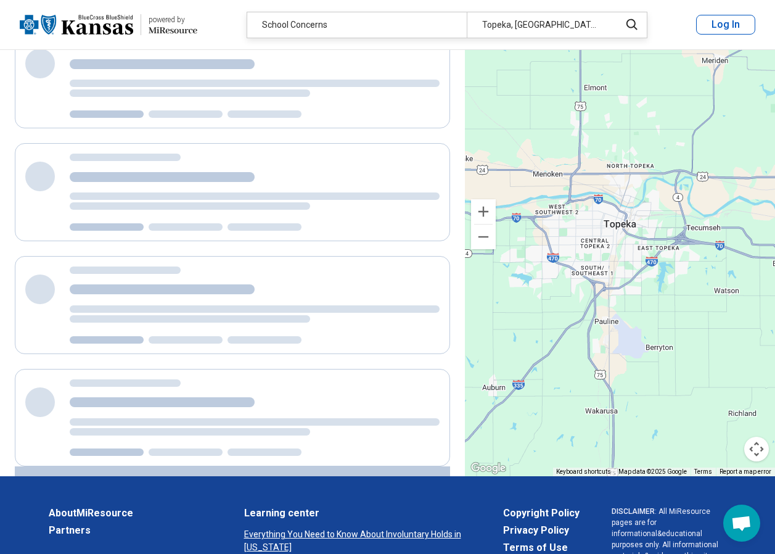
scroll to position [0, 0]
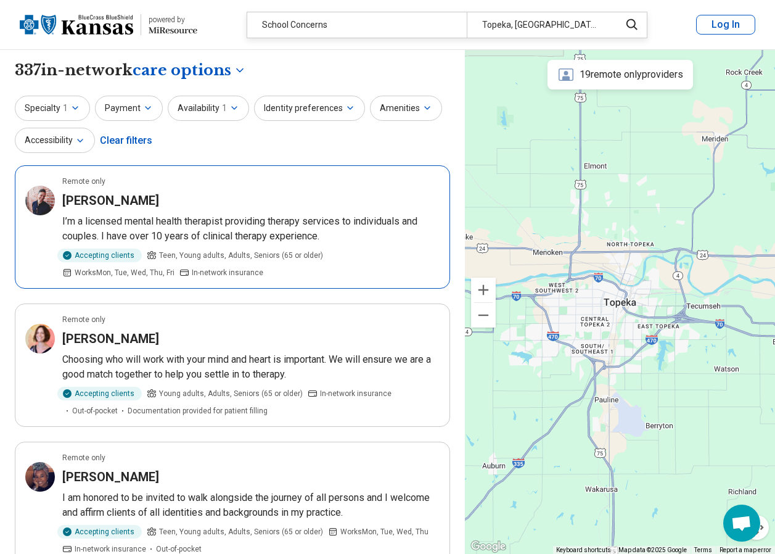
click at [126, 199] on h3 "Jeffrey Hubbell" at bounding box center [110, 200] width 97 height 17
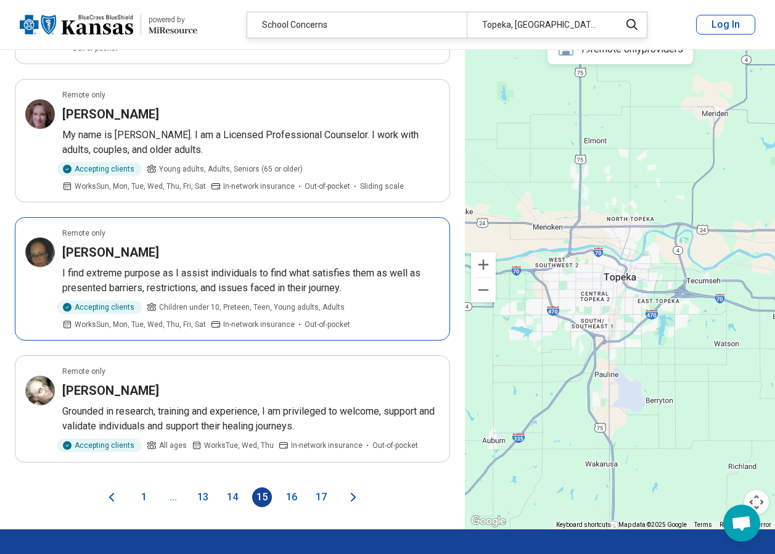
scroll to position [2468, 0]
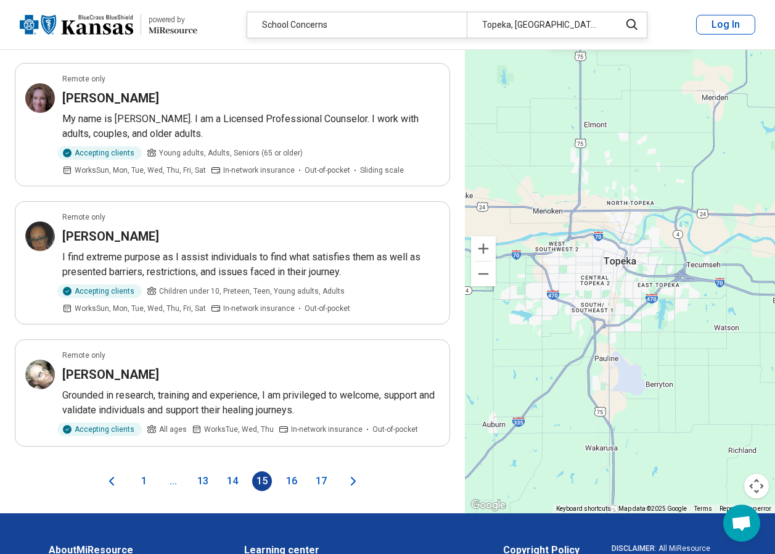
click at [297, 471] on button "16" at bounding box center [292, 481] width 20 height 20
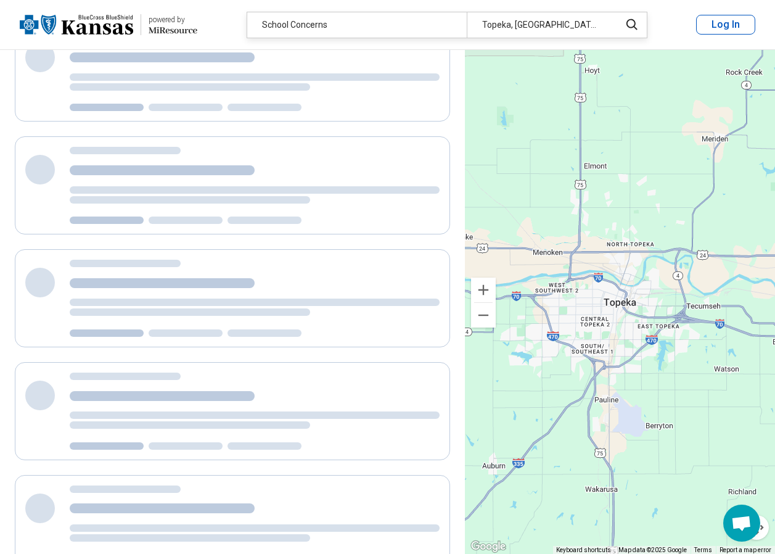
scroll to position [0, 0]
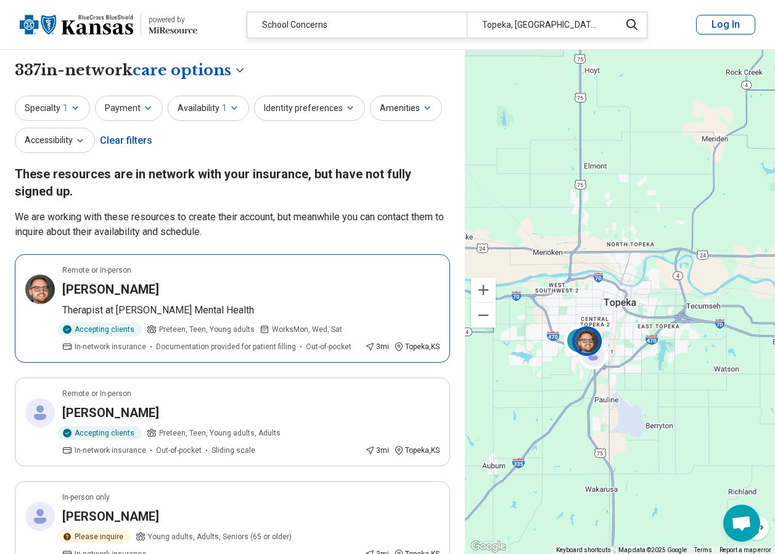
click at [125, 289] on h3 "Paul Schlingensiepen" at bounding box center [110, 289] width 97 height 17
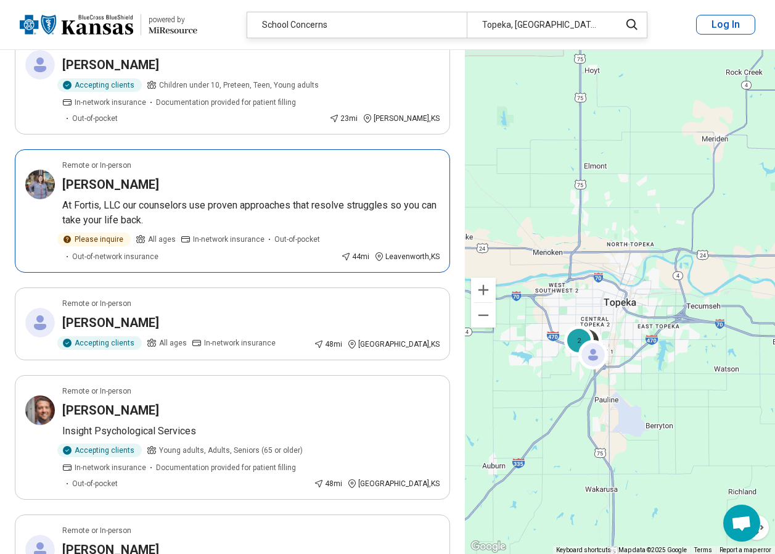
scroll to position [1049, 0]
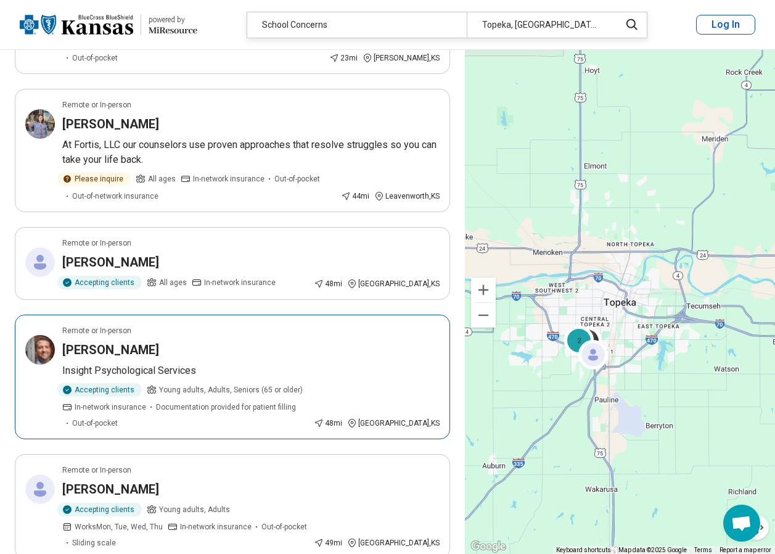
click at [141, 341] on h3 "Matthew Guelker" at bounding box center [110, 349] width 97 height 17
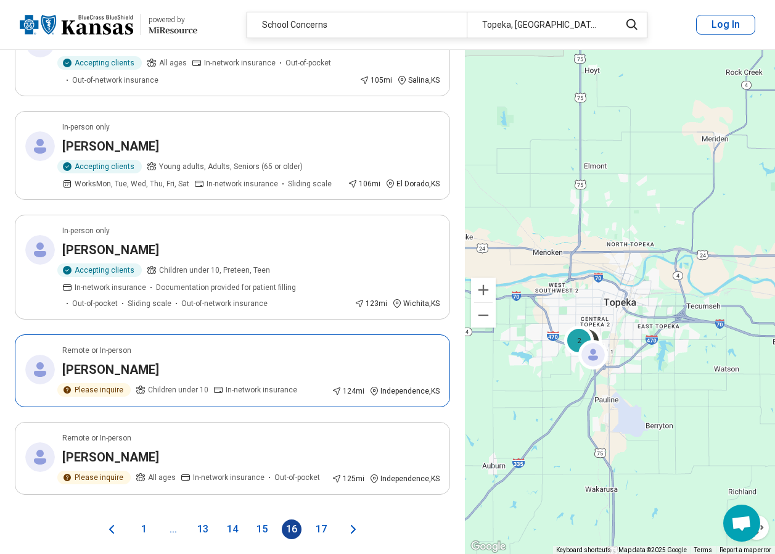
scroll to position [1912, 0]
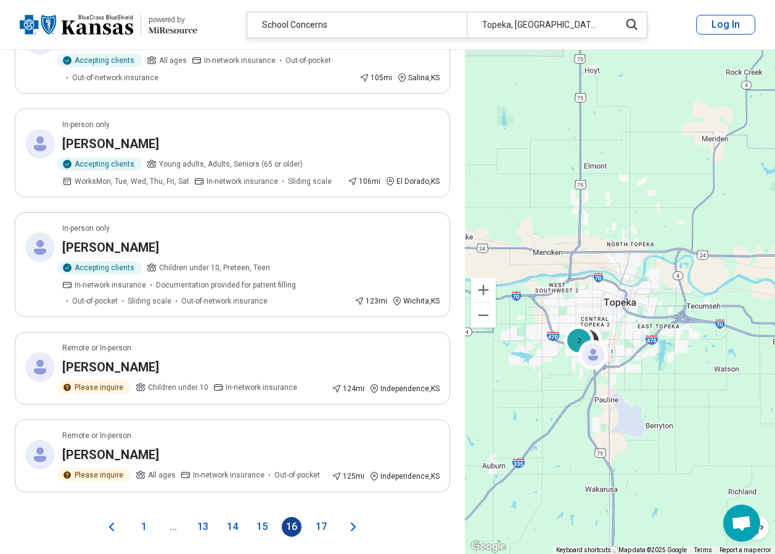
click at [320, 517] on button "17" at bounding box center [322, 527] width 20 height 20
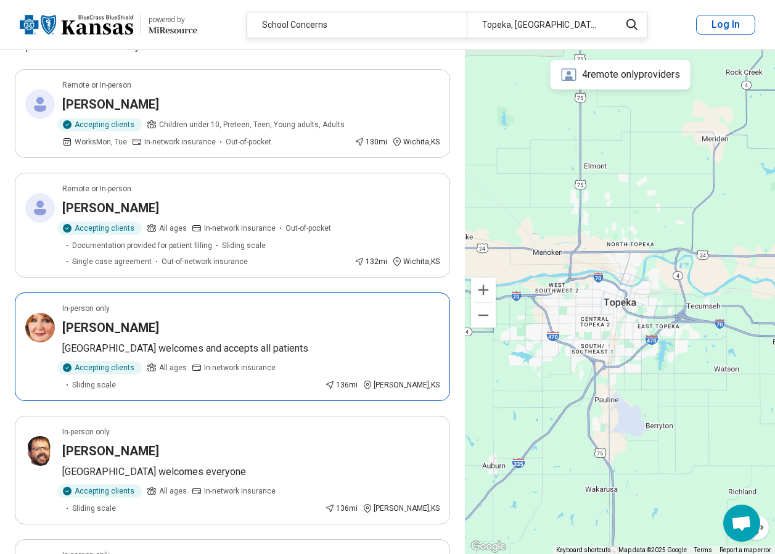
scroll to position [0, 0]
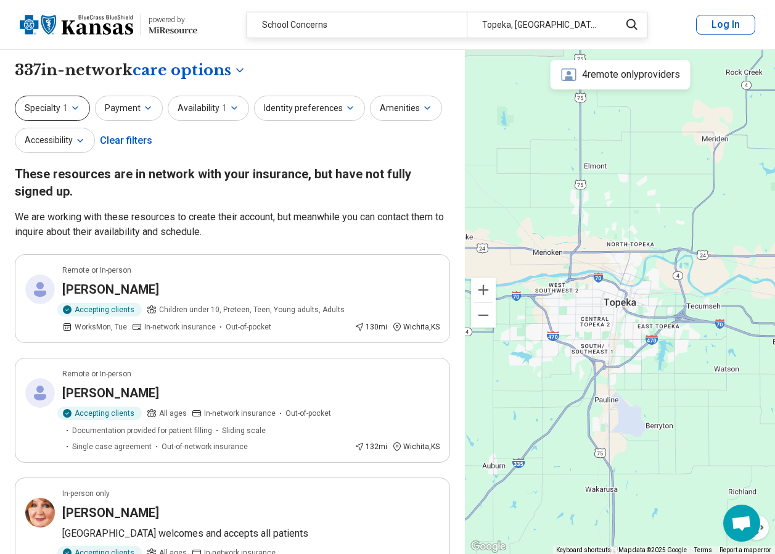
click at [70, 110] on icon "button" at bounding box center [75, 108] width 10 height 10
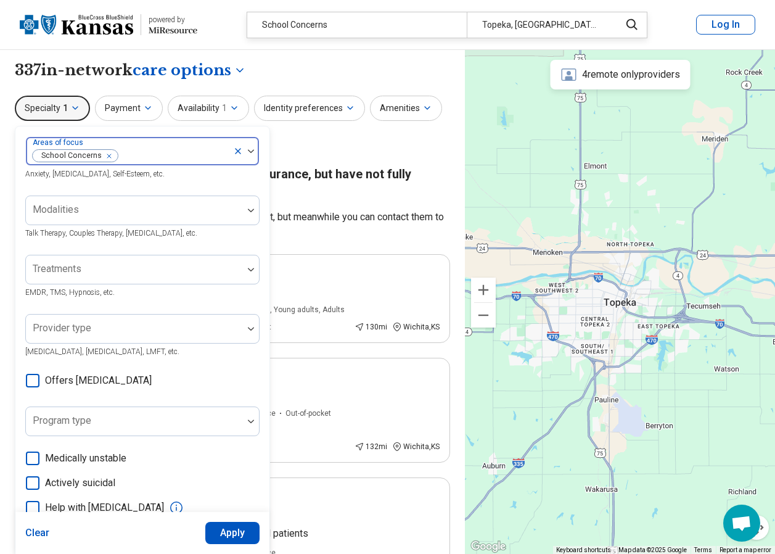
click at [106, 156] on icon "Remove [object Object]" at bounding box center [106, 156] width 9 height 9
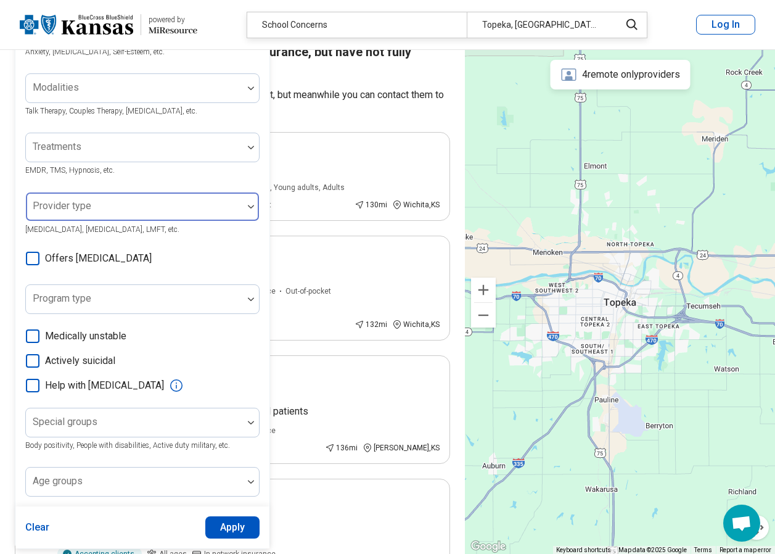
scroll to position [123, 0]
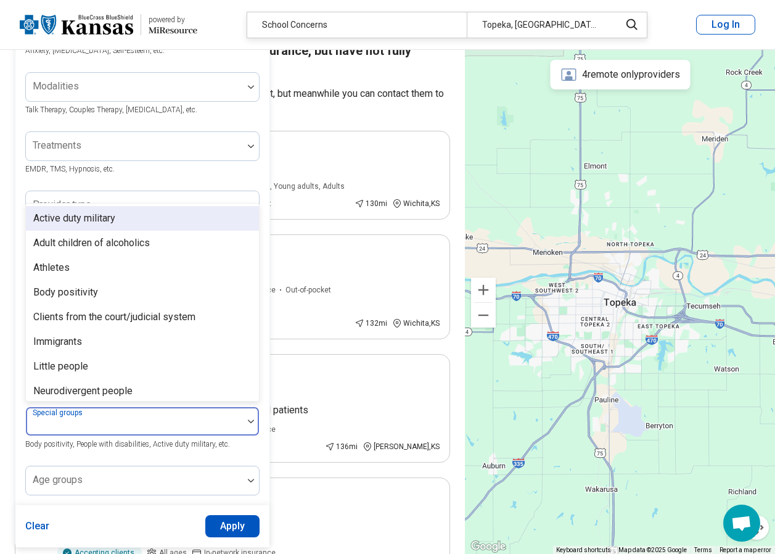
click at [250, 423] on img at bounding box center [251, 421] width 6 height 4
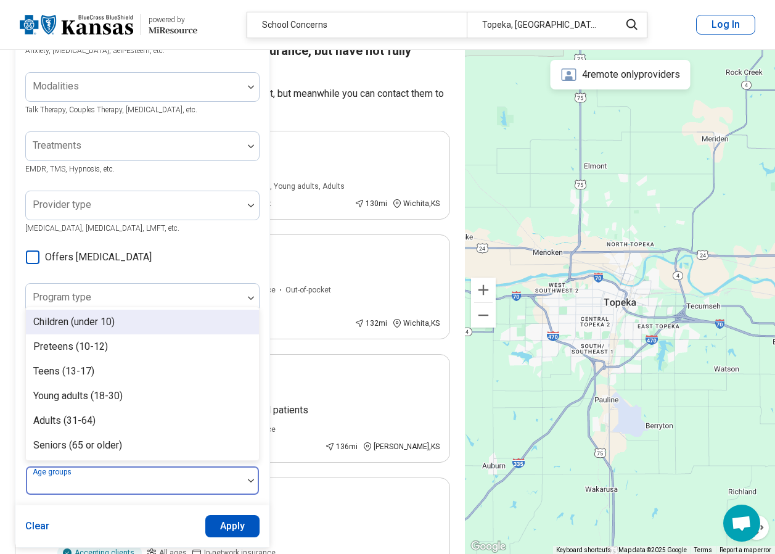
click at [248, 477] on div at bounding box center [251, 480] width 16 height 28
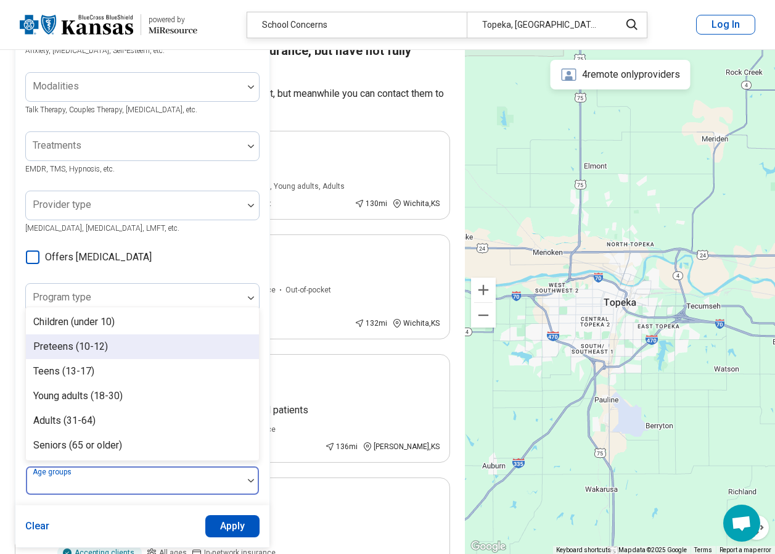
click at [101, 349] on div "Preteens (10-12)" at bounding box center [70, 346] width 75 height 15
click at [236, 524] on button "Apply" at bounding box center [232, 526] width 55 height 22
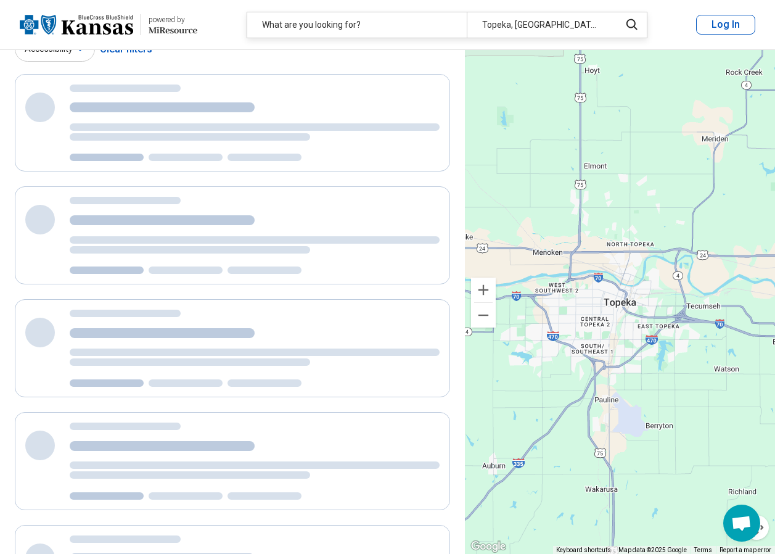
scroll to position [7, 0]
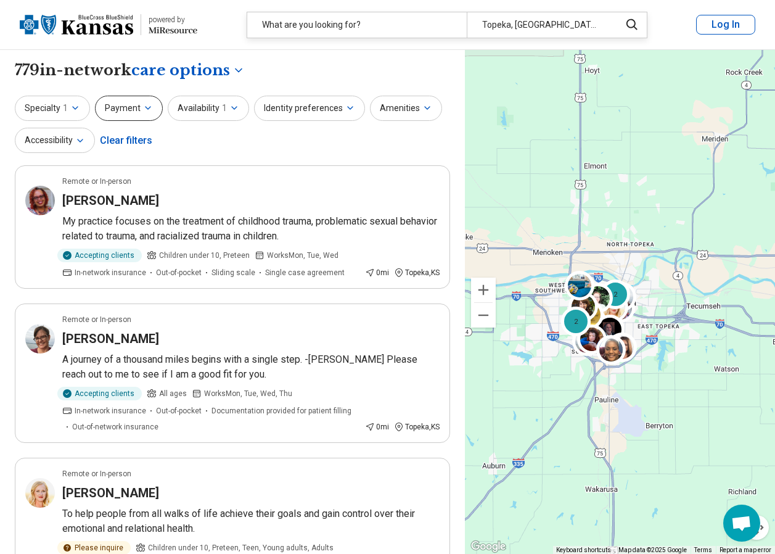
click at [149, 110] on icon "button" at bounding box center [148, 108] width 10 height 10
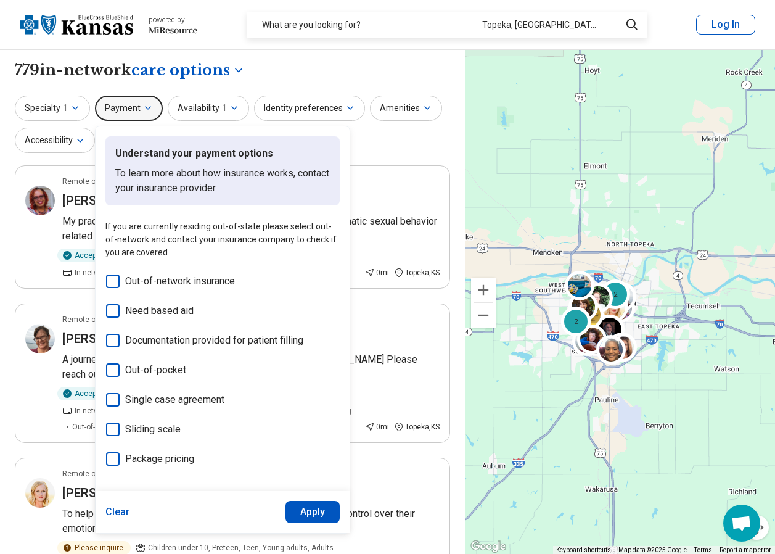
click at [113, 367] on icon at bounding box center [113, 370] width 14 height 14
click at [113, 429] on icon at bounding box center [113, 430] width 14 height 14
click at [321, 516] on button "Apply" at bounding box center [313, 512] width 55 height 22
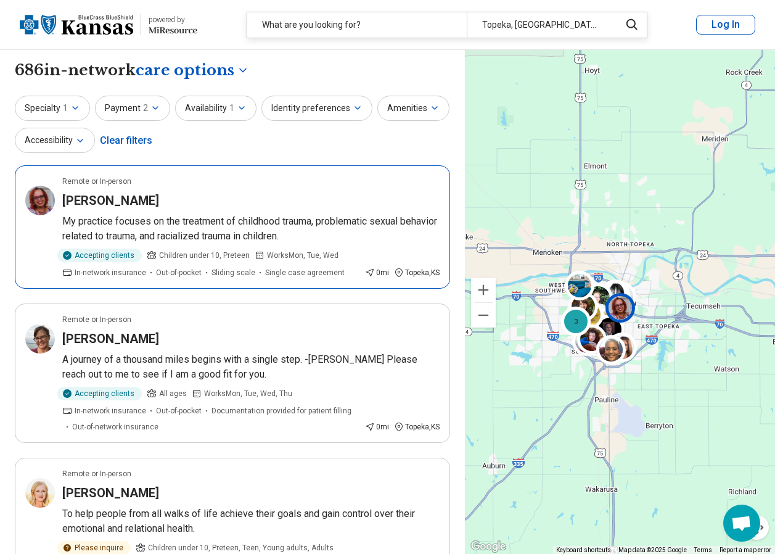
click at [112, 201] on h3 "Tara Wallace" at bounding box center [110, 200] width 97 height 17
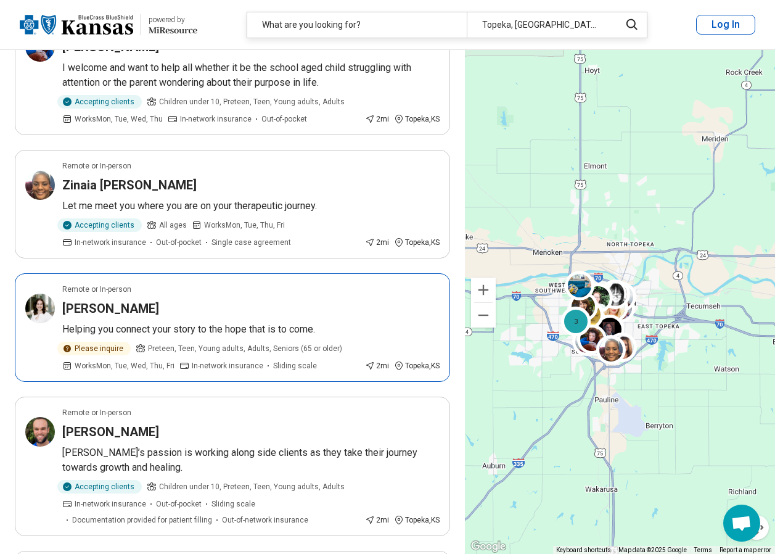
scroll to position [1604, 0]
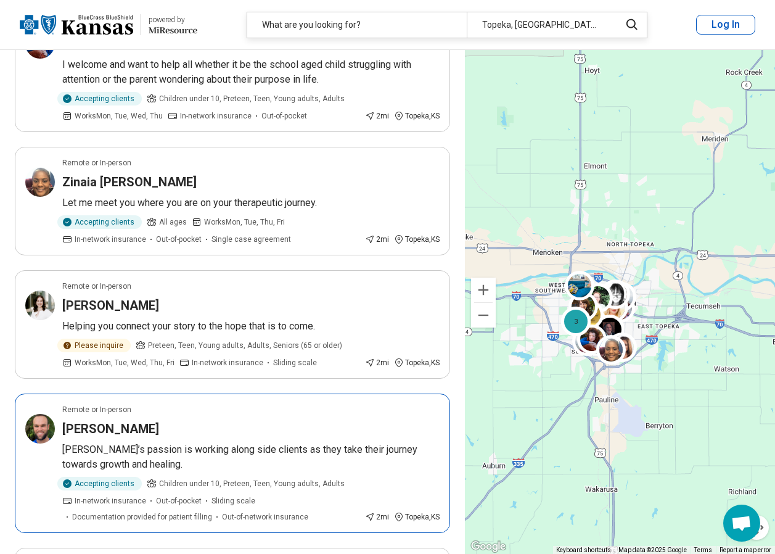
click at [121, 431] on h3 "Luke Buescher" at bounding box center [110, 428] width 97 height 17
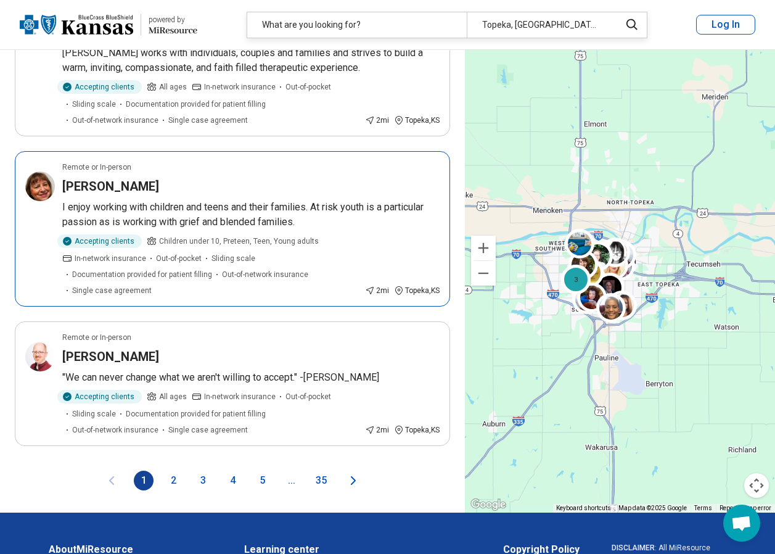
scroll to position [2591, 0]
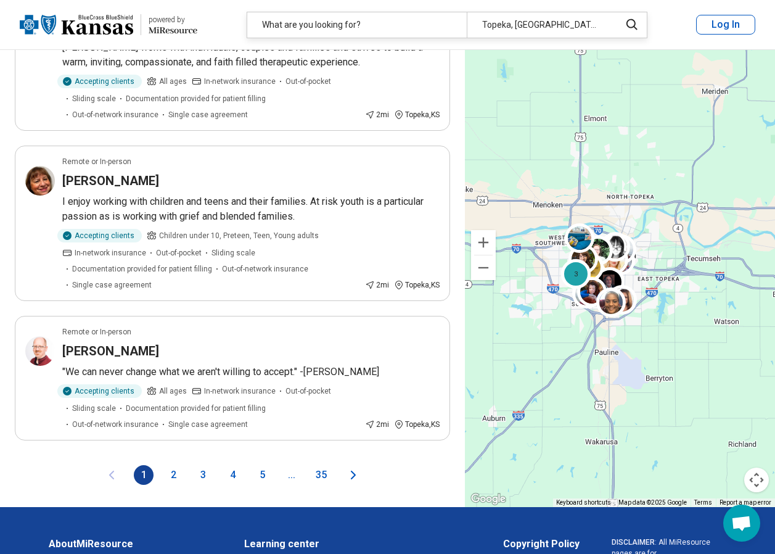
click at [171, 465] on button "2" at bounding box center [173, 475] width 20 height 20
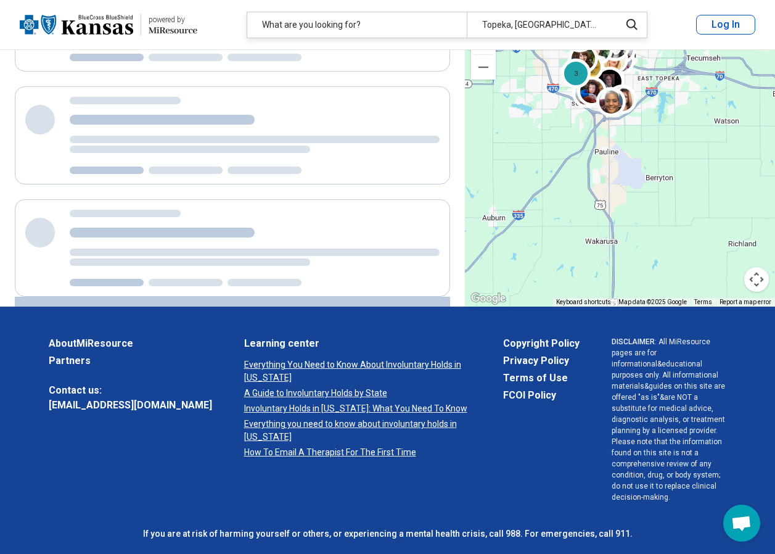
scroll to position [0, 0]
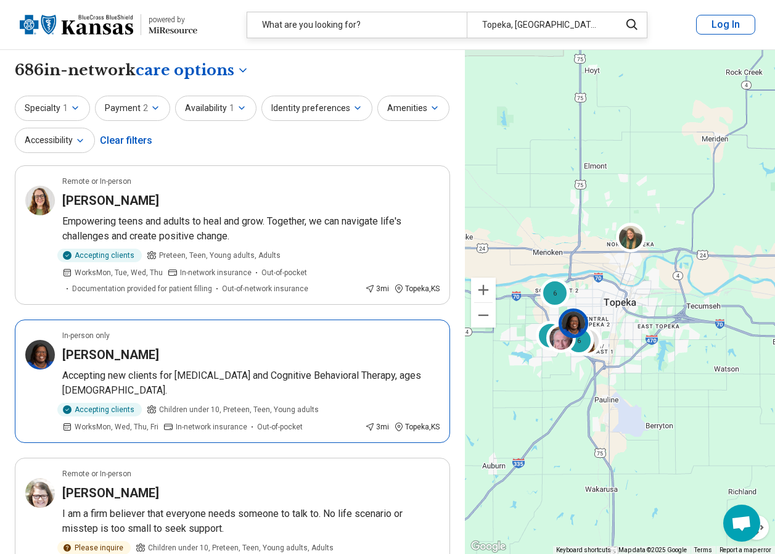
click at [130, 356] on h3 "Yolanda Wilson" at bounding box center [110, 354] width 97 height 17
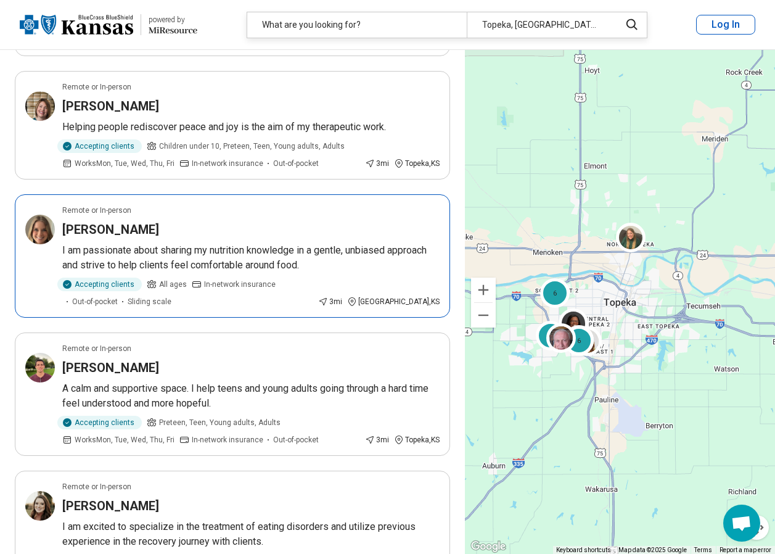
scroll to position [802, 0]
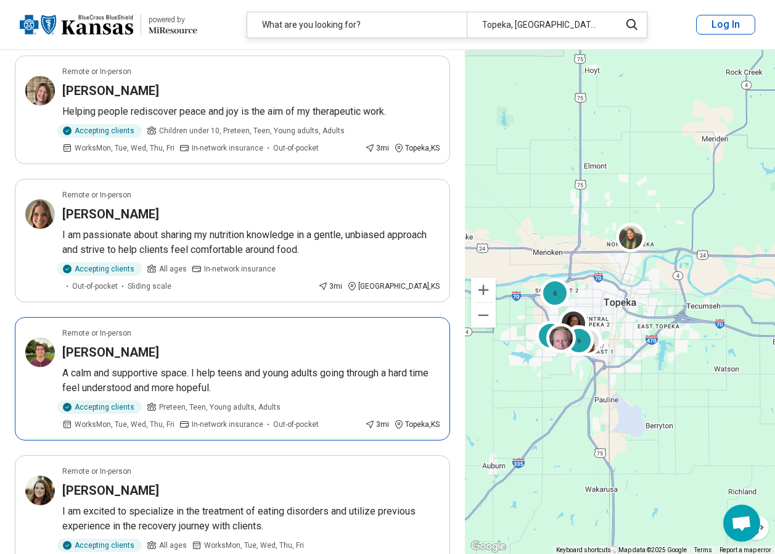
click at [98, 344] on h3 "[PERSON_NAME]" at bounding box center [110, 352] width 97 height 17
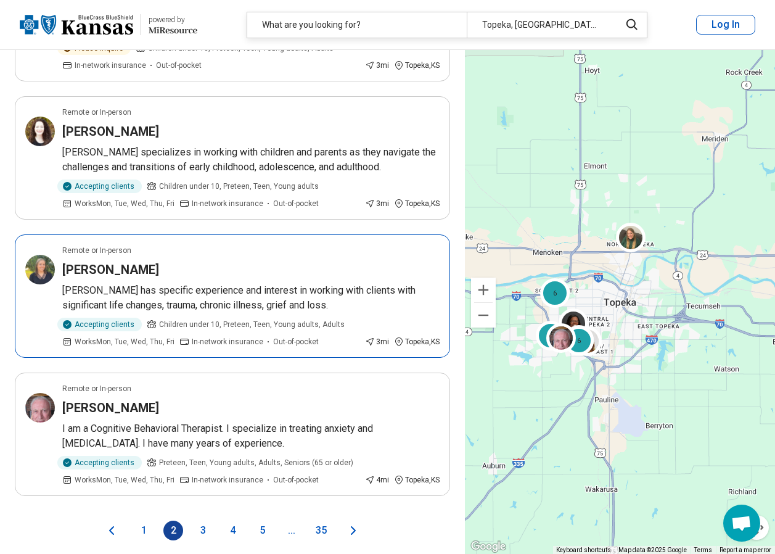
scroll to position [2468, 0]
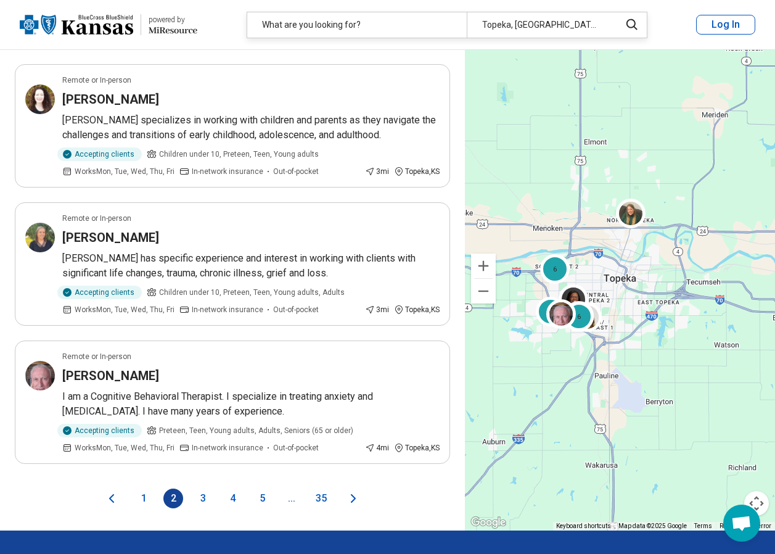
click at [205, 489] on button "3" at bounding box center [203, 499] width 20 height 20
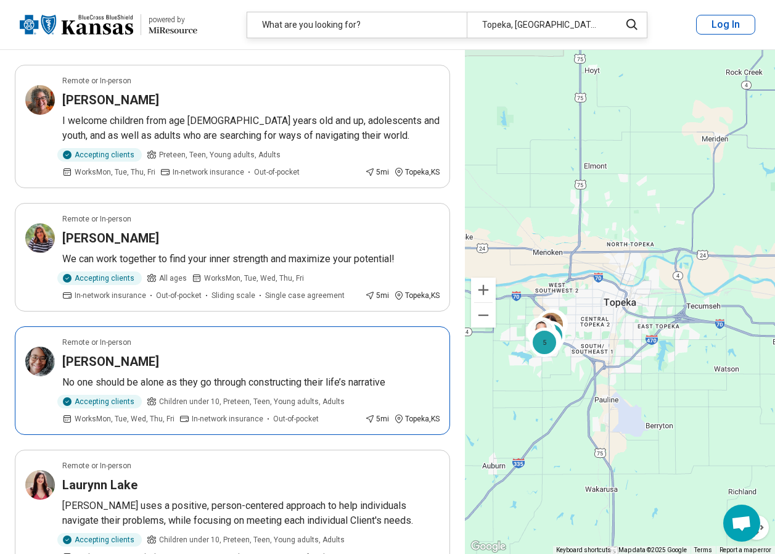
scroll to position [1357, 0]
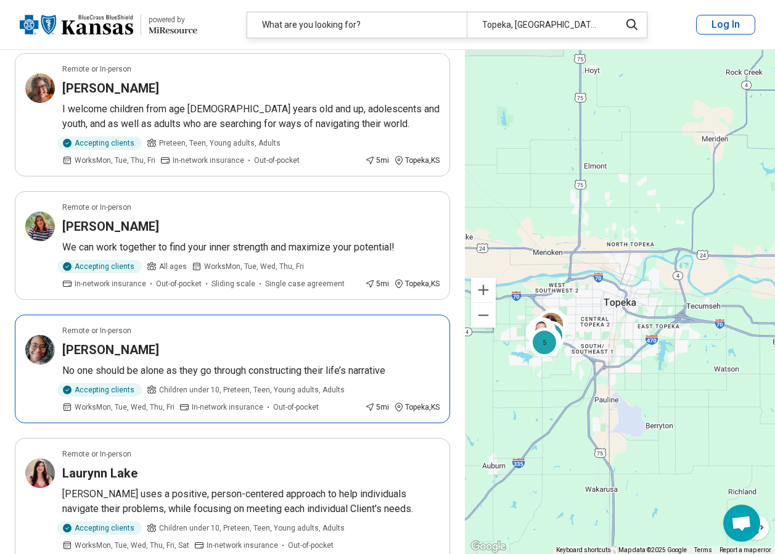
click at [137, 341] on h3 "Trevonne Wilcox" at bounding box center [110, 349] width 97 height 17
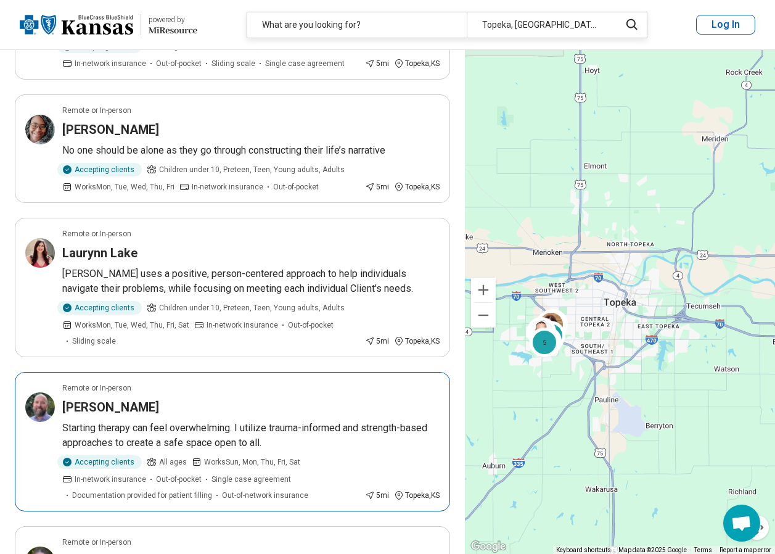
scroll to position [1604, 0]
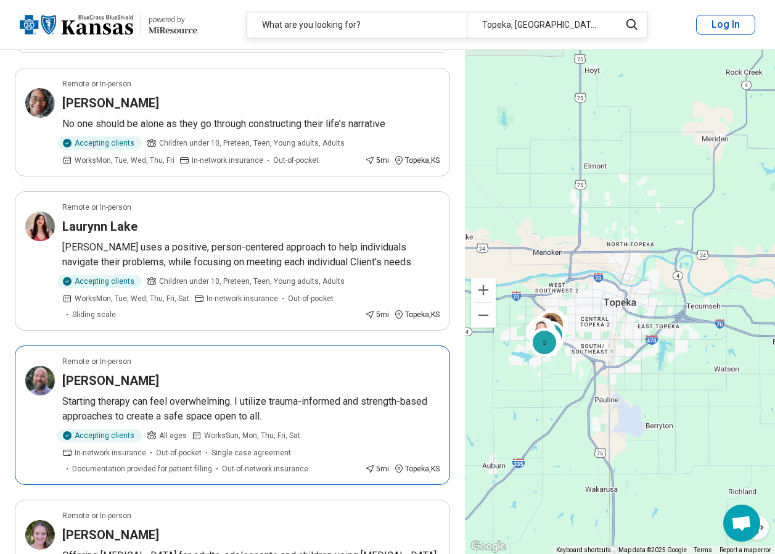
click at [123, 372] on h3 "Derrick Hurst" at bounding box center [110, 380] width 97 height 17
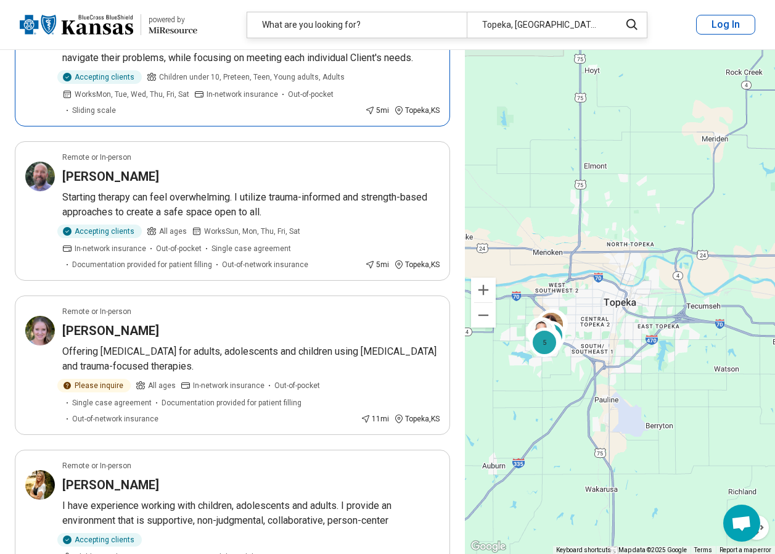
scroll to position [1851, 0]
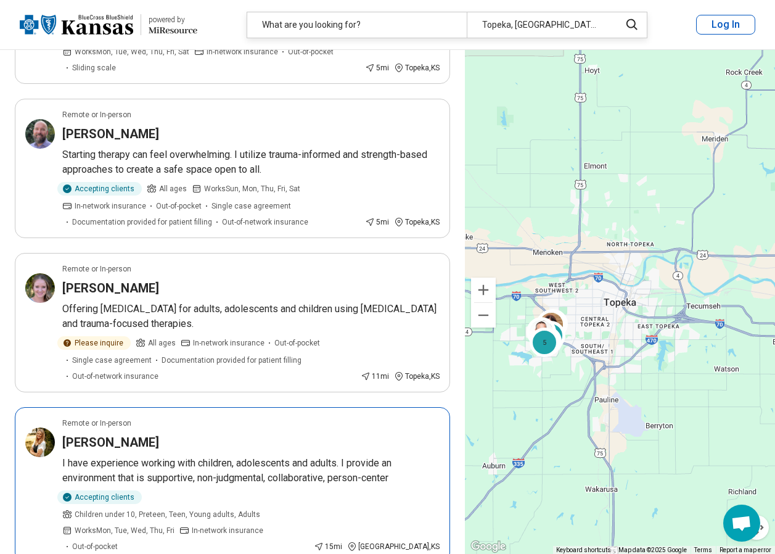
click at [130, 434] on h3 "Elizabeth Van Vleck" at bounding box center [110, 442] width 97 height 17
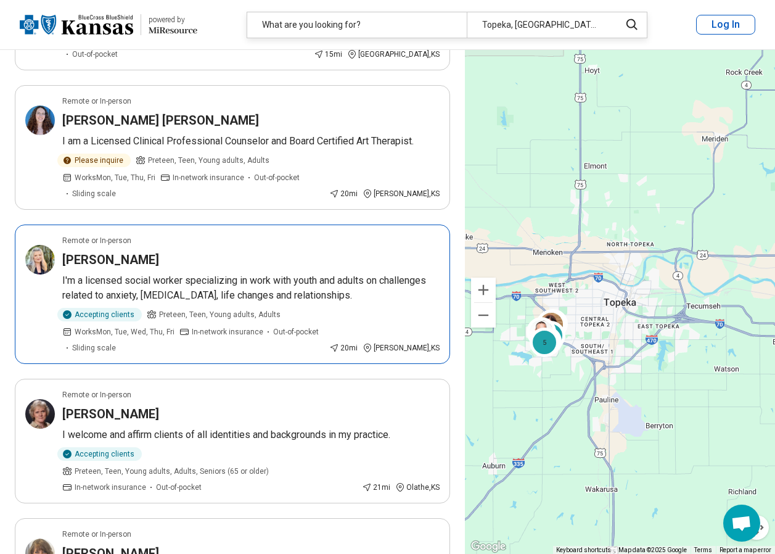
scroll to position [2344, 0]
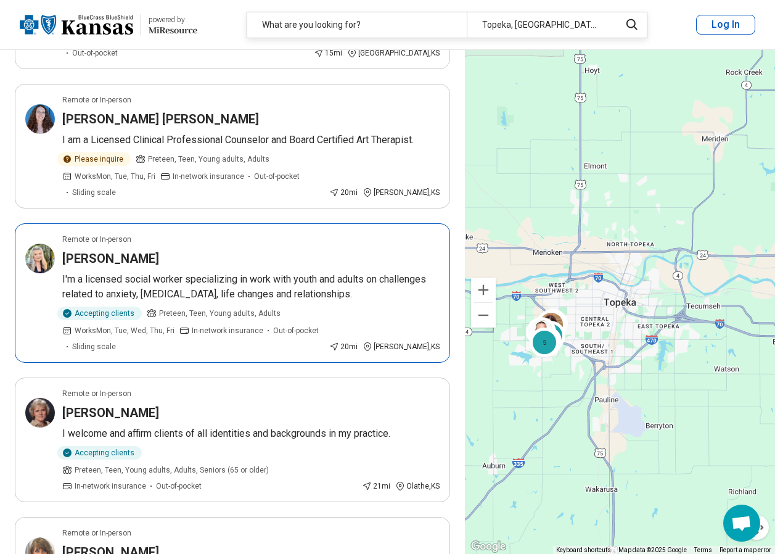
click at [123, 250] on h3 "Samantha Sanchez" at bounding box center [110, 258] width 97 height 17
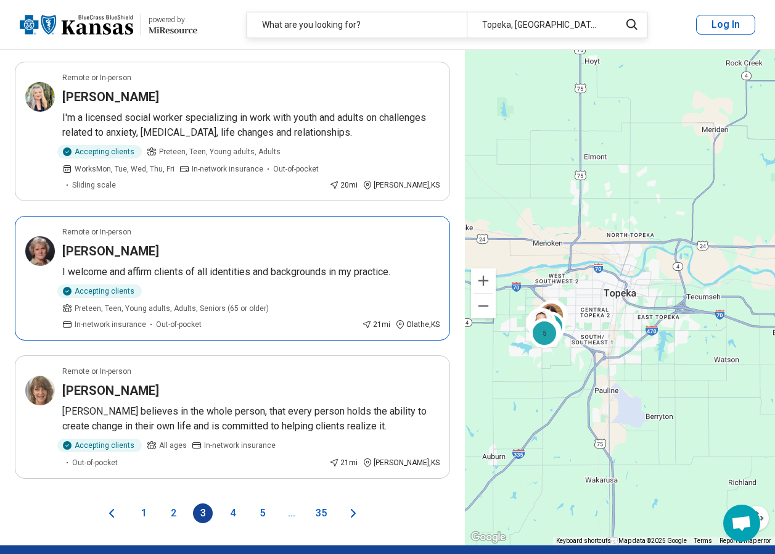
scroll to position [2529, 0]
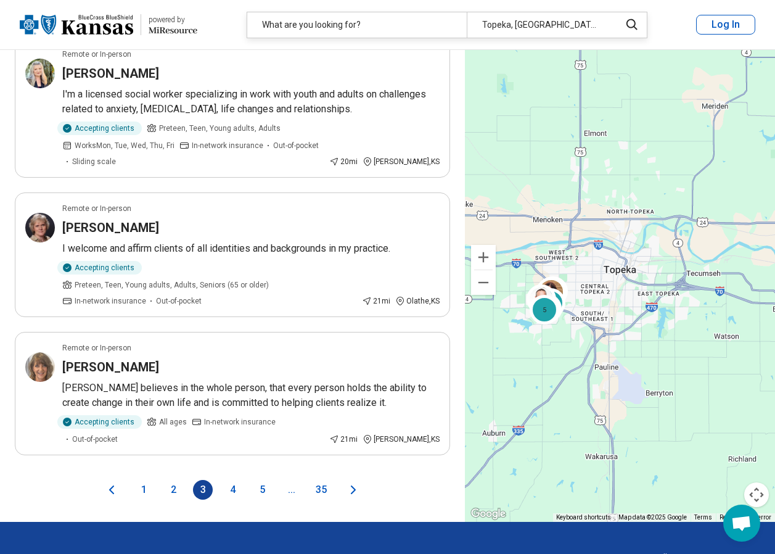
click at [233, 480] on button "4" at bounding box center [233, 490] width 20 height 20
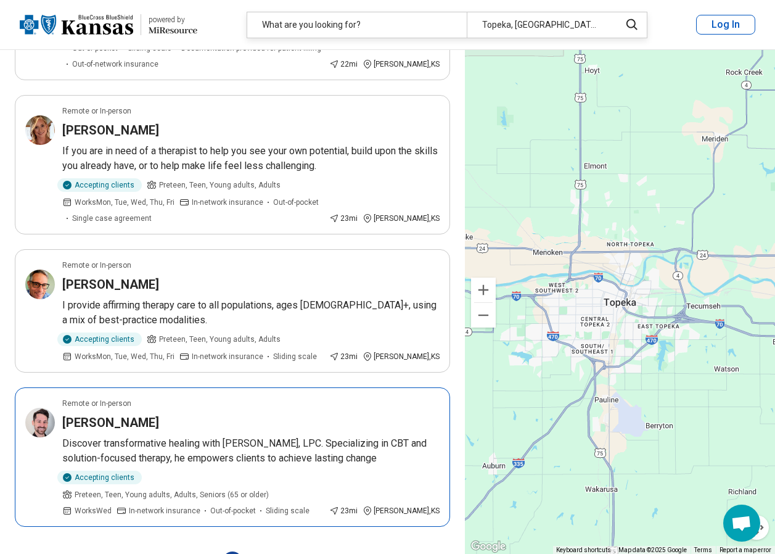
scroll to position [2591, 0]
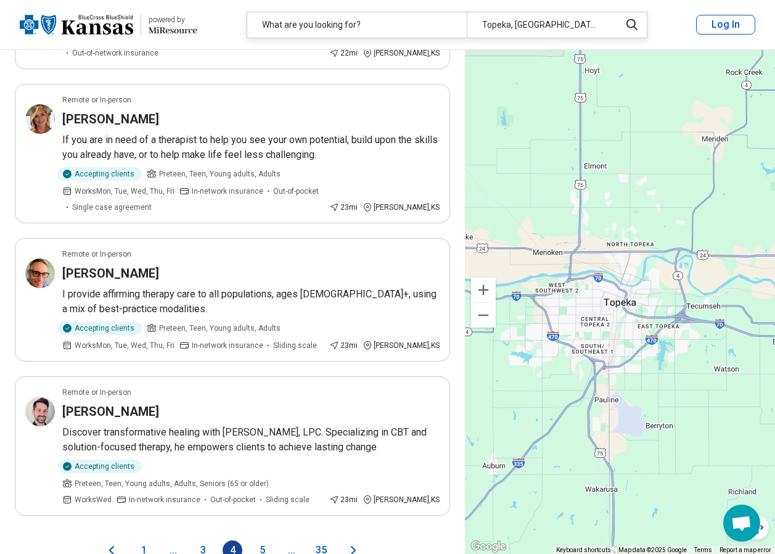
click at [261, 540] on button "5" at bounding box center [262, 550] width 20 height 20
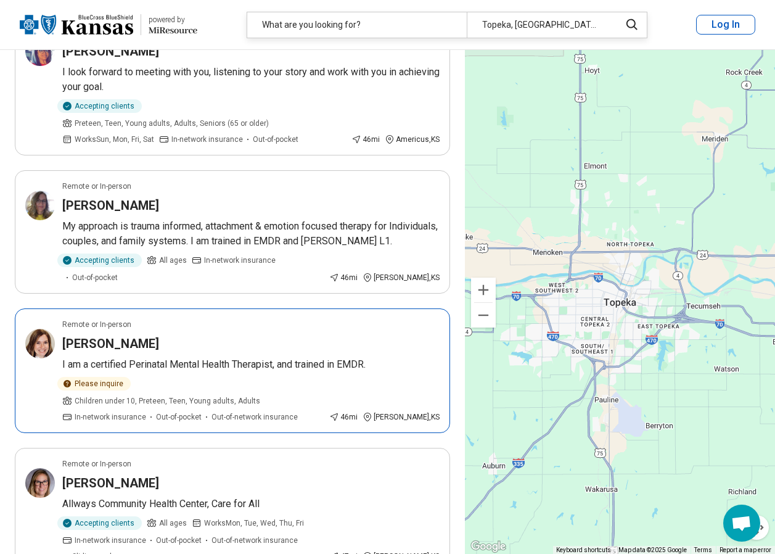
scroll to position [2529, 0]
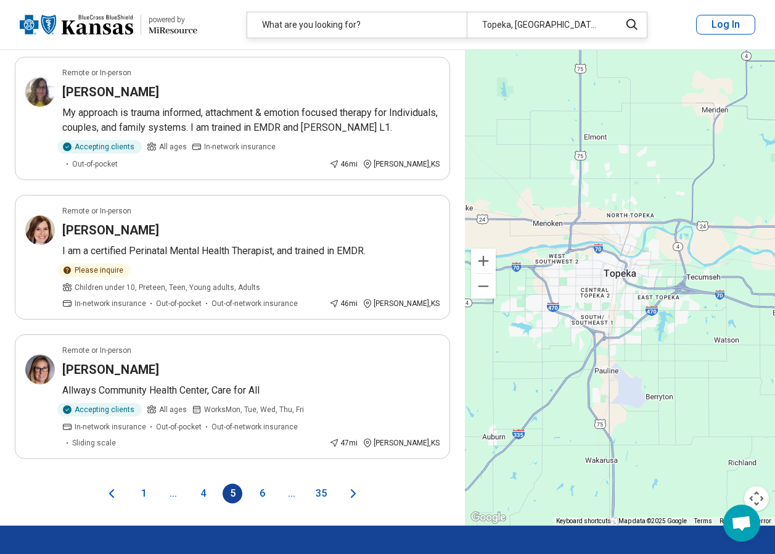
click at [260, 484] on button "6" at bounding box center [262, 494] width 20 height 20
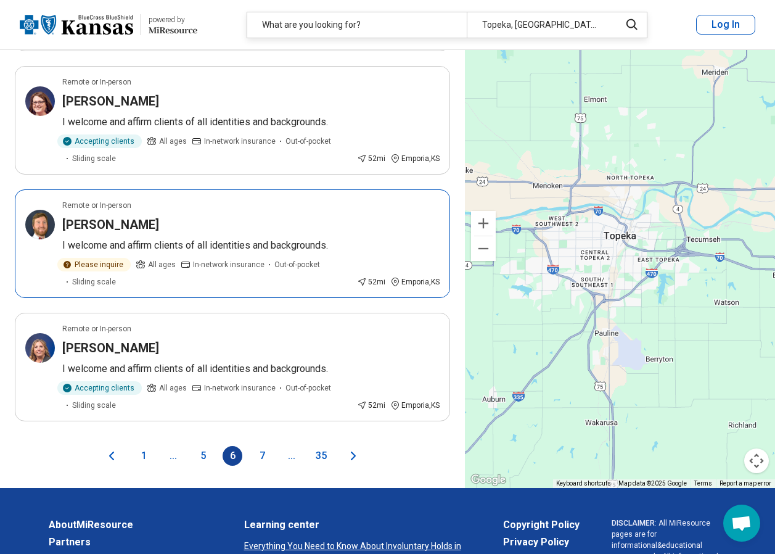
scroll to position [2776, 0]
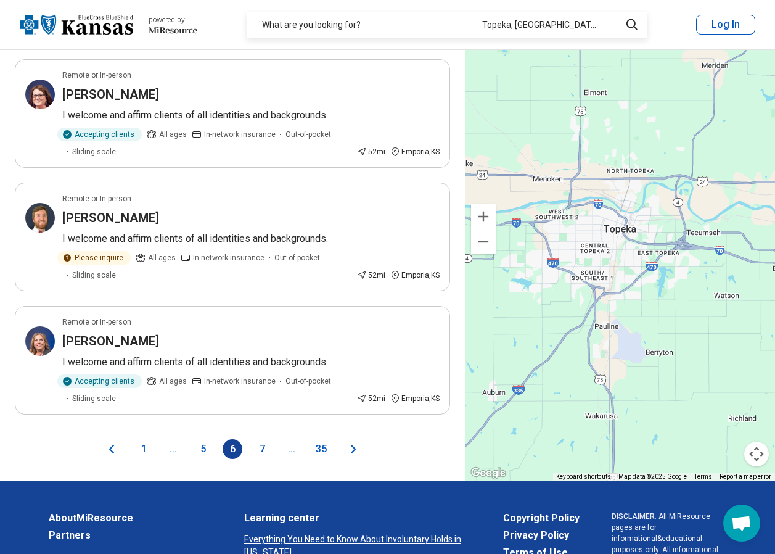
click at [263, 439] on button "7" at bounding box center [262, 449] width 20 height 20
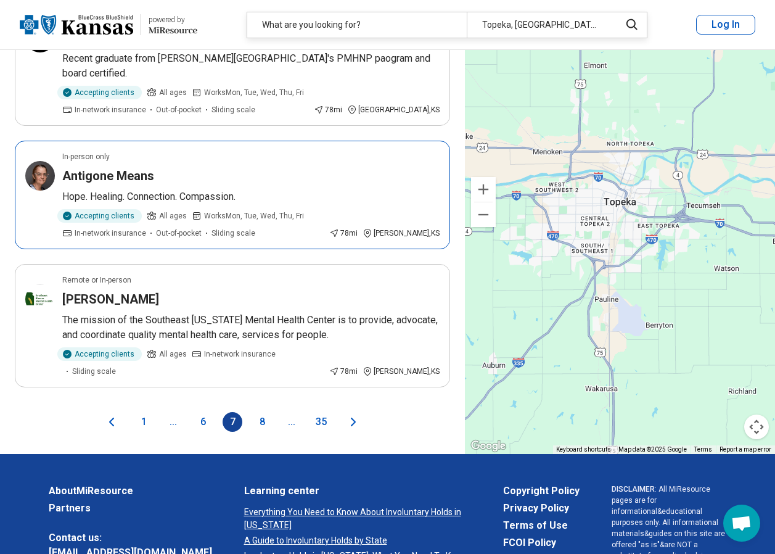
scroll to position [2653, 0]
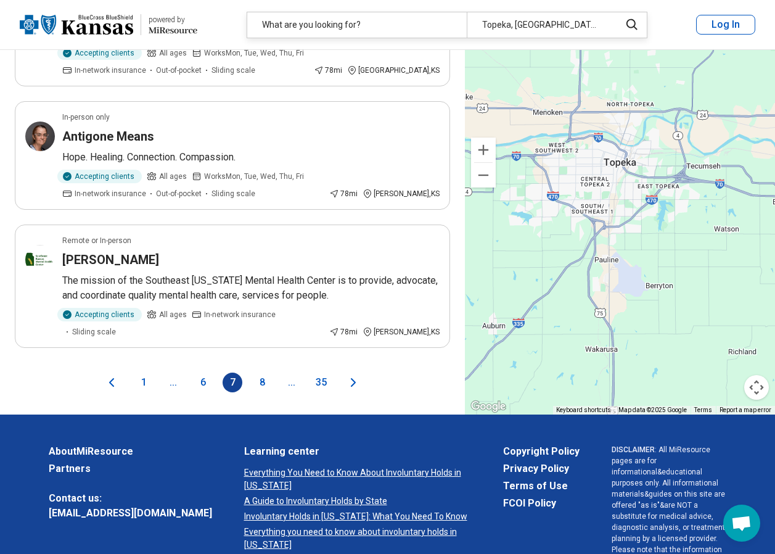
click at [258, 373] on button "8" at bounding box center [262, 383] width 20 height 20
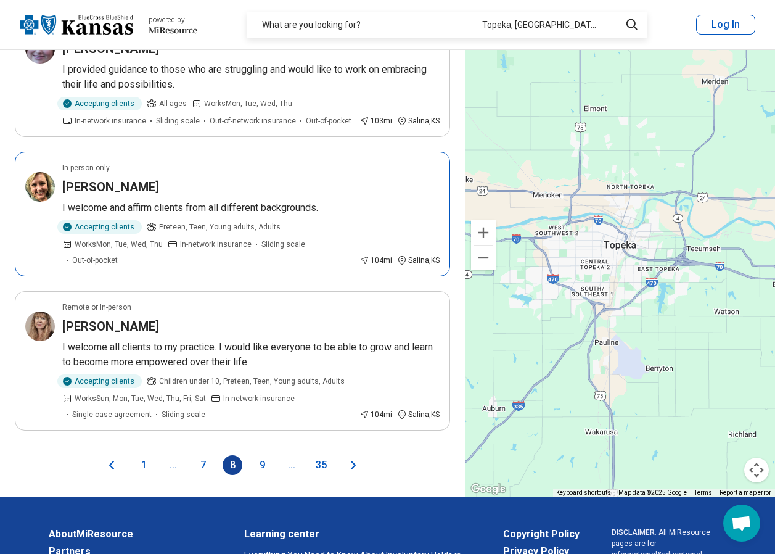
scroll to position [2529, 0]
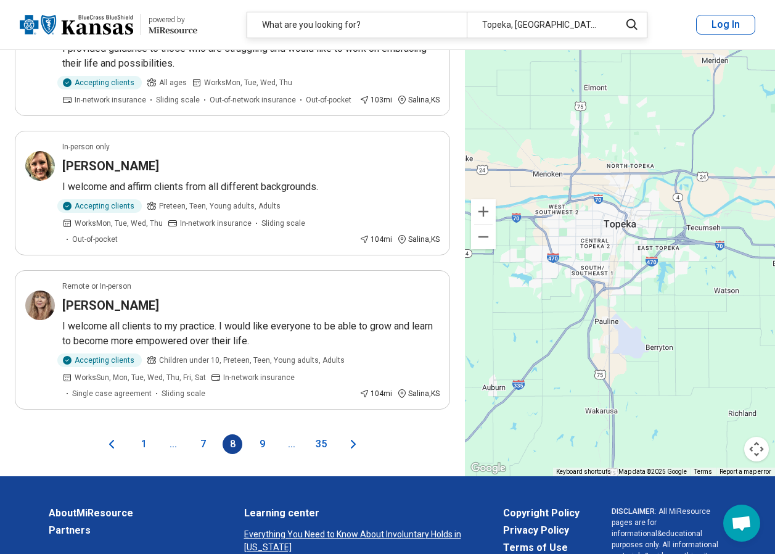
click at [263, 434] on button "9" at bounding box center [262, 444] width 20 height 20
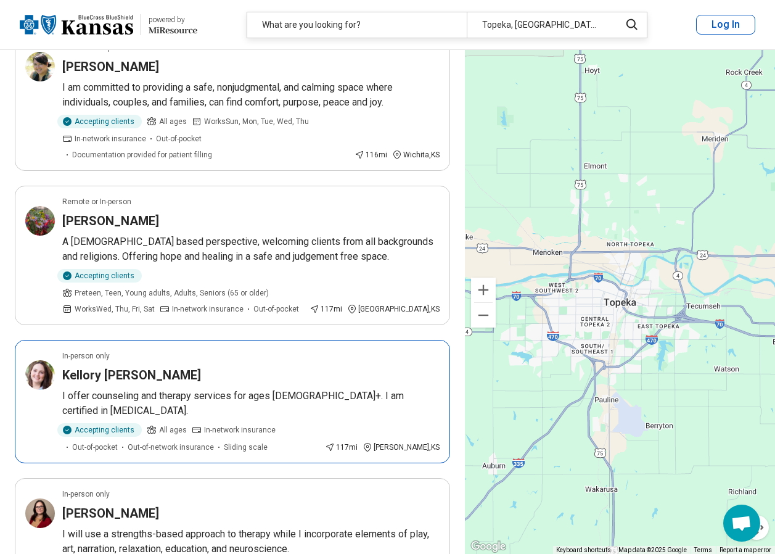
scroll to position [2468, 0]
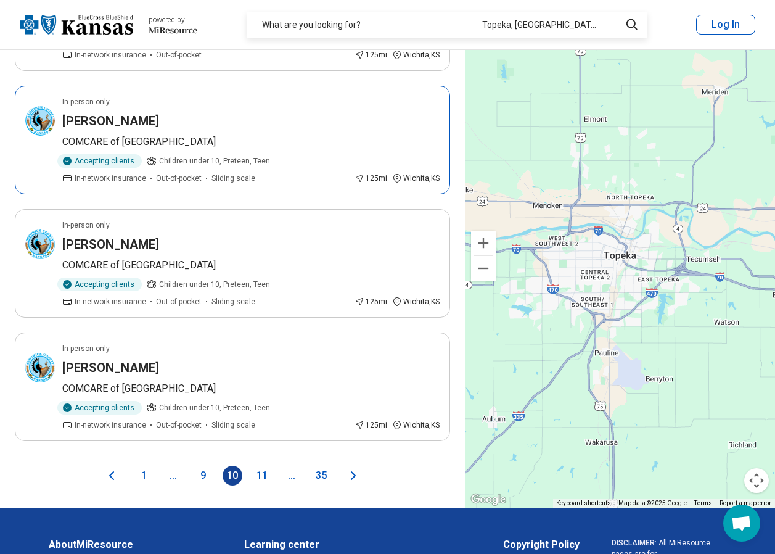
scroll to position [2529, 0]
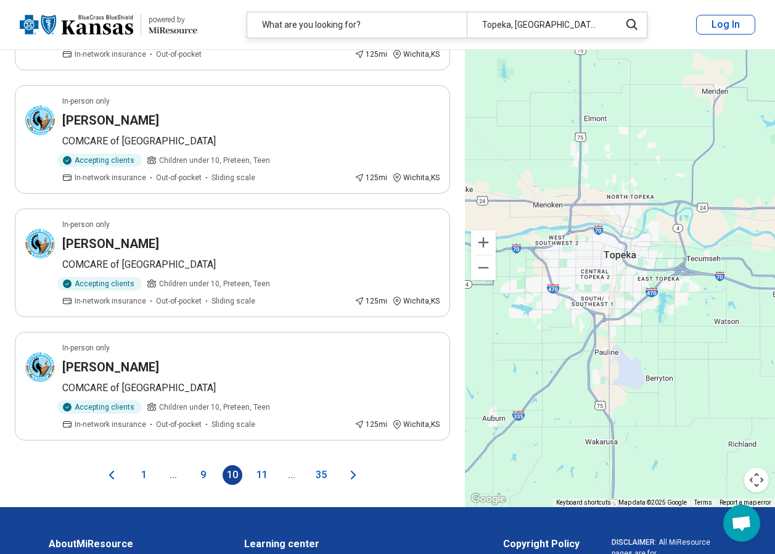
click at [263, 465] on button "11" at bounding box center [262, 475] width 20 height 20
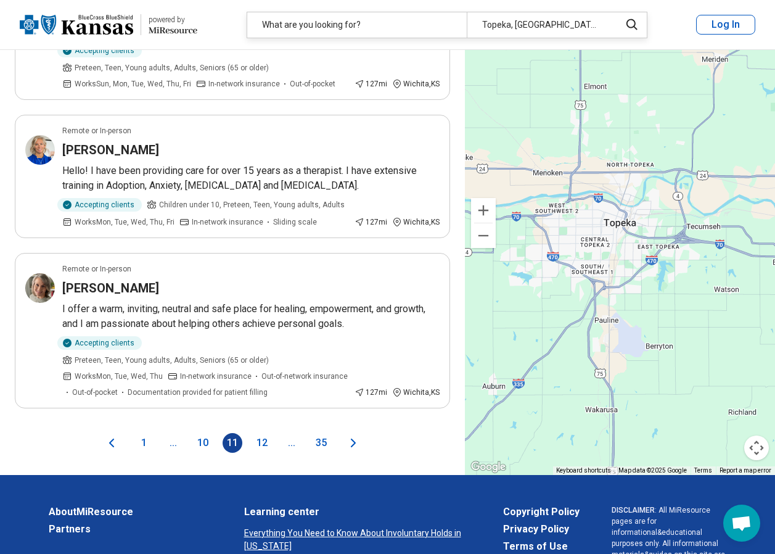
scroll to position [2653, 0]
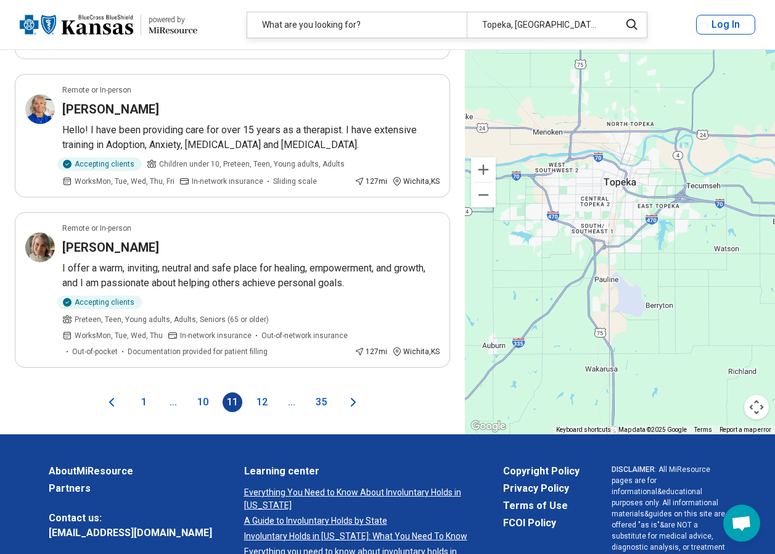
click at [263, 392] on button "12" at bounding box center [262, 402] width 20 height 20
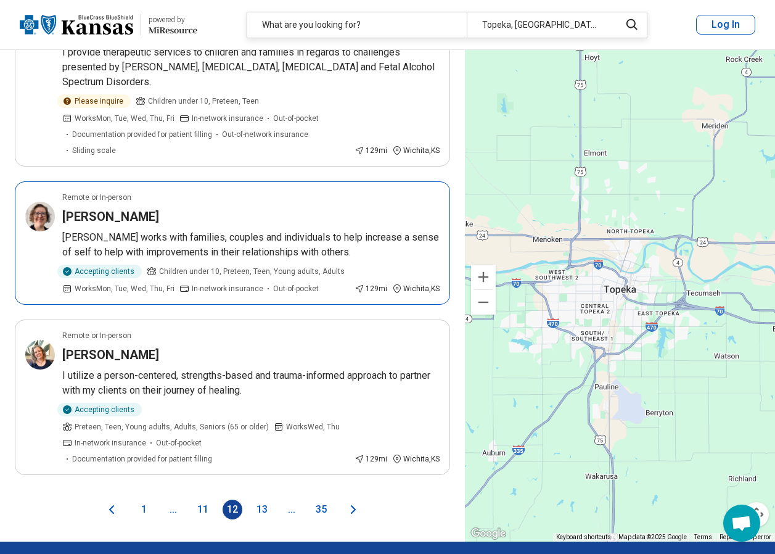
scroll to position [2591, 0]
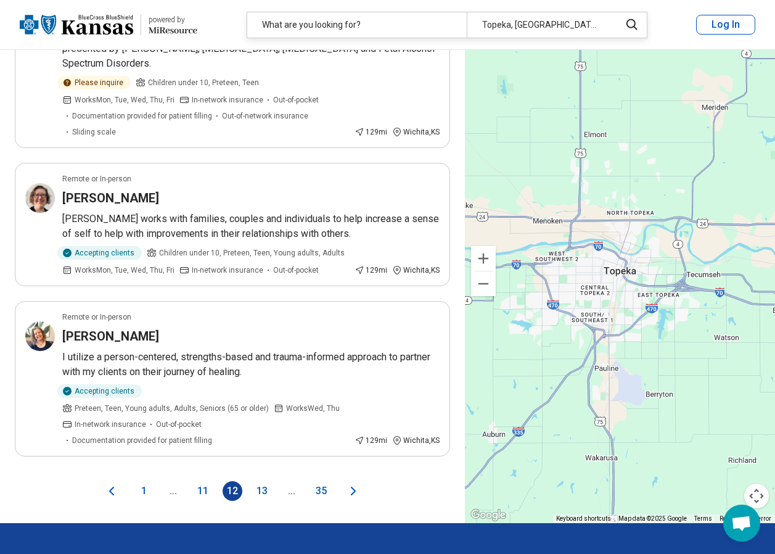
click at [265, 481] on button "13" at bounding box center [262, 491] width 20 height 20
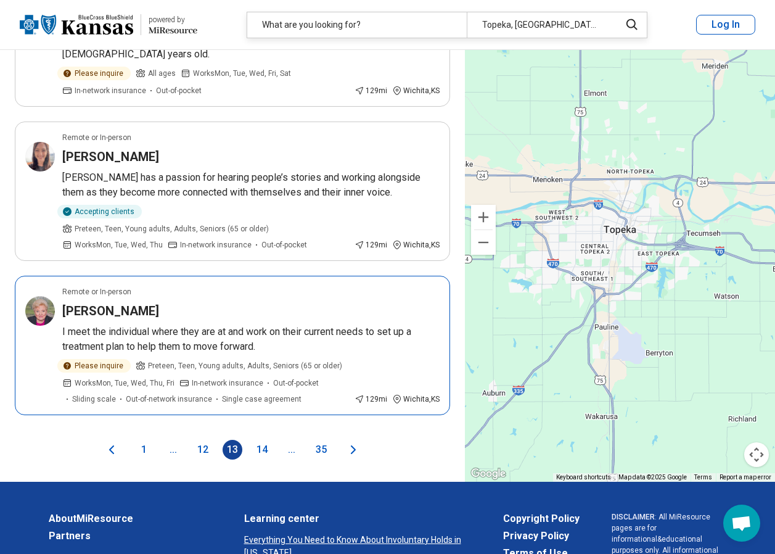
scroll to position [2468, 0]
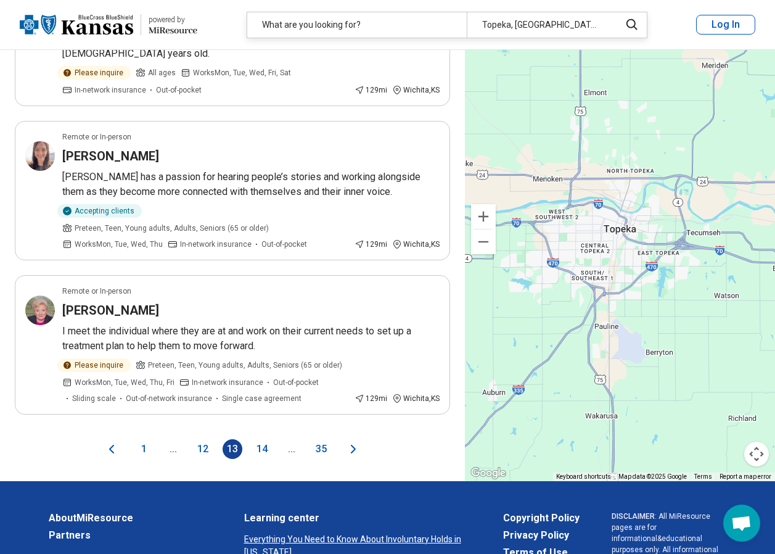
click at [268, 439] on button "14" at bounding box center [262, 449] width 20 height 20
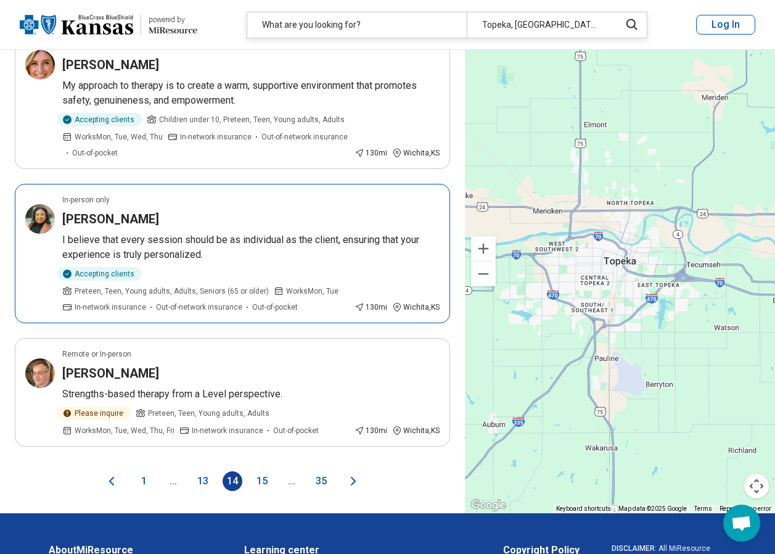
scroll to position [2653, 0]
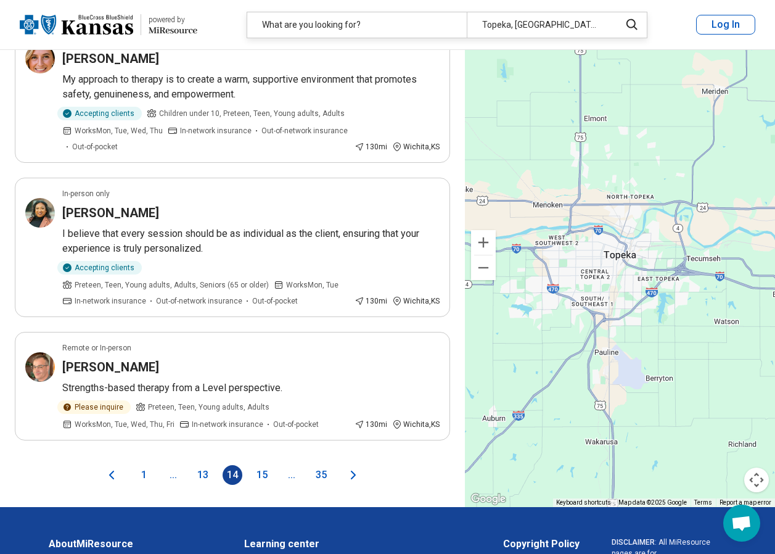
click at [267, 465] on button "15" at bounding box center [262, 475] width 20 height 20
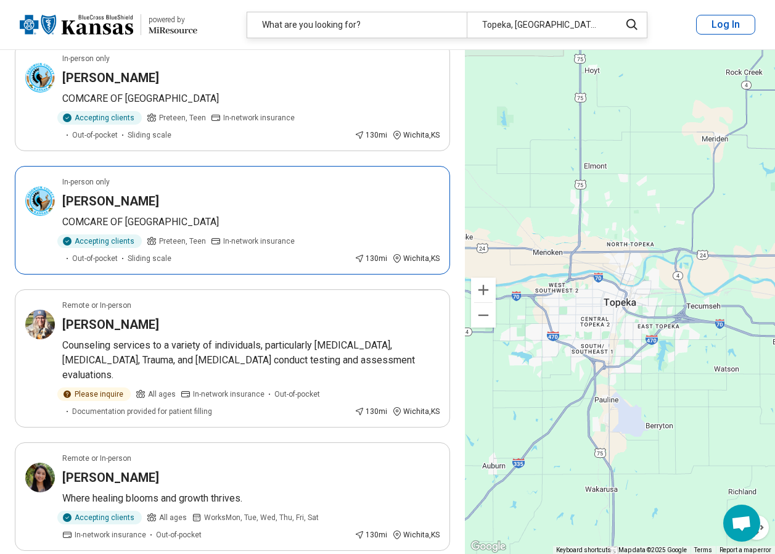
scroll to position [2344, 0]
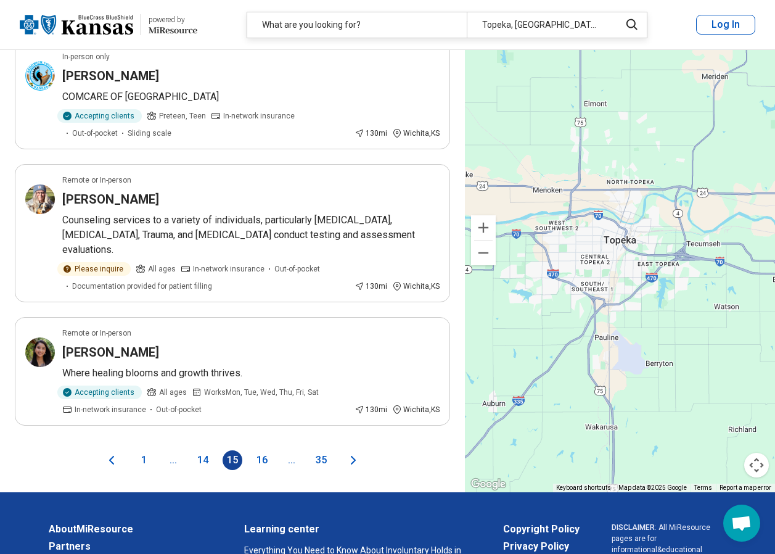
click at [257, 450] on button "16" at bounding box center [262, 460] width 20 height 20
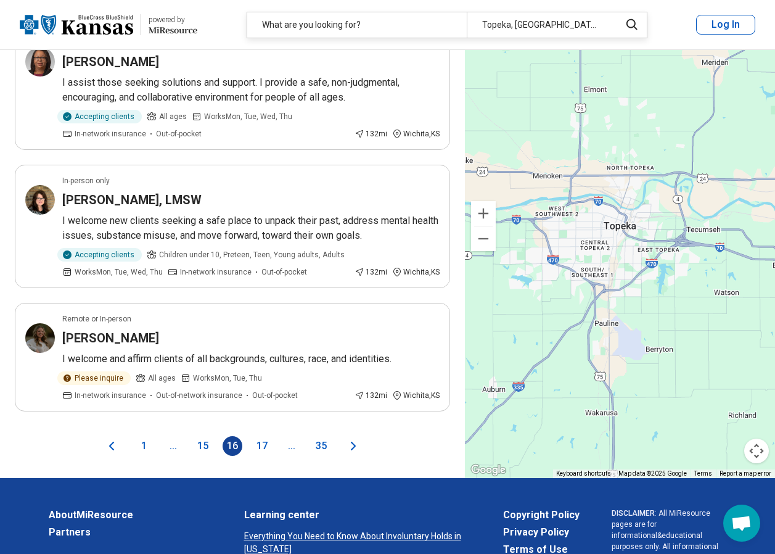
scroll to position [2591, 0]
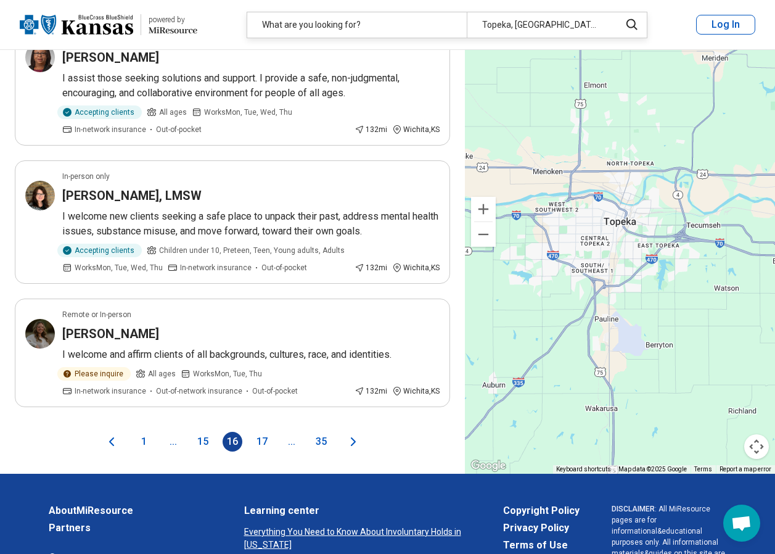
click at [263, 432] on button "17" at bounding box center [262, 442] width 20 height 20
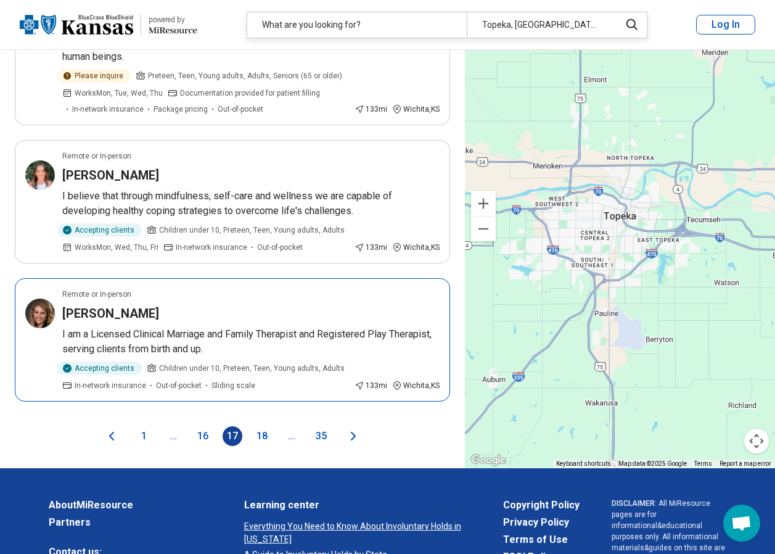
scroll to position [2653, 0]
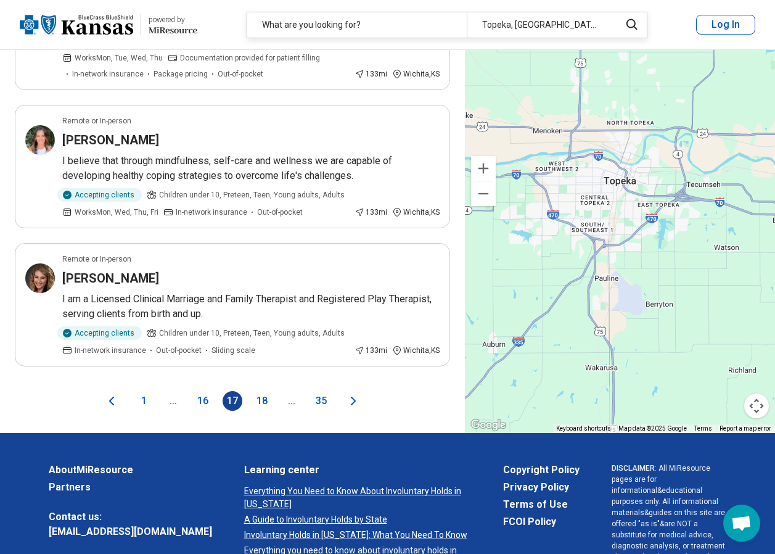
click at [259, 391] on button "18" at bounding box center [262, 401] width 20 height 20
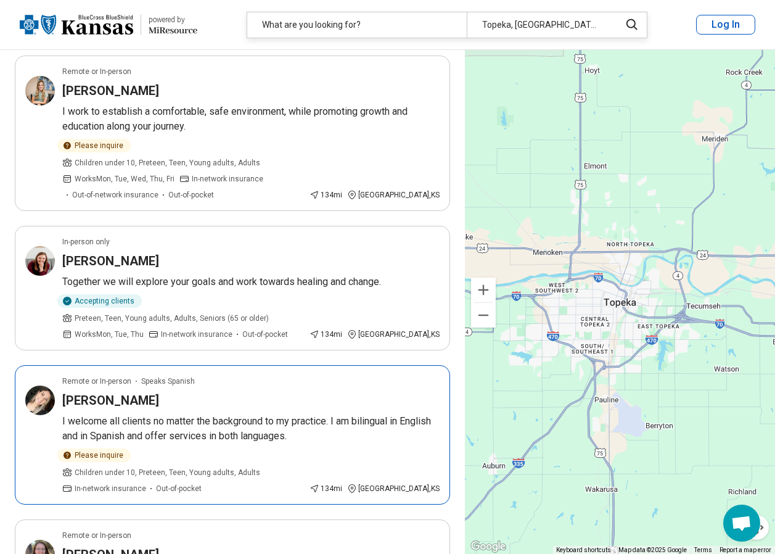
scroll to position [2468, 0]
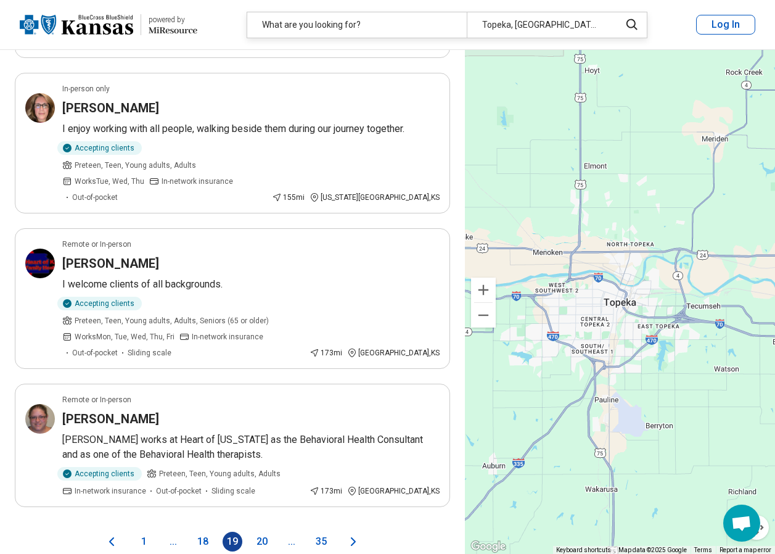
click at [266, 532] on button "20" at bounding box center [262, 542] width 20 height 20
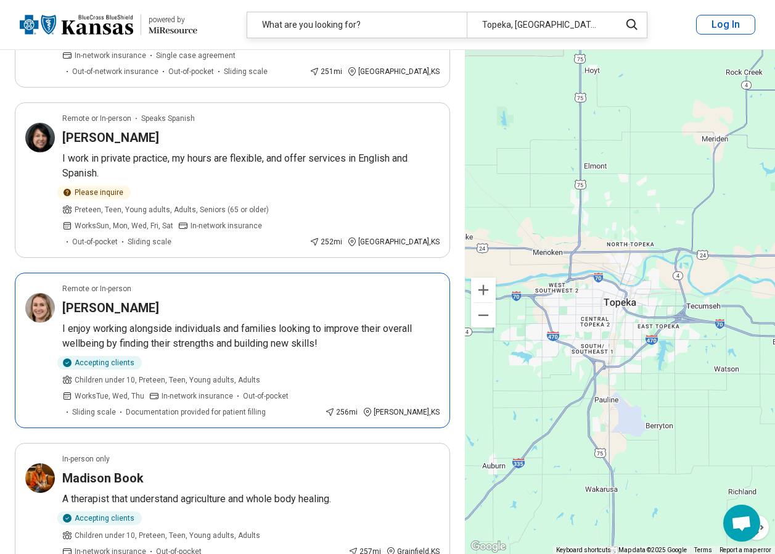
scroll to position [2591, 0]
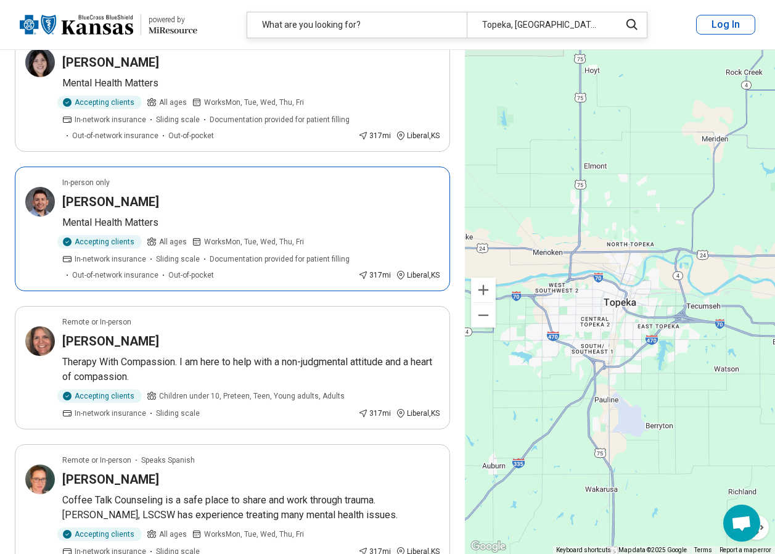
scroll to position [2468, 0]
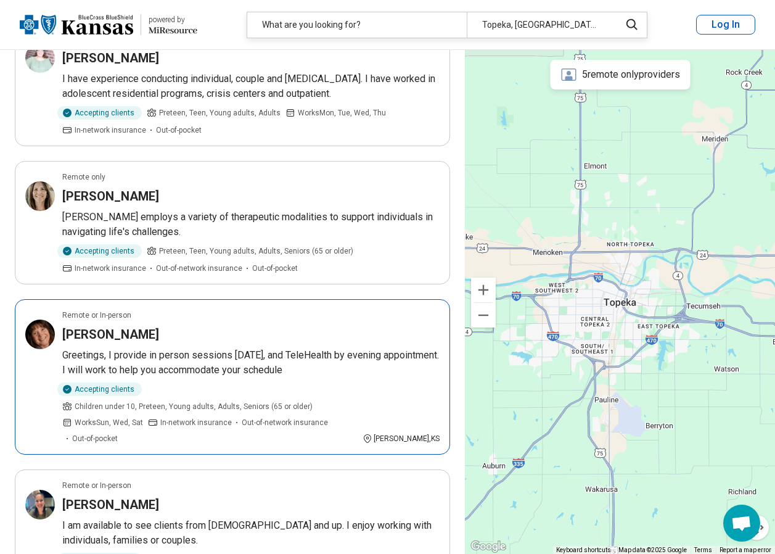
scroll to position [2529, 0]
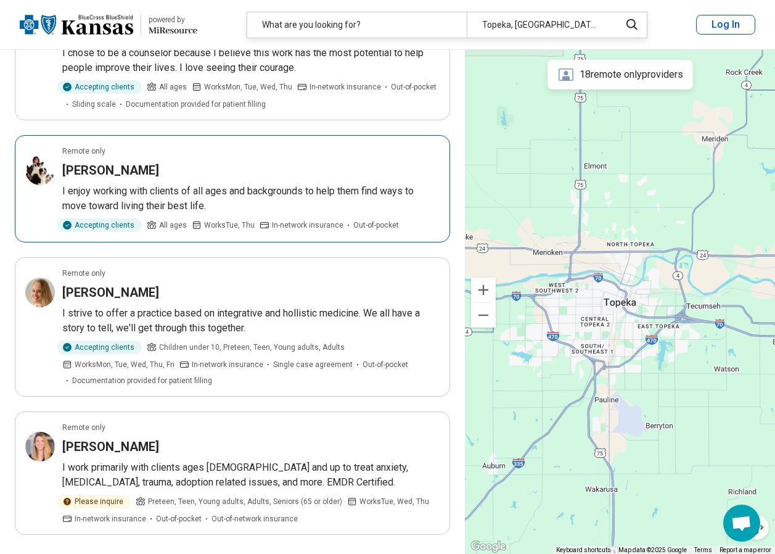
scroll to position [2406, 0]
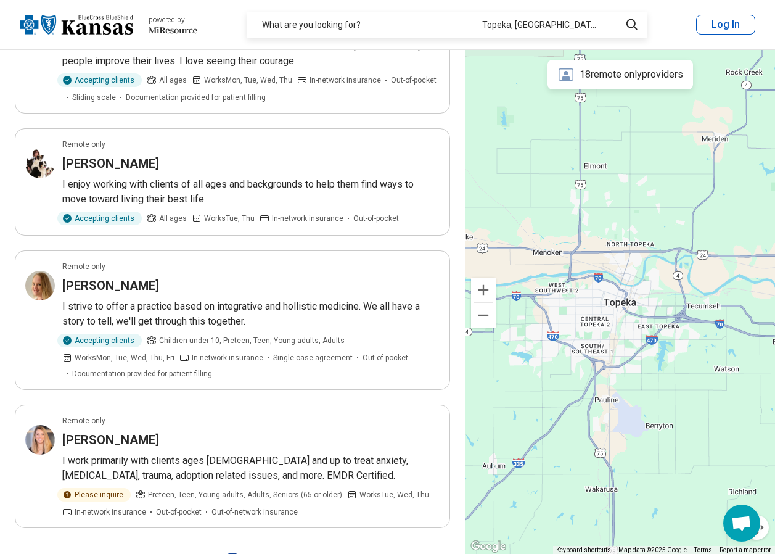
click at [266, 553] on button "24" at bounding box center [262, 563] width 20 height 20
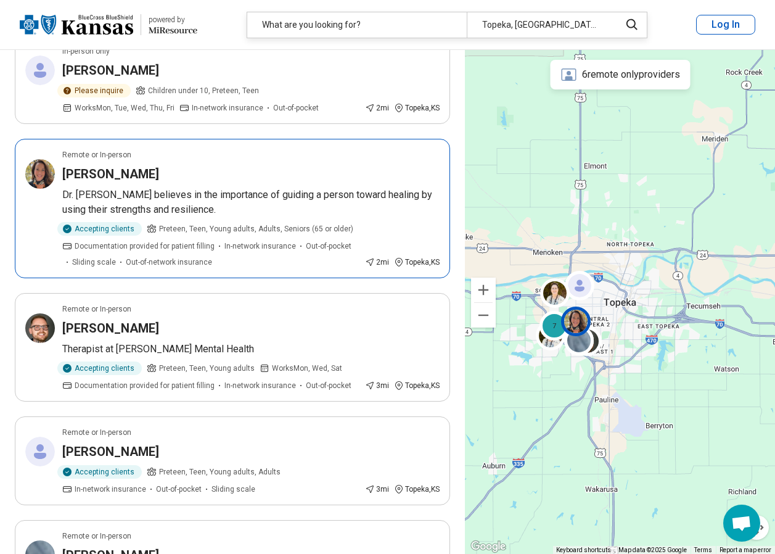
scroll to position [1234, 0]
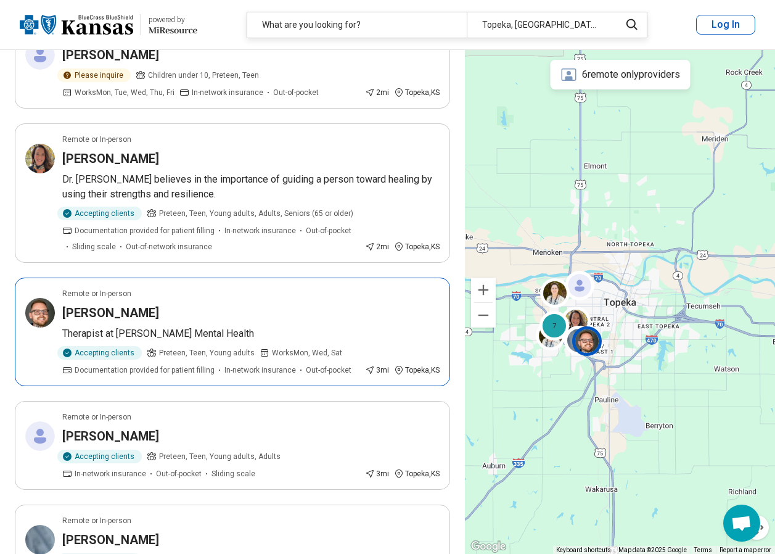
click at [138, 304] on h3 "Paul Schlingensiepen" at bounding box center [110, 312] width 97 height 17
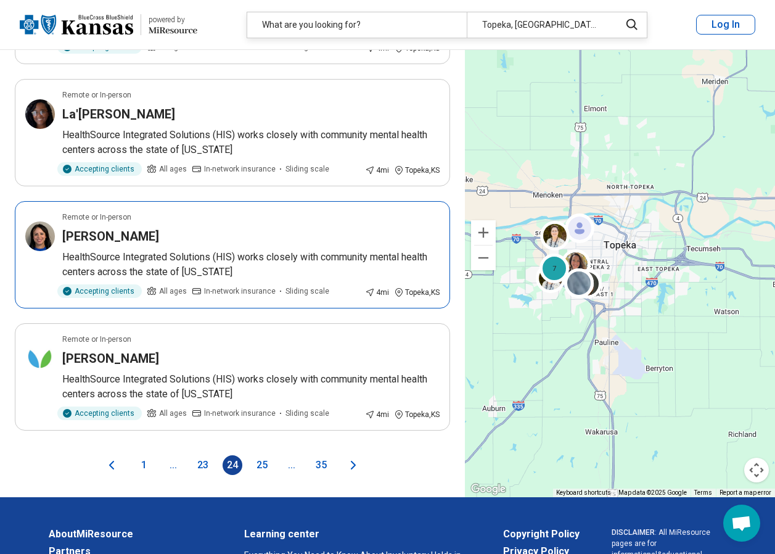
scroll to position [2468, 0]
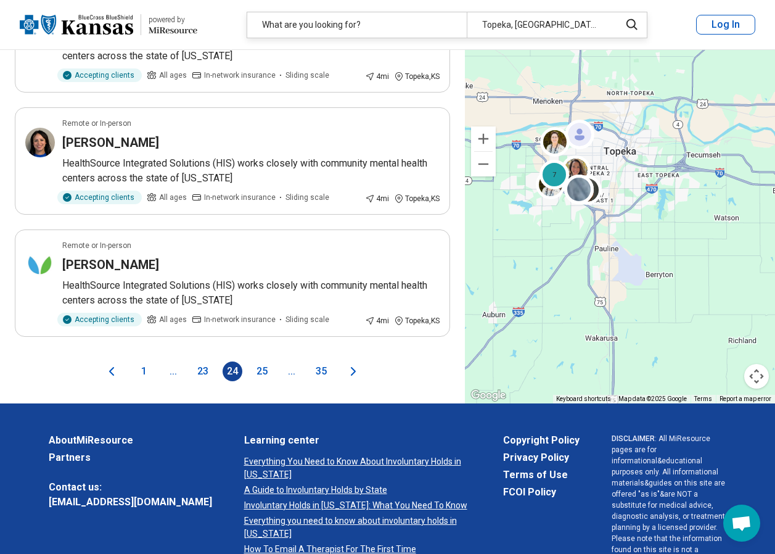
click at [266, 361] on button "25" at bounding box center [262, 371] width 20 height 20
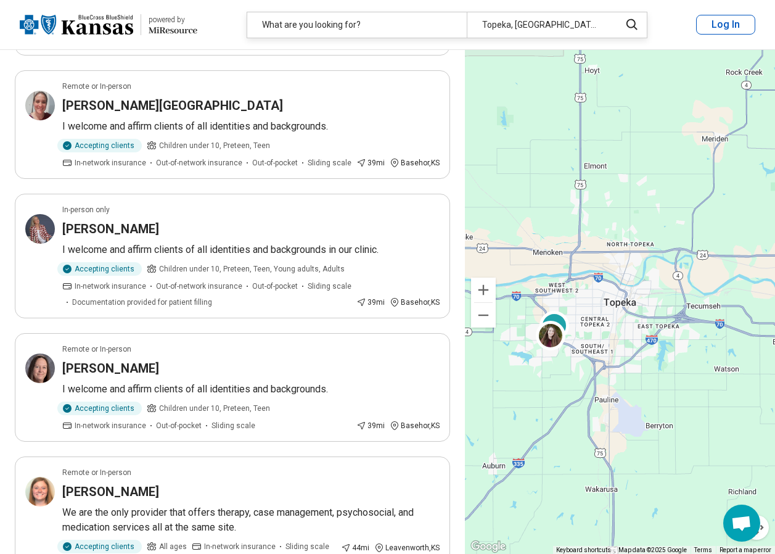
scroll to position [2282, 0]
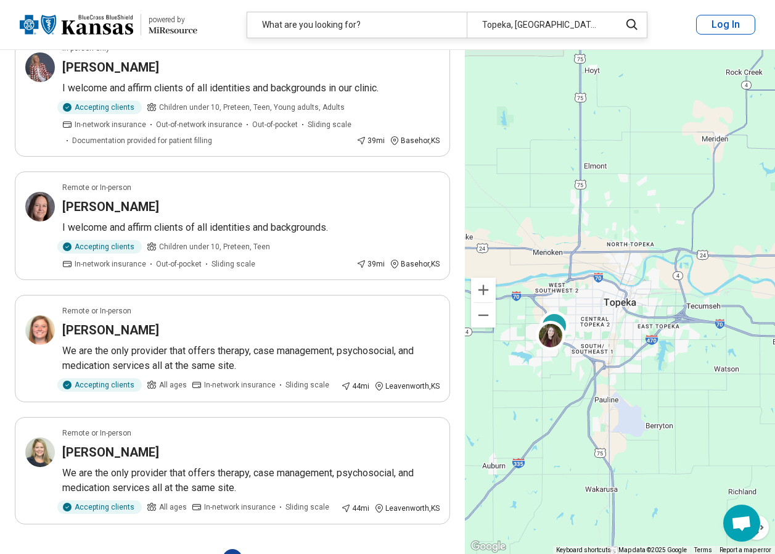
click at [266, 549] on button "26" at bounding box center [262, 559] width 20 height 20
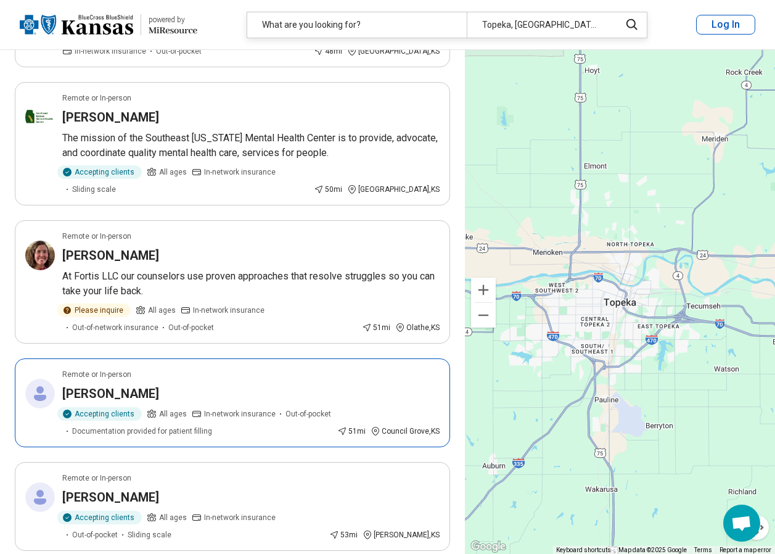
scroll to position [2344, 0]
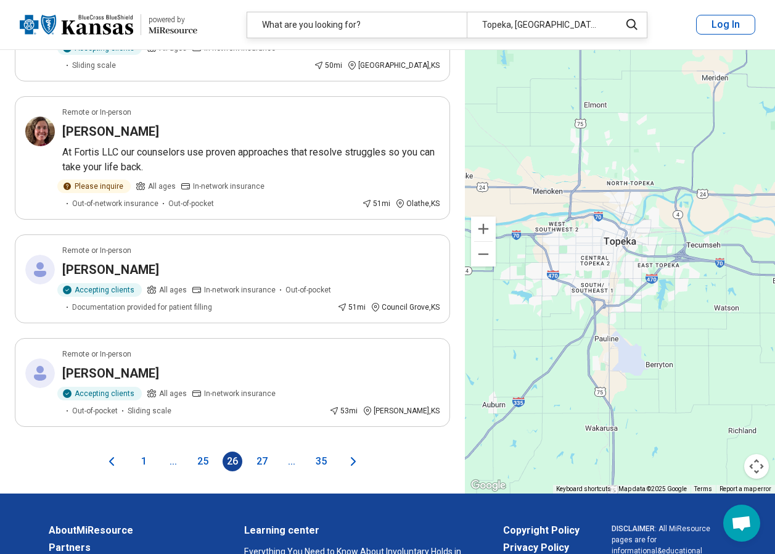
click at [263, 452] on button "27" at bounding box center [262, 462] width 20 height 20
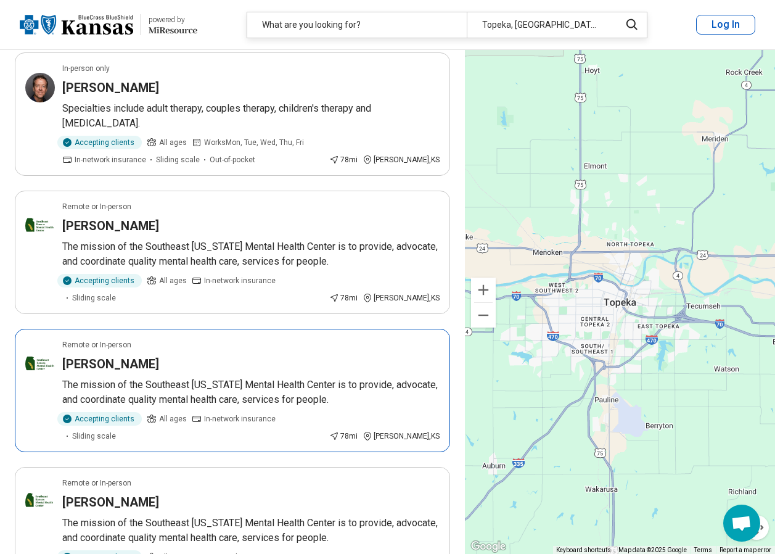
scroll to position [2468, 0]
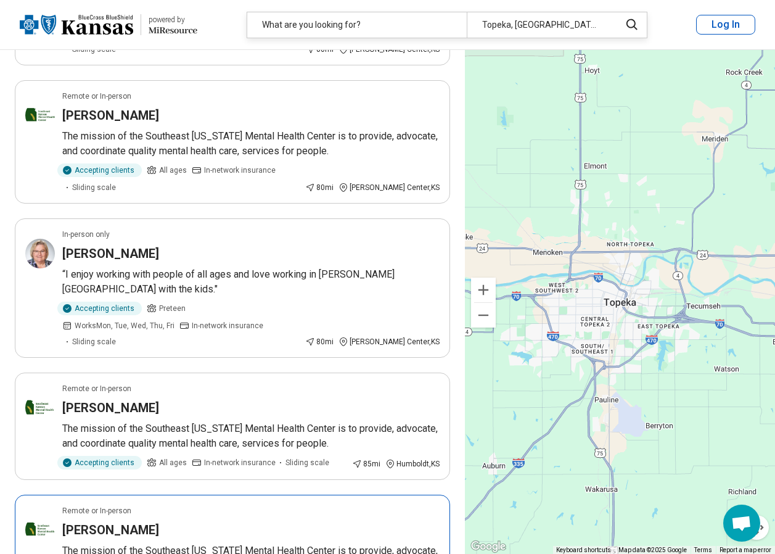
scroll to position [2406, 0]
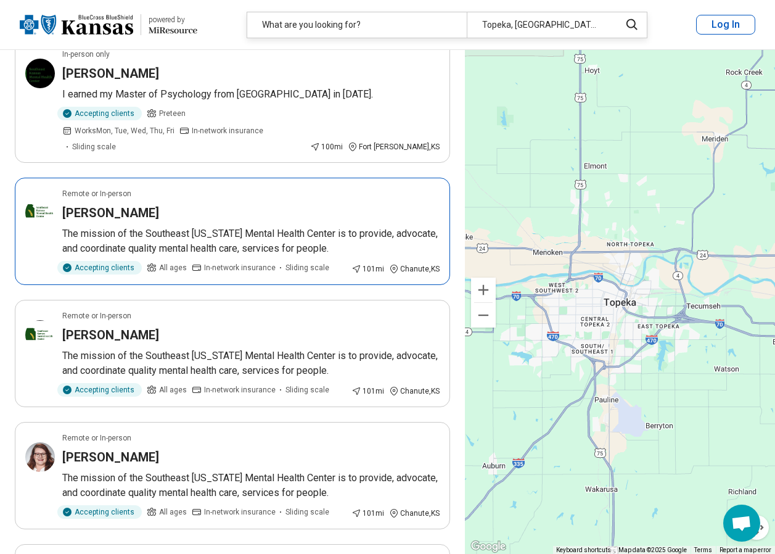
scroll to position [1419, 0]
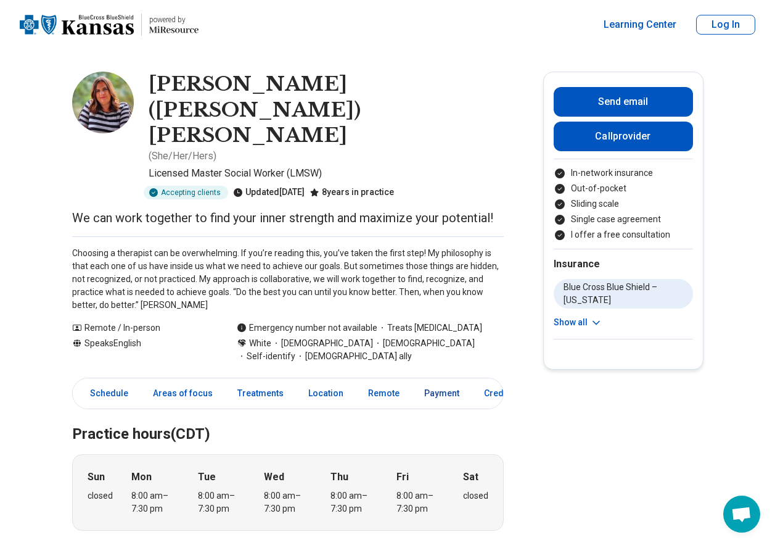
click at [438, 381] on link "Payment" at bounding box center [442, 393] width 50 height 25
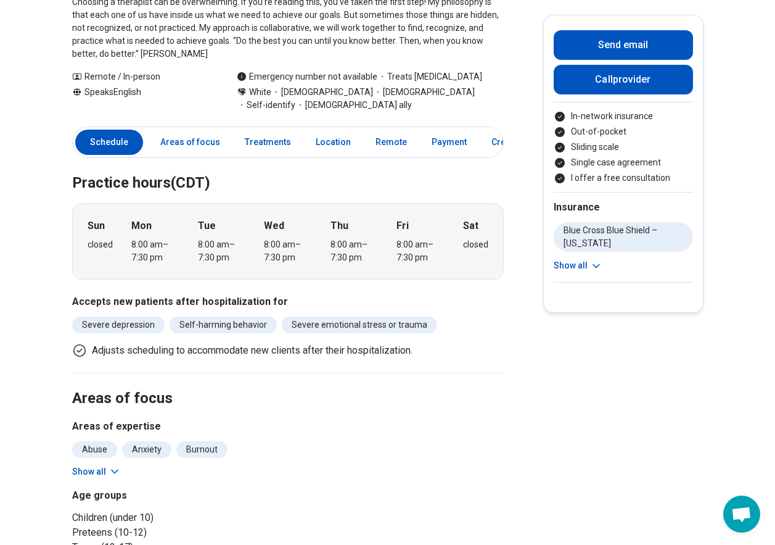
scroll to position [387, 0]
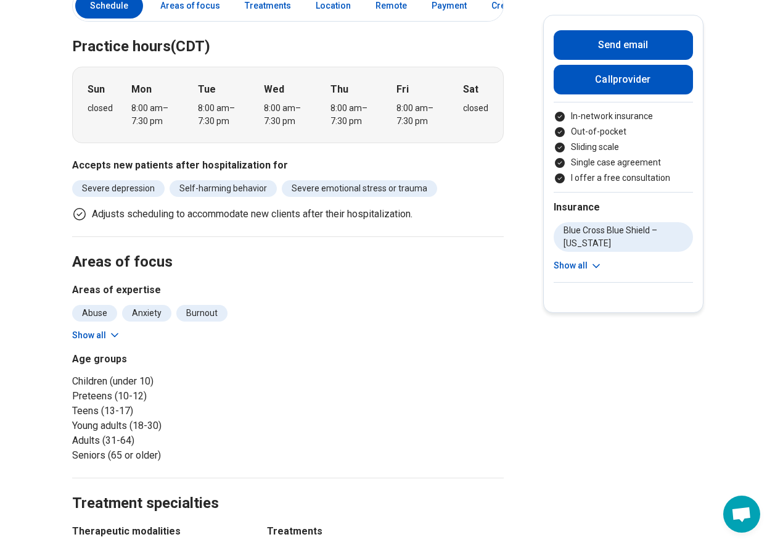
click at [597, 265] on icon at bounding box center [596, 265] width 6 height 3
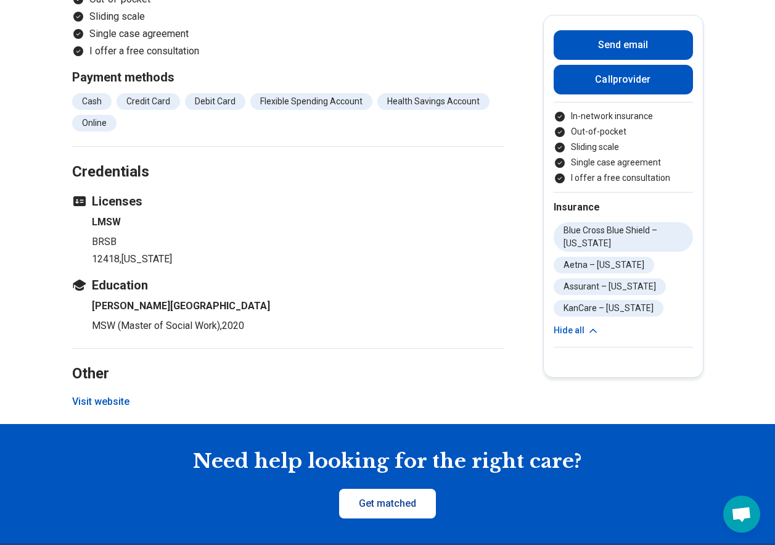
scroll to position [1559, 0]
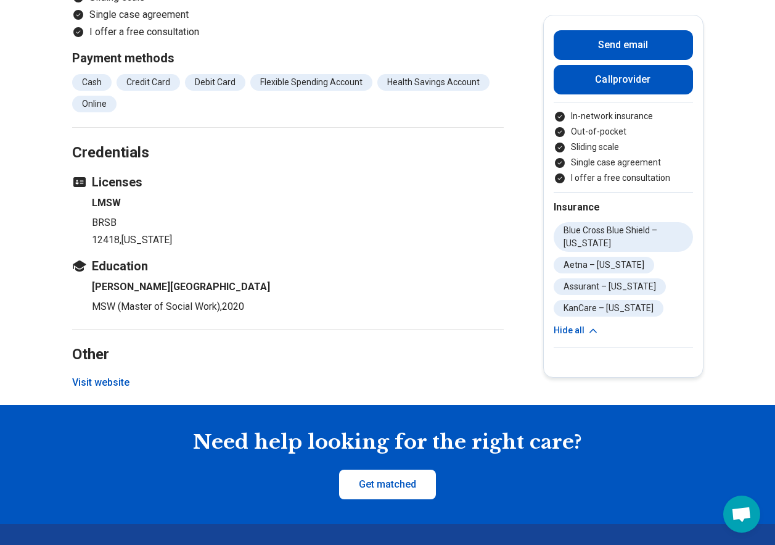
click at [109, 375] on button "Visit website" at bounding box center [100, 382] width 57 height 15
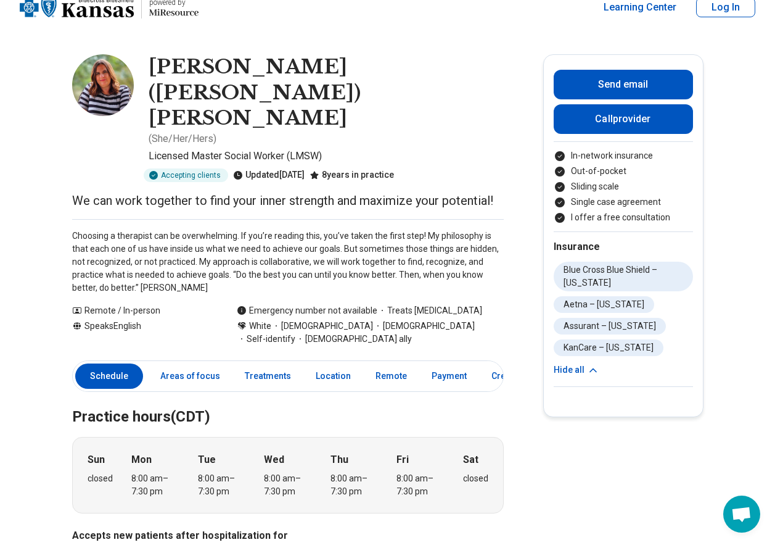
scroll to position [0, 0]
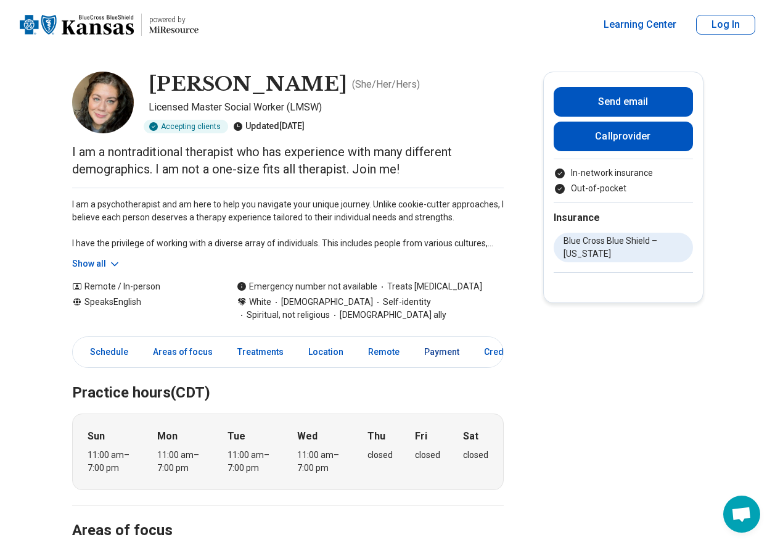
click at [452, 349] on link "Payment" at bounding box center [442, 351] width 50 height 25
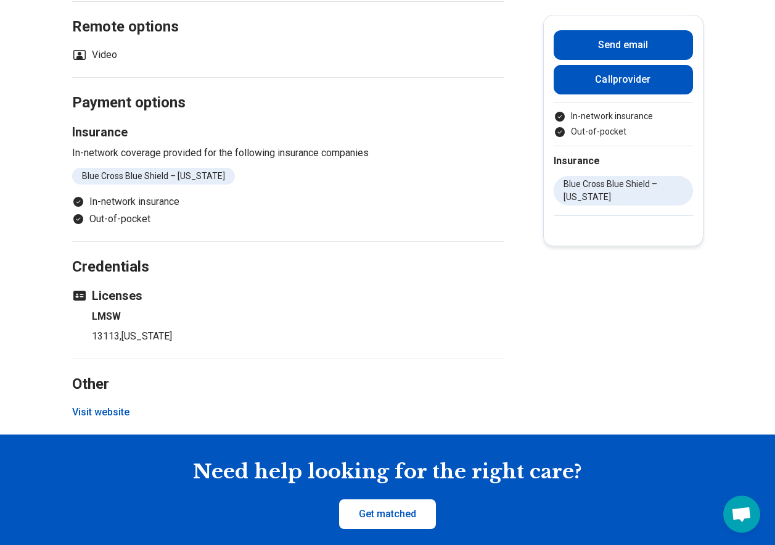
scroll to position [1119, 0]
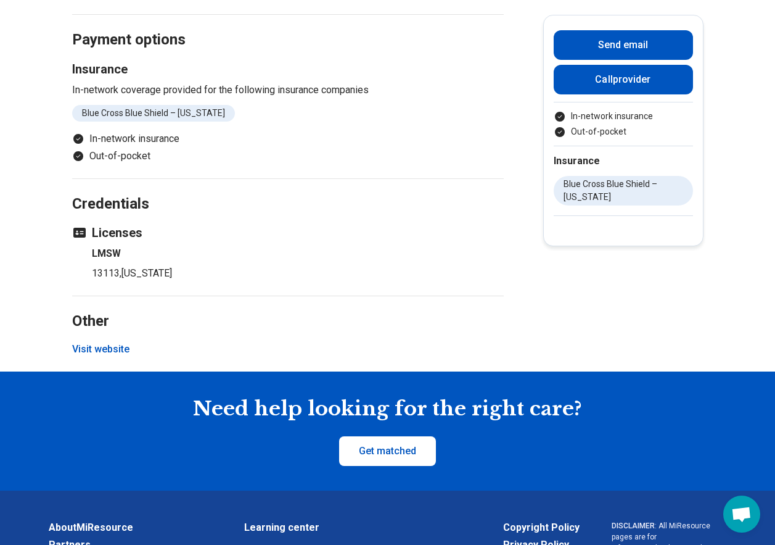
click at [111, 347] on button "Visit website" at bounding box center [100, 349] width 57 height 15
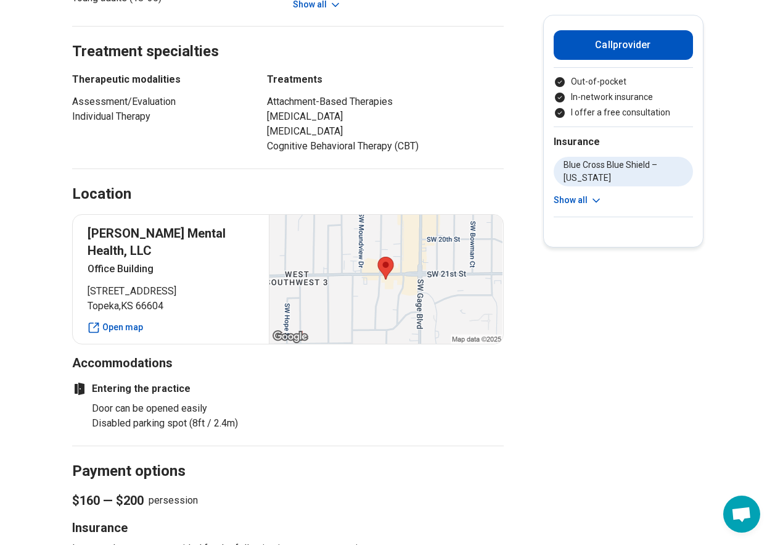
scroll to position [925, 0]
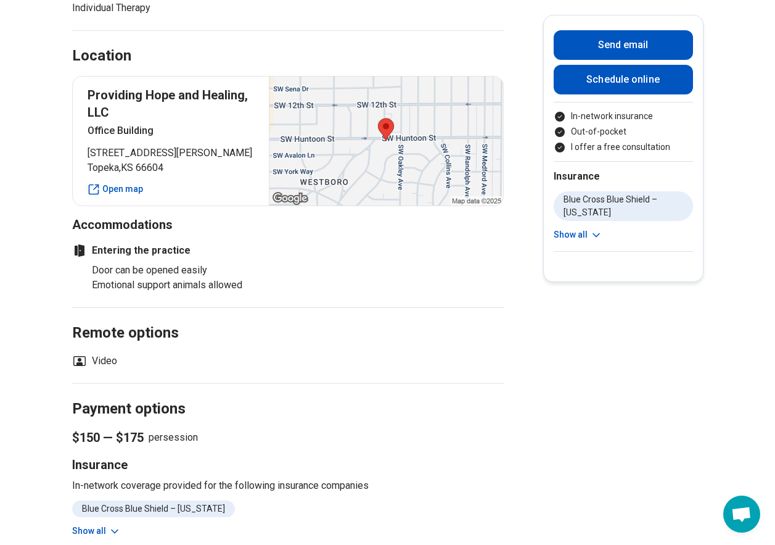
scroll to position [802, 0]
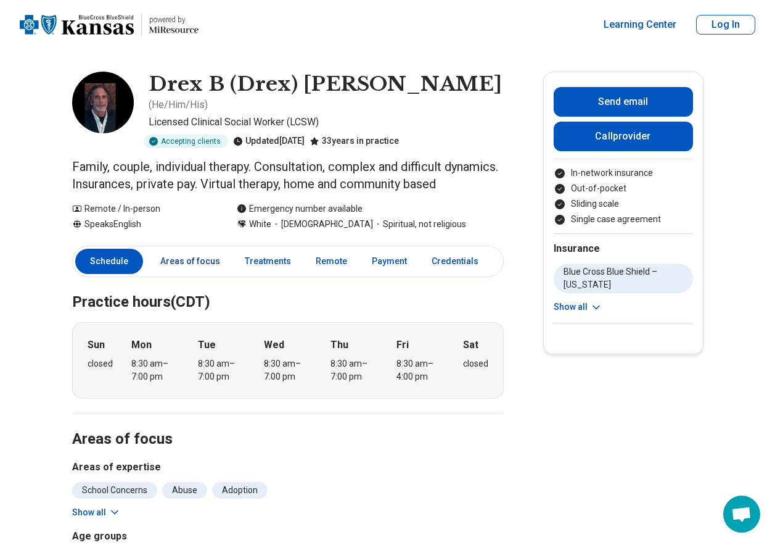
click at [186, 249] on link "Areas of focus" at bounding box center [190, 261] width 75 height 25
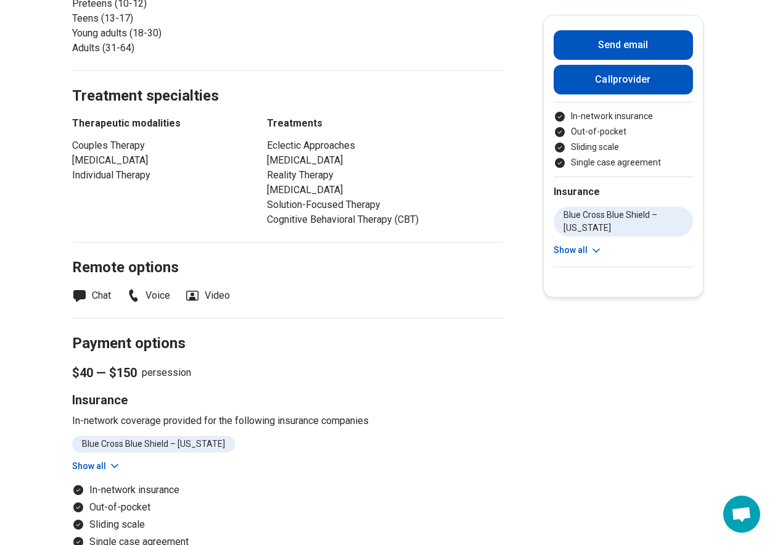
scroll to position [570, 0]
click at [115, 459] on icon at bounding box center [115, 465] width 12 height 12
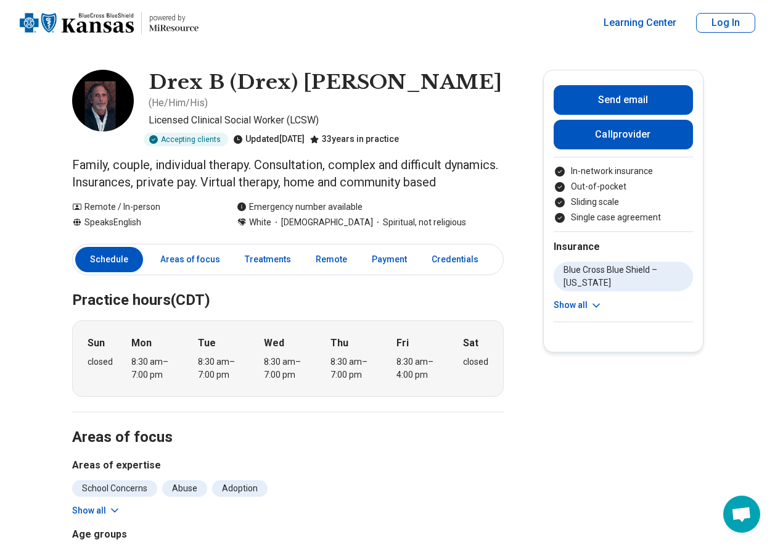
scroll to position [0, 0]
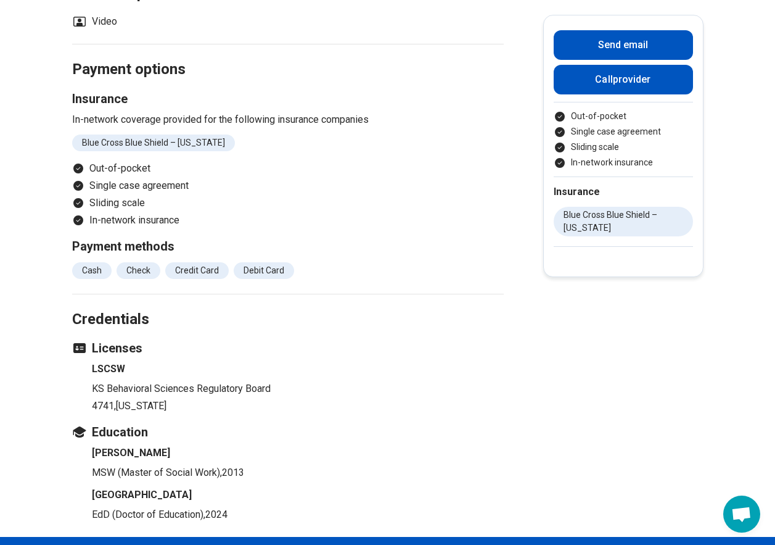
scroll to position [1295, 0]
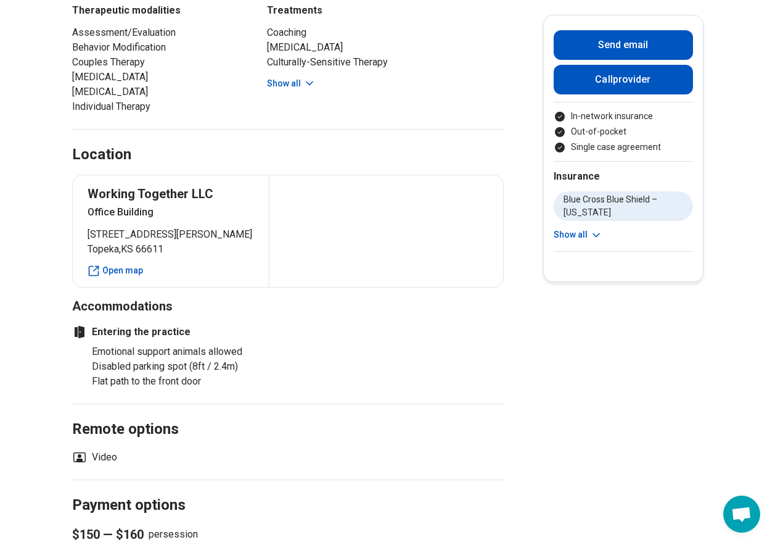
scroll to position [802, 0]
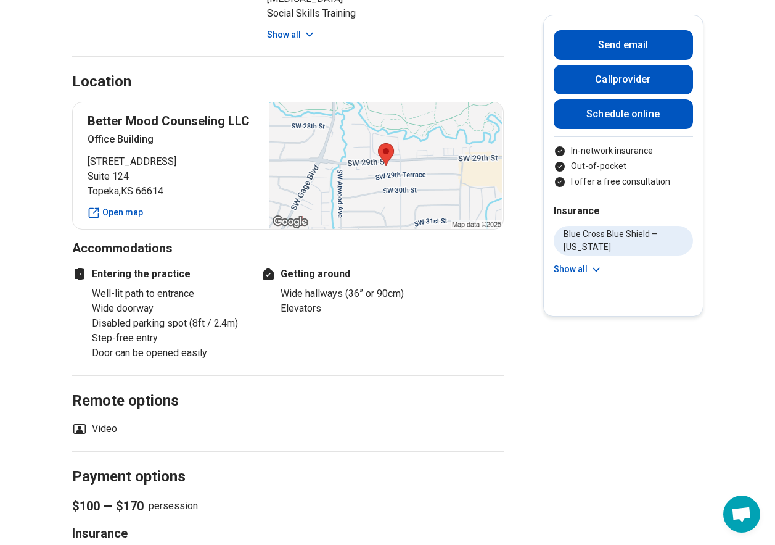
scroll to position [802, 0]
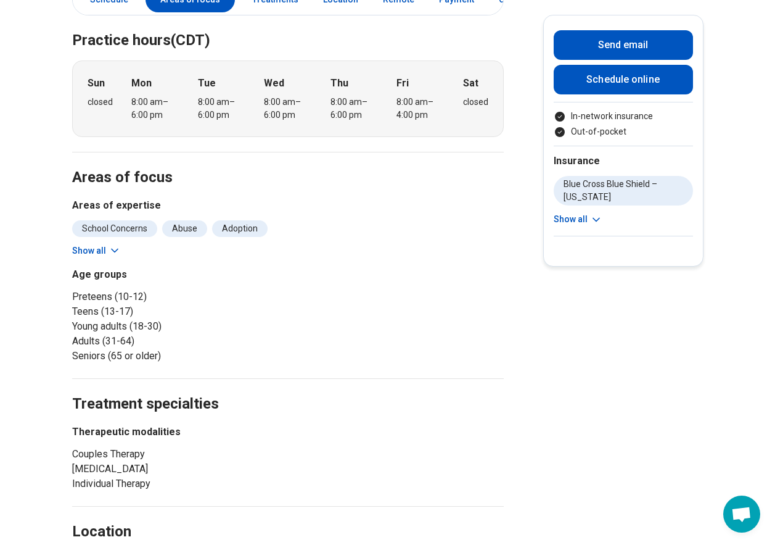
scroll to position [432, 0]
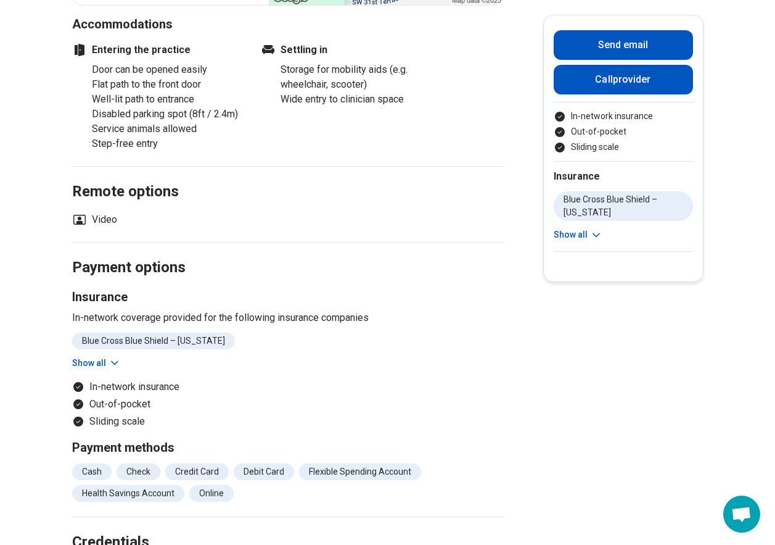
scroll to position [1234, 0]
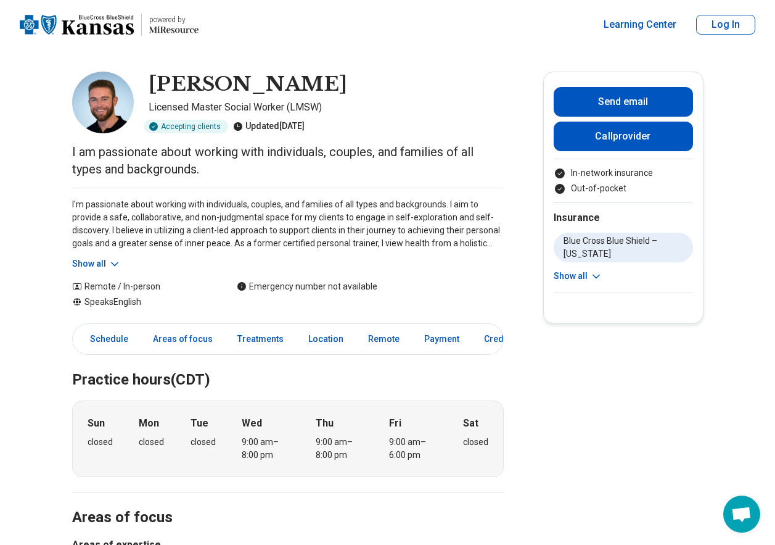
click at [104, 263] on button "Show all" at bounding box center [96, 263] width 49 height 13
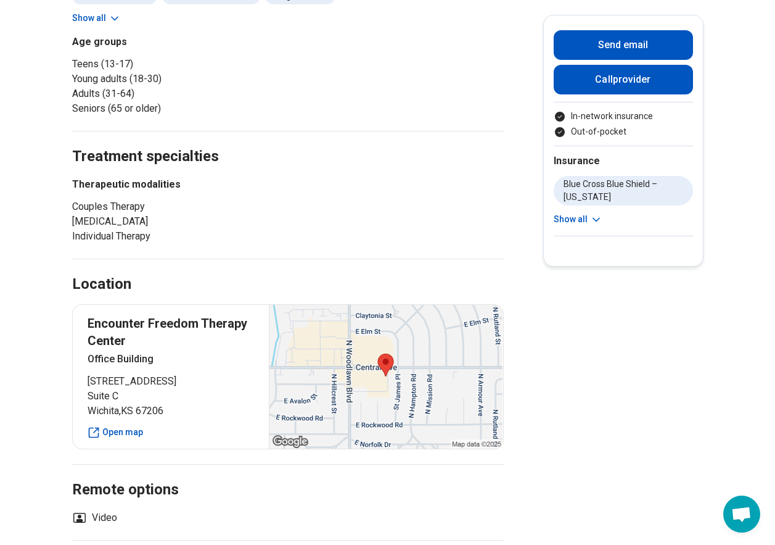
scroll to position [679, 0]
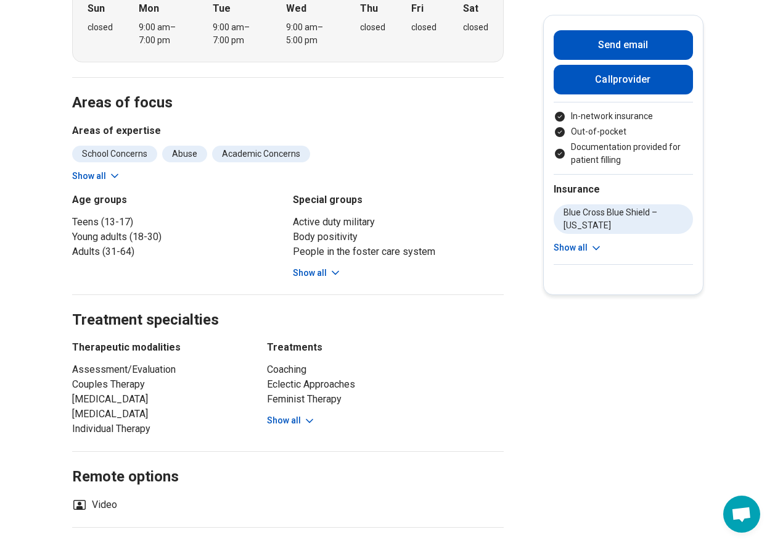
scroll to position [679, 0]
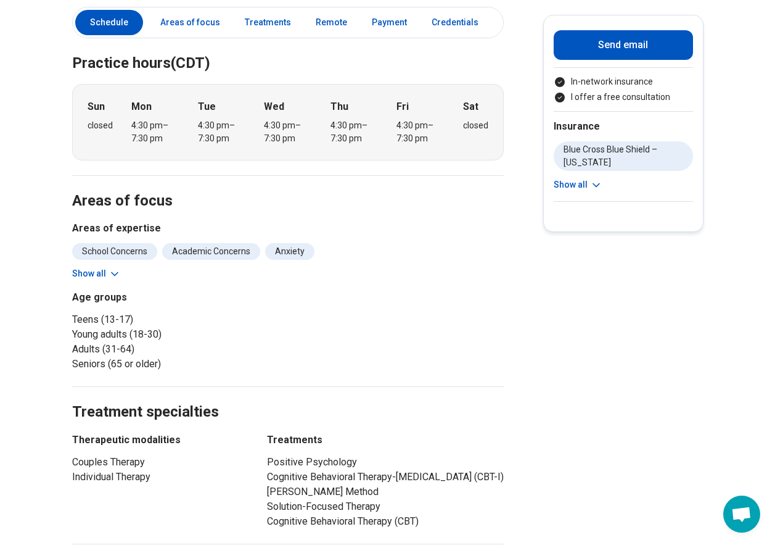
scroll to position [370, 0]
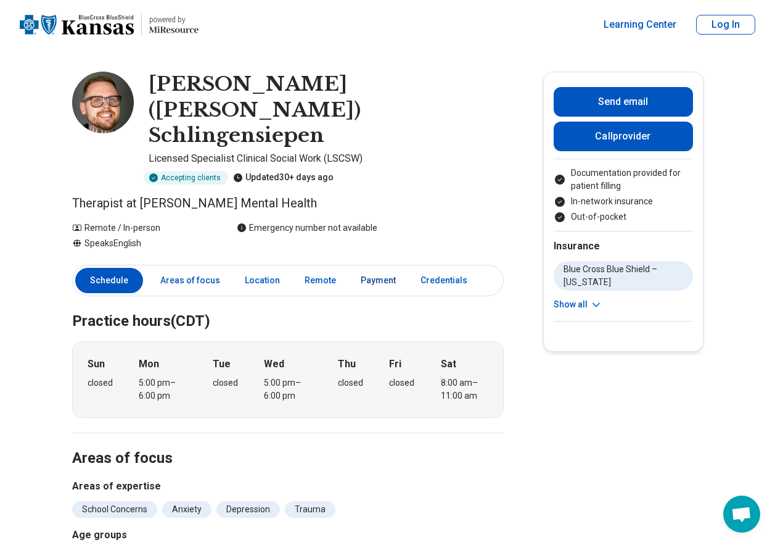
click at [382, 268] on link "Payment" at bounding box center [378, 280] width 50 height 25
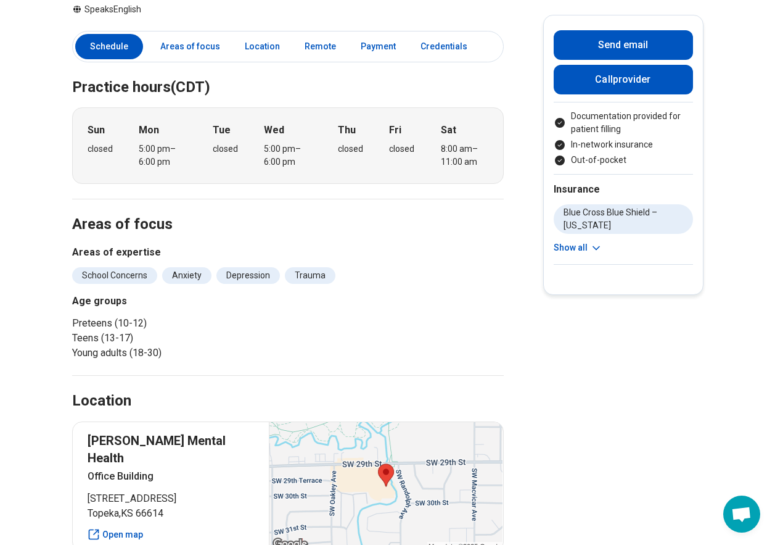
scroll to position [47, 0]
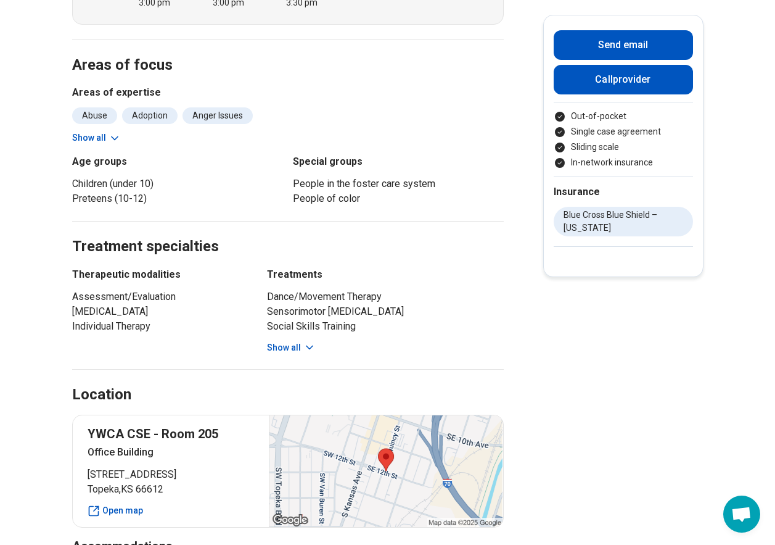
scroll to position [617, 0]
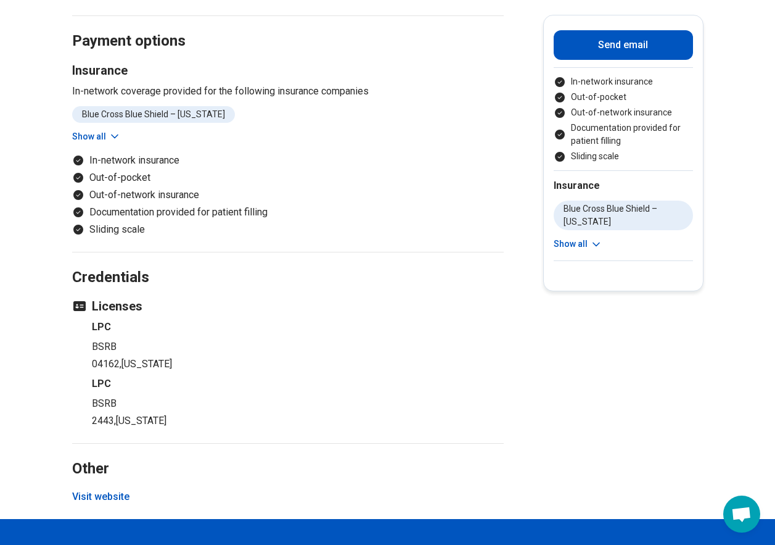
scroll to position [679, 0]
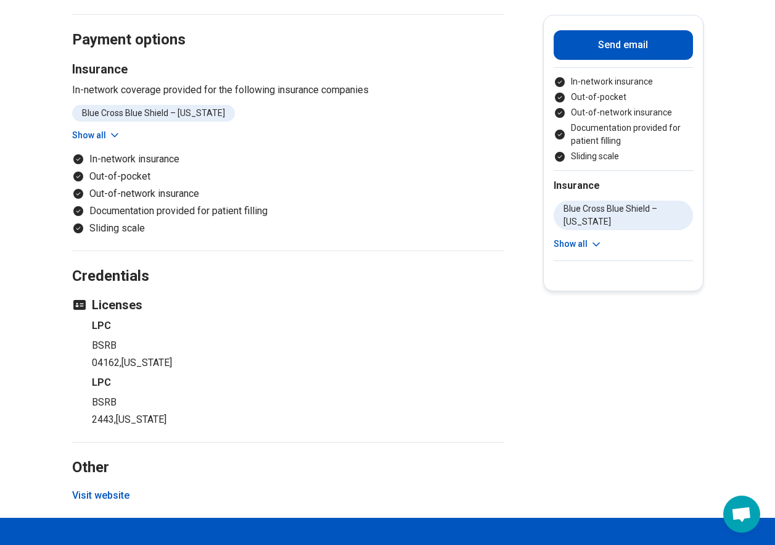
click at [105, 488] on button "Visit website" at bounding box center [100, 495] width 57 height 15
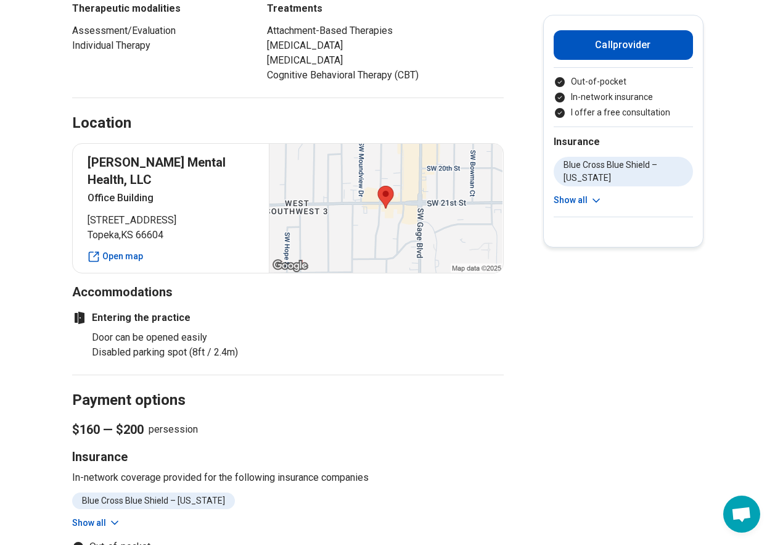
scroll to position [864, 0]
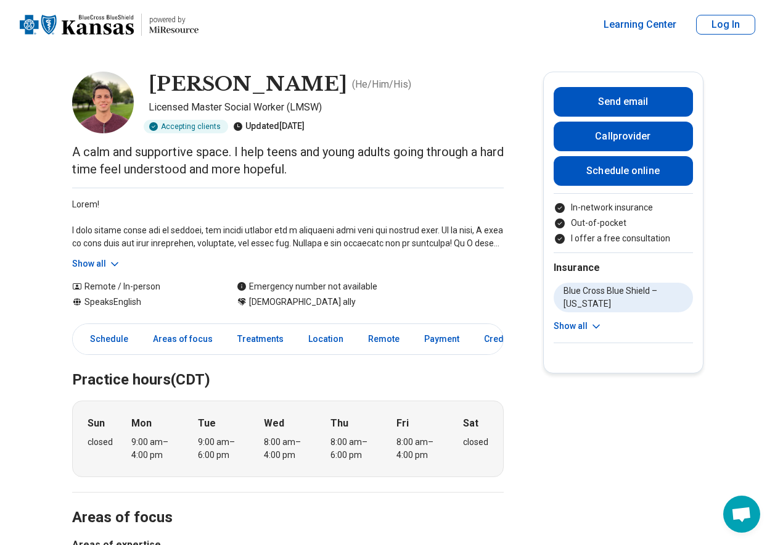
click at [119, 266] on icon at bounding box center [115, 264] width 12 height 12
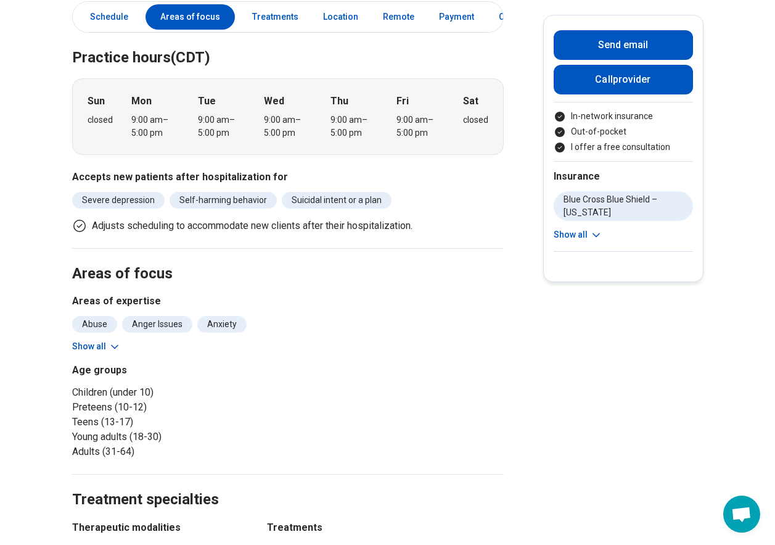
scroll to position [308, 0]
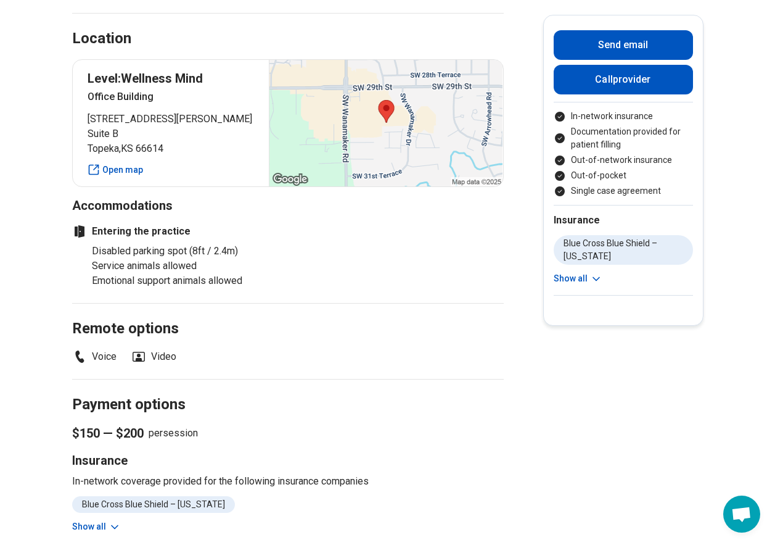
scroll to position [987, 0]
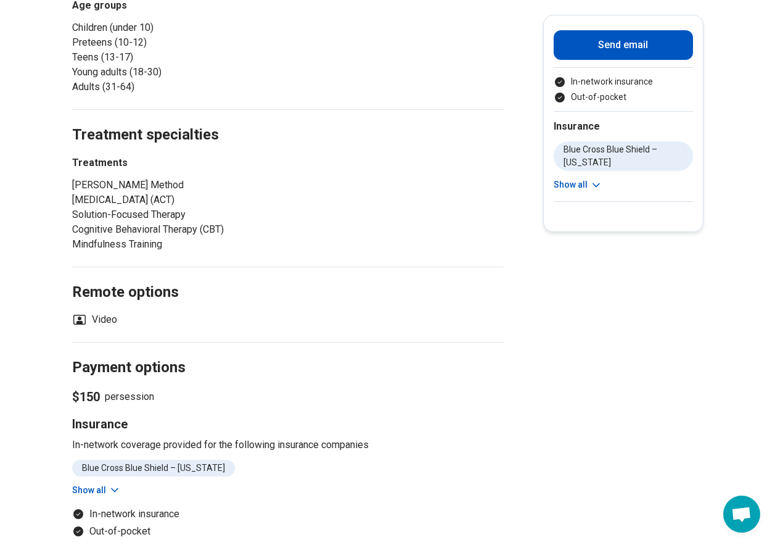
scroll to position [308, 0]
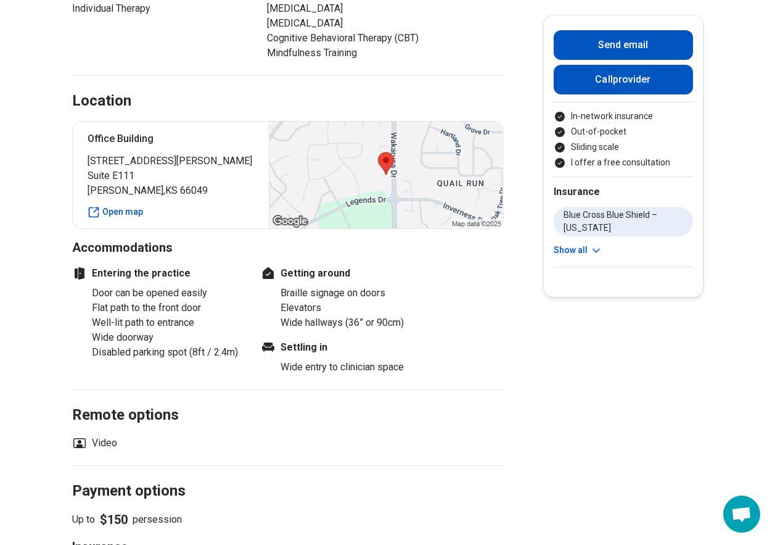
scroll to position [802, 0]
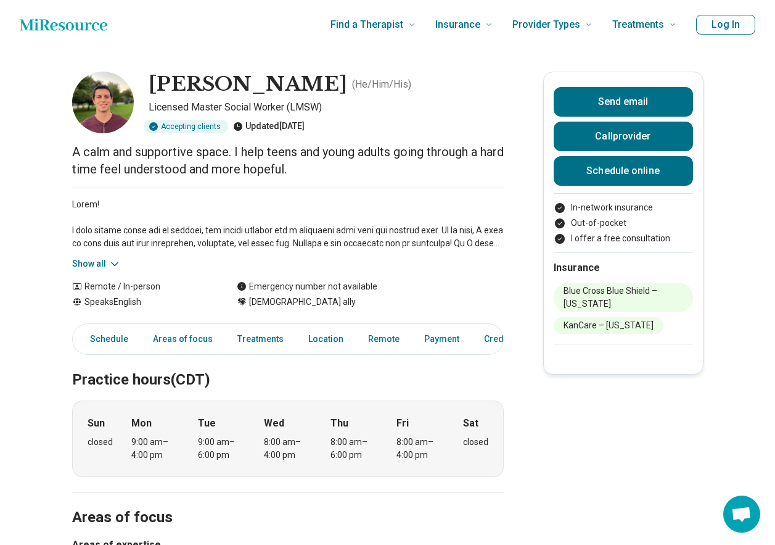
click at [121, 262] on icon at bounding box center [115, 264] width 12 height 12
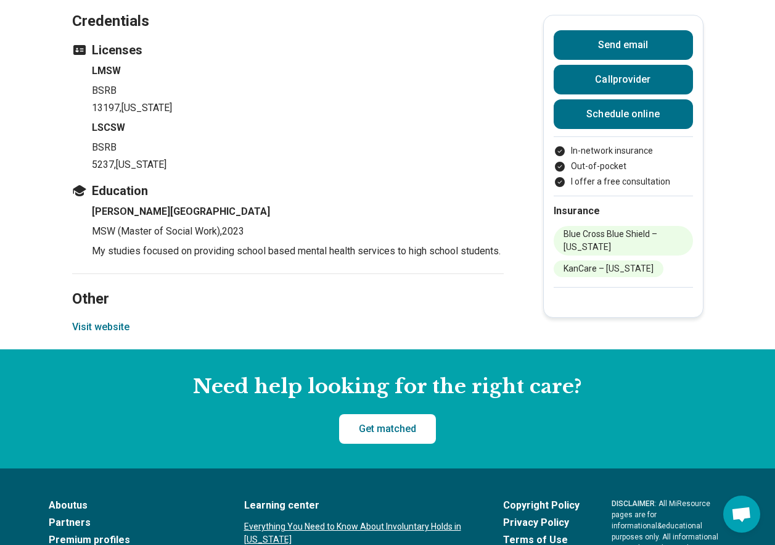
scroll to position [1727, 0]
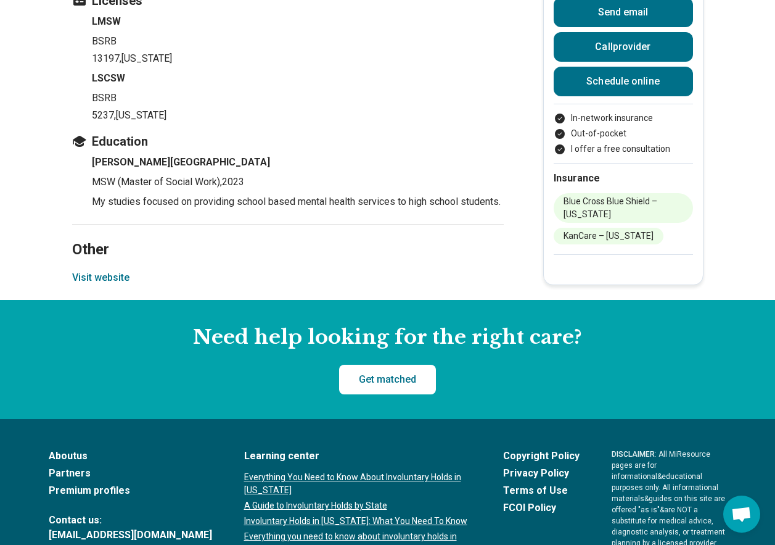
click at [117, 285] on button "Visit website" at bounding box center [100, 277] width 57 height 15
